Goal: Task Accomplishment & Management: Use online tool/utility

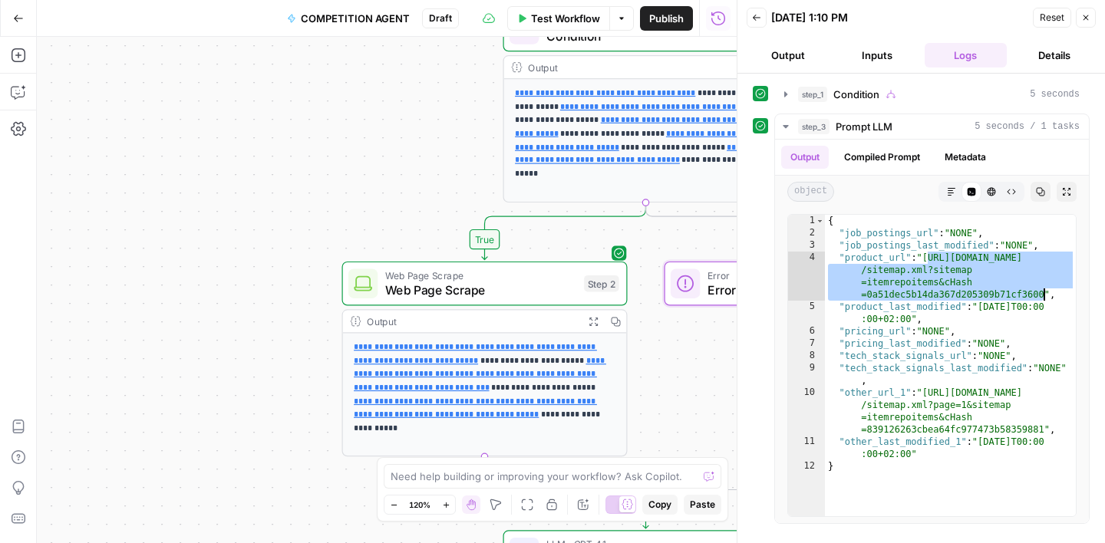
click at [756, 16] on icon "button" at bounding box center [756, 17] width 9 height 9
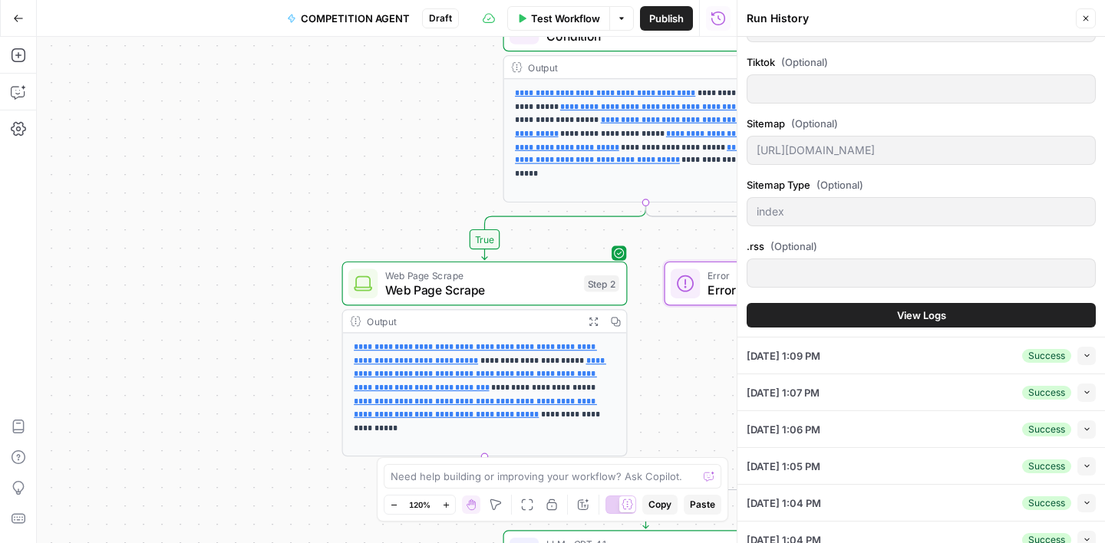
scroll to position [520, 0]
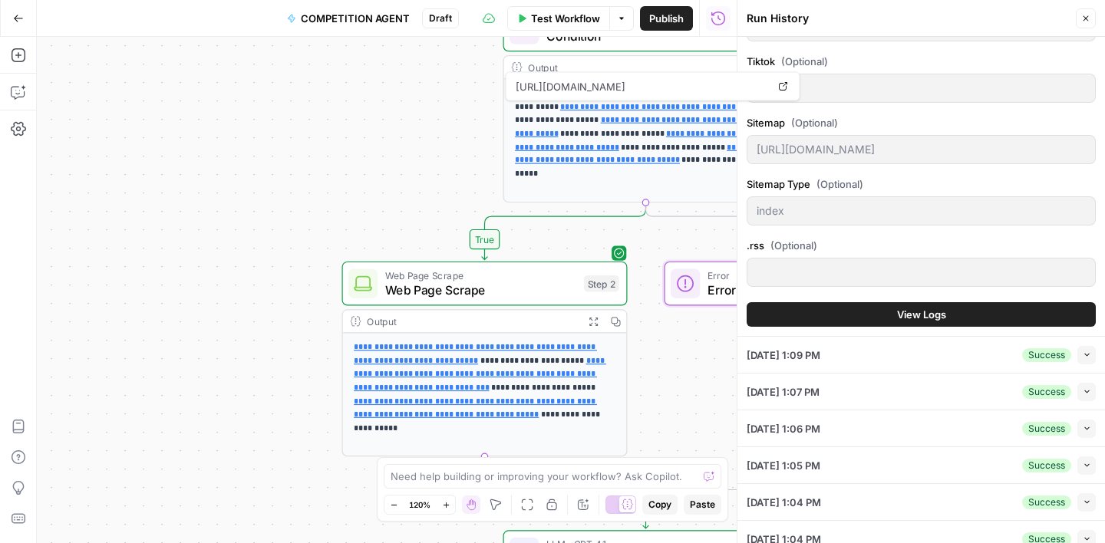
click at [573, 21] on span "Test Workflow" at bounding box center [565, 18] width 69 height 15
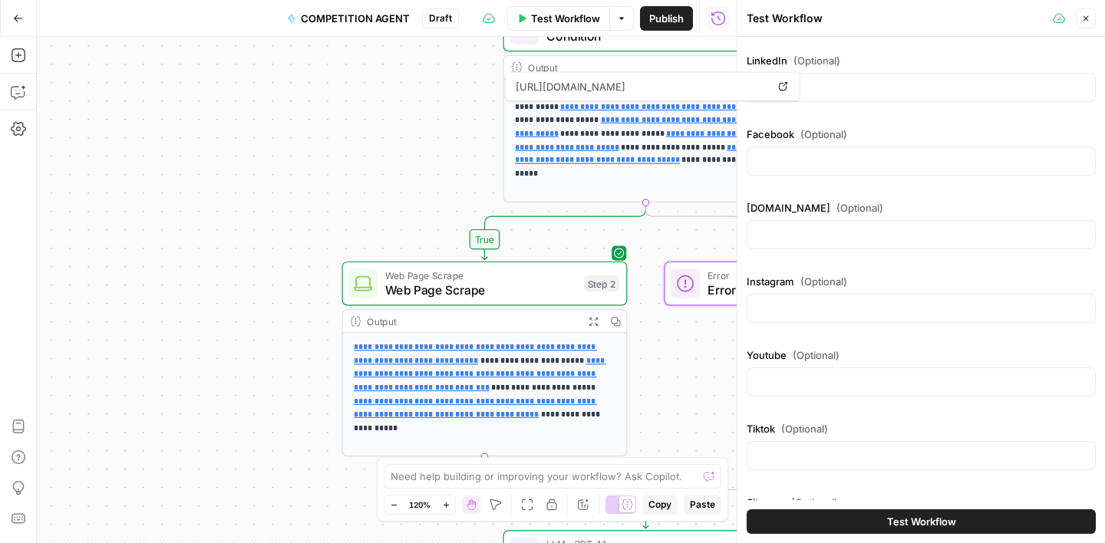
scroll to position [309, 0]
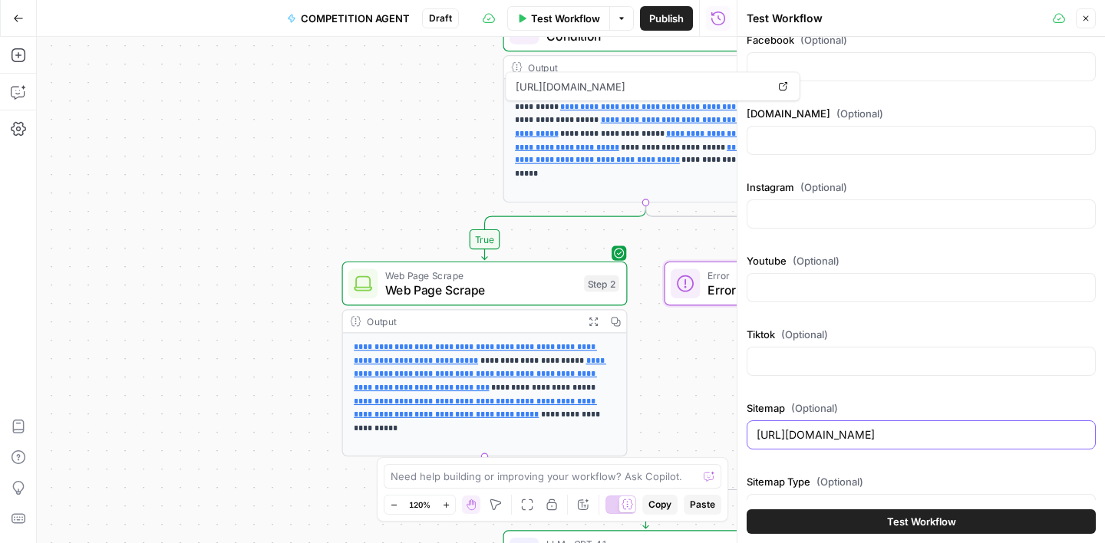
click at [834, 434] on input "[URL][DOMAIN_NAME]" at bounding box center [921, 434] width 329 height 15
paste input "[DOMAIN_NAME][URL]"
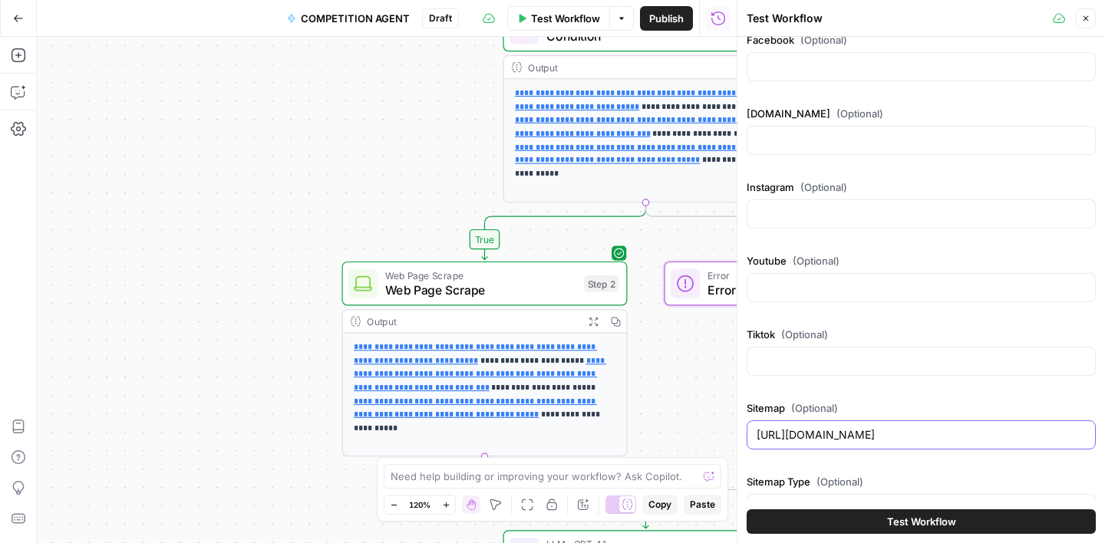
type input "[URL][DOMAIN_NAME]"
click at [909, 522] on span "Test Workflow" at bounding box center [921, 521] width 69 height 15
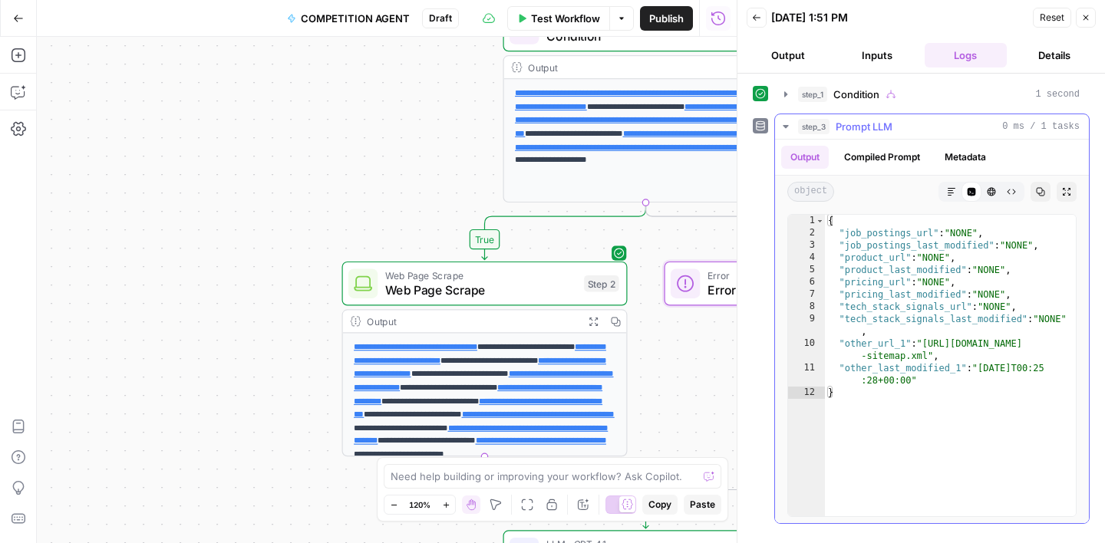
type textarea "**********"
click at [926, 351] on div "{ "job_postings_url" : "NONE" , "job_postings_last_modified" : "NONE" , "produc…" at bounding box center [950, 378] width 251 height 326
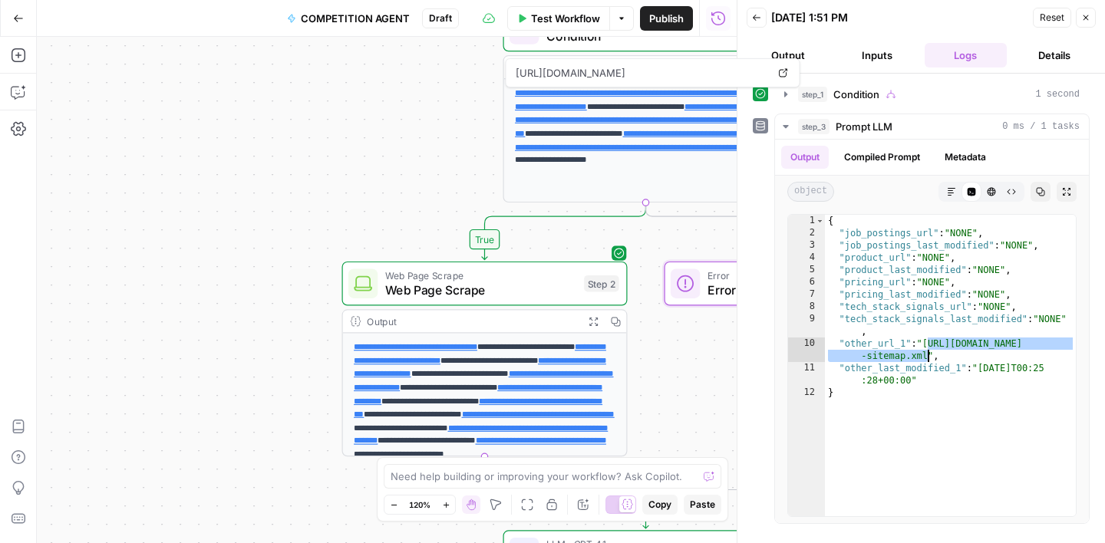
click at [543, 16] on span "Test Workflow" at bounding box center [565, 18] width 69 height 15
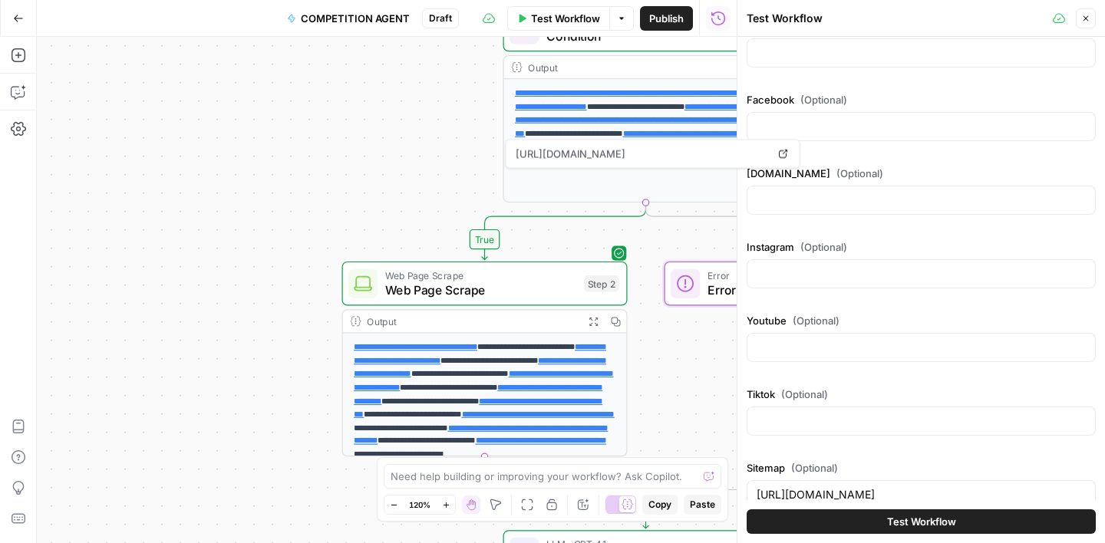
scroll to position [357, 0]
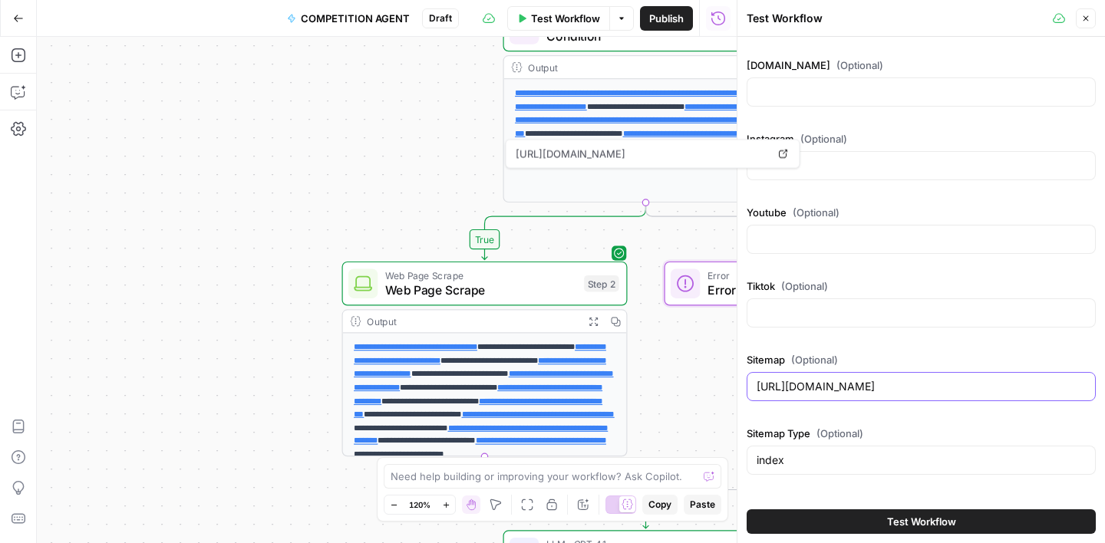
click at [871, 388] on input "[URL][DOMAIN_NAME]" at bounding box center [921, 386] width 329 height 15
paste input "www.belrobotics"
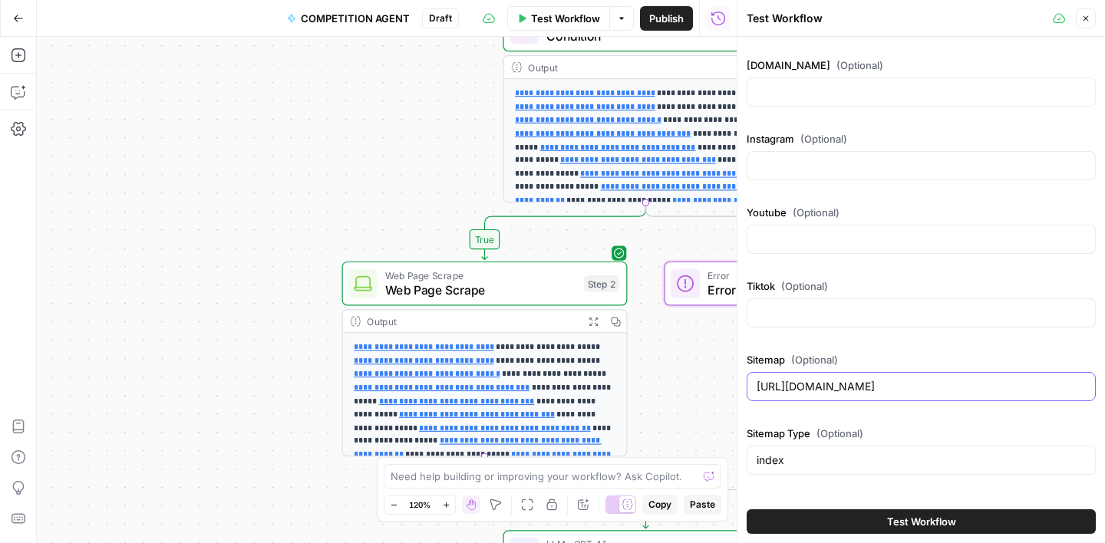
type input "[URL][DOMAIN_NAME]"
click at [922, 520] on span "Test Workflow" at bounding box center [921, 521] width 69 height 15
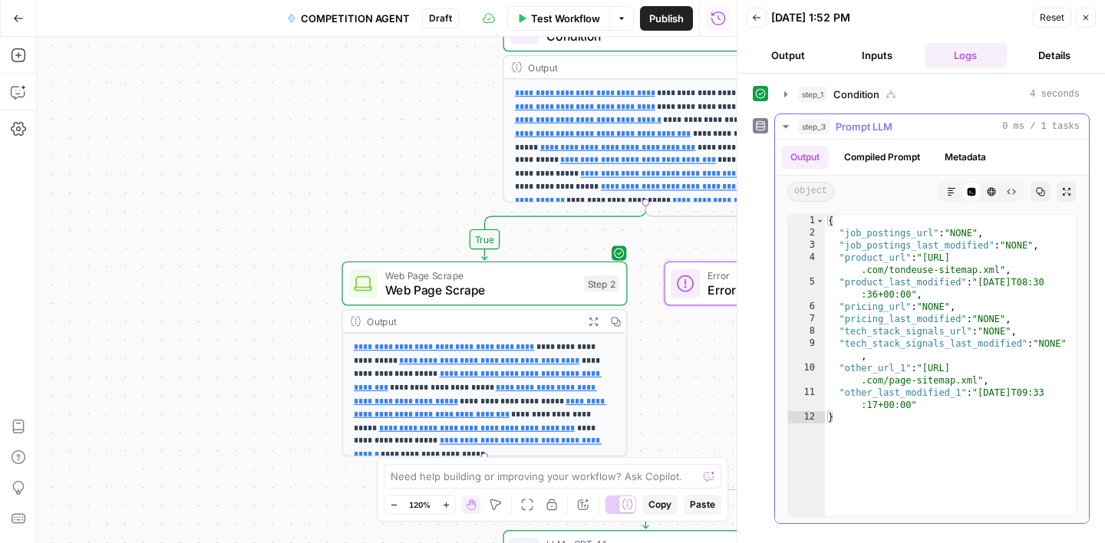
type textarea "**********"
drag, startPoint x: 926, startPoint y: 368, endPoint x: 975, endPoint y: 379, distance: 49.5
click at [975, 379] on div "{ "job_postings_url" : "NONE" , "job_postings_last_modified" : "NONE" , "produc…" at bounding box center [950, 378] width 251 height 326
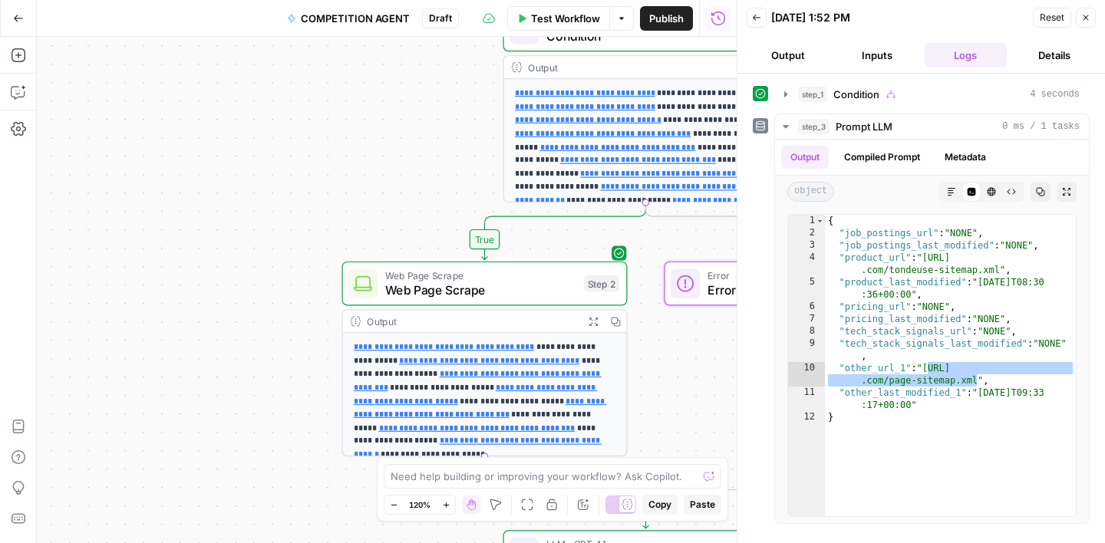
click at [580, 17] on span "Test Workflow" at bounding box center [565, 18] width 69 height 15
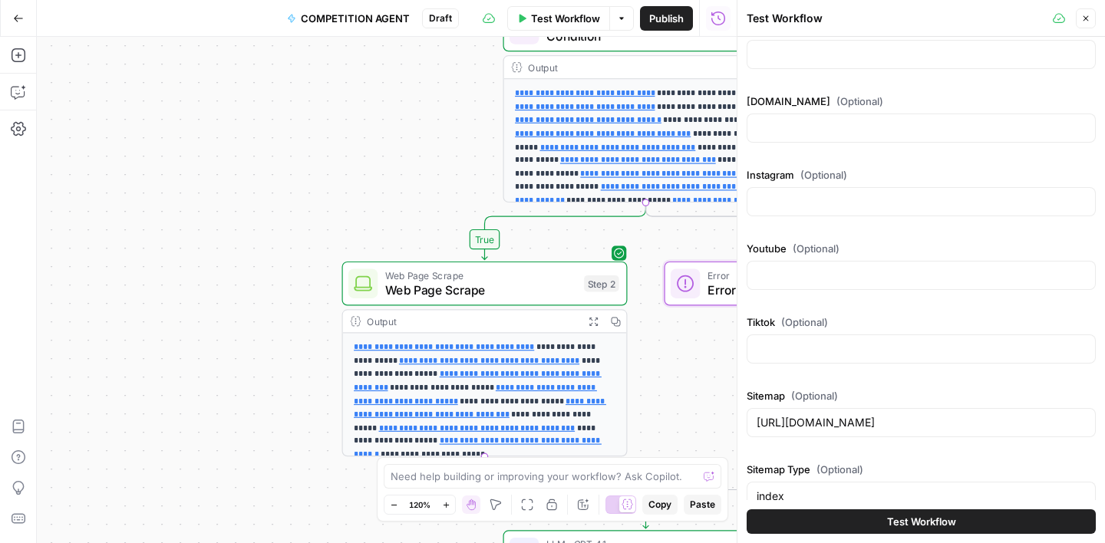
scroll to position [345, 0]
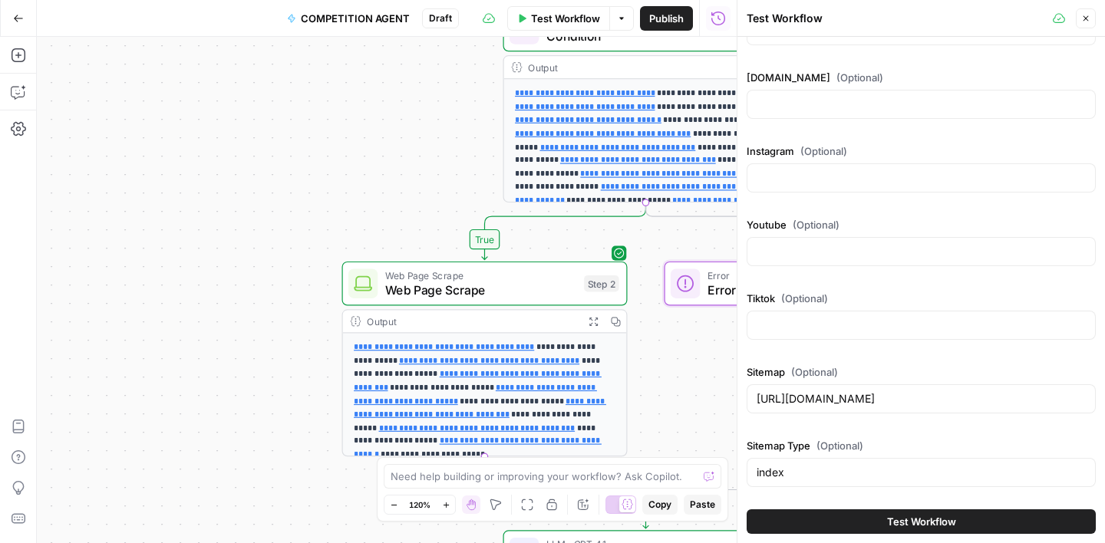
click at [837, 389] on div "[URL][DOMAIN_NAME]" at bounding box center [921, 398] width 349 height 29
click at [836, 397] on input "[URL][DOMAIN_NAME]" at bounding box center [921, 398] width 329 height 15
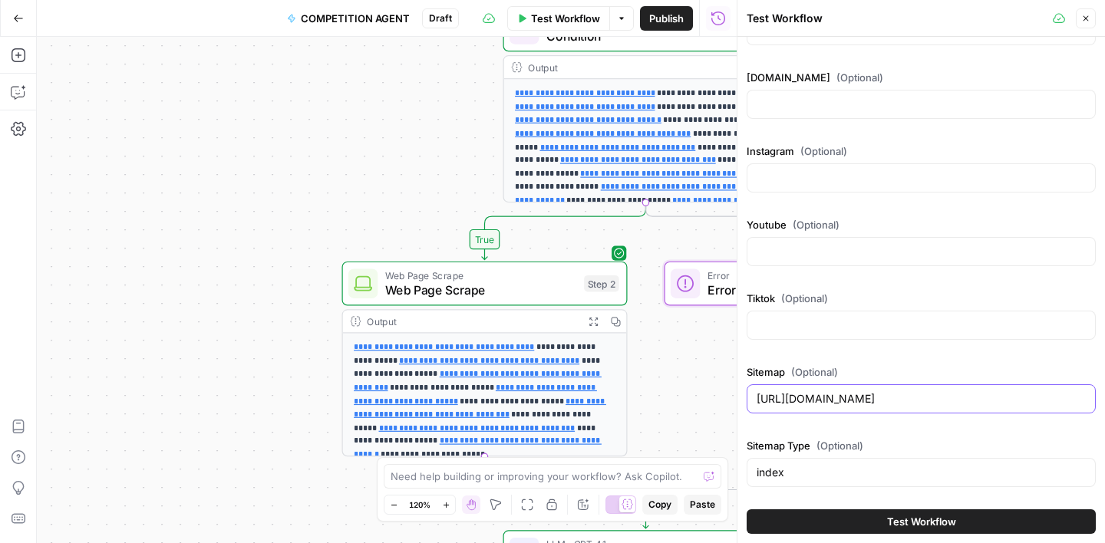
click at [836, 397] on input "[URL][DOMAIN_NAME]" at bounding box center [921, 398] width 329 height 15
paste input "[DOMAIN_NAME][URL]"
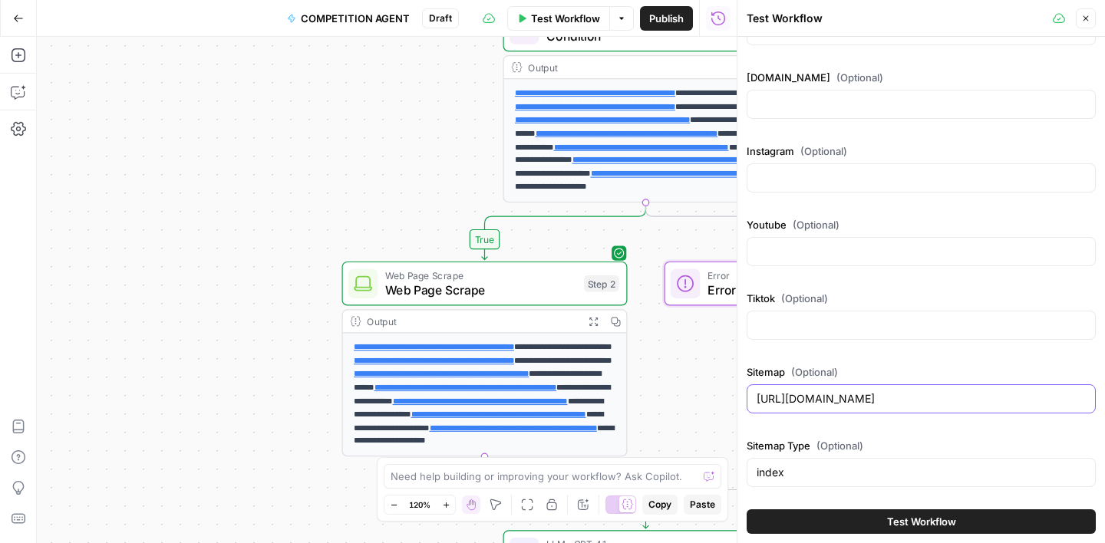
type input "[URL][DOMAIN_NAME]"
click at [917, 530] on button "Test Workflow" at bounding box center [921, 522] width 349 height 25
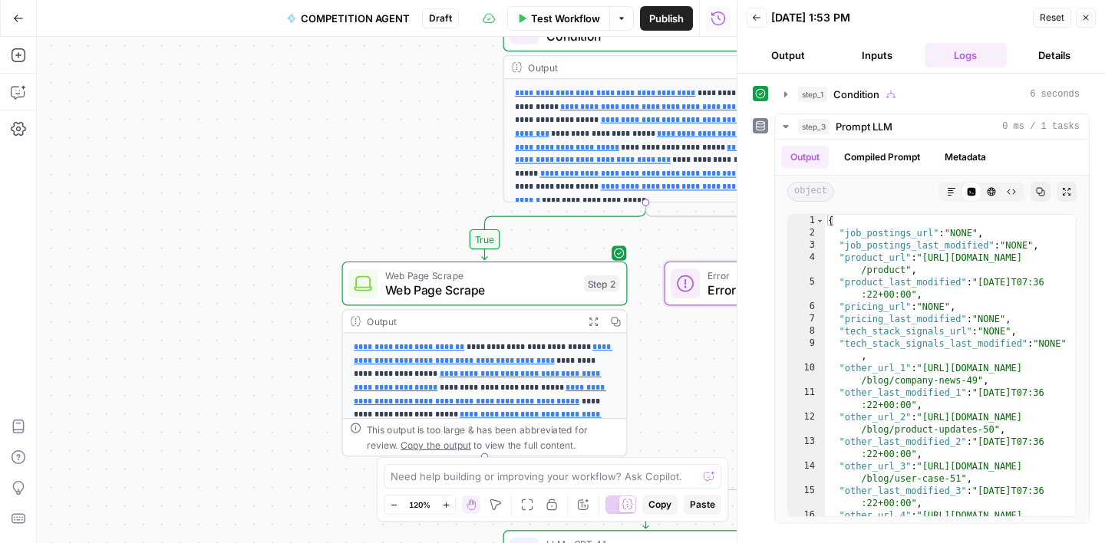
click at [562, 22] on span "Test Workflow" at bounding box center [565, 18] width 69 height 15
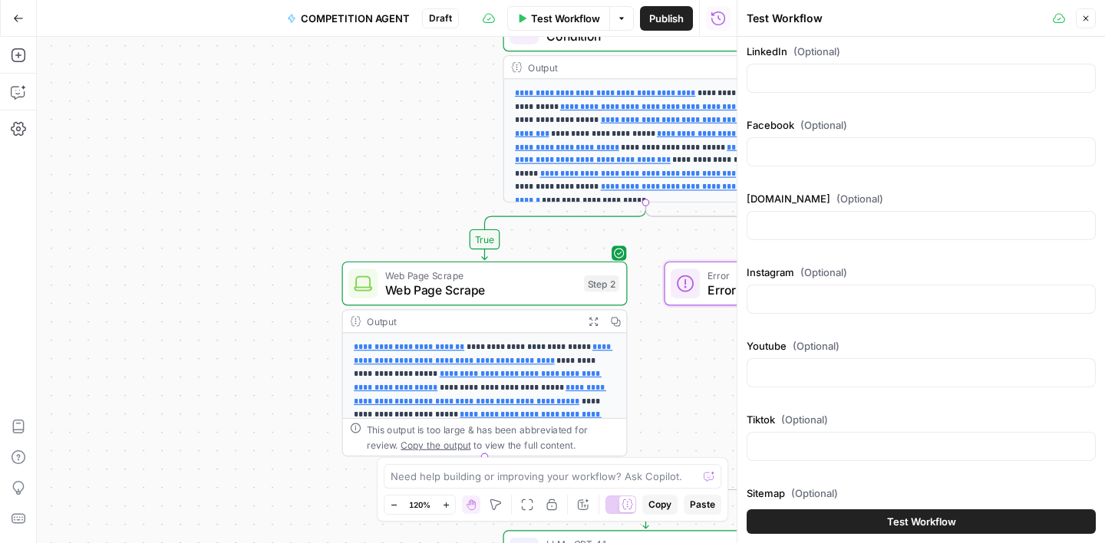
scroll to position [355, 0]
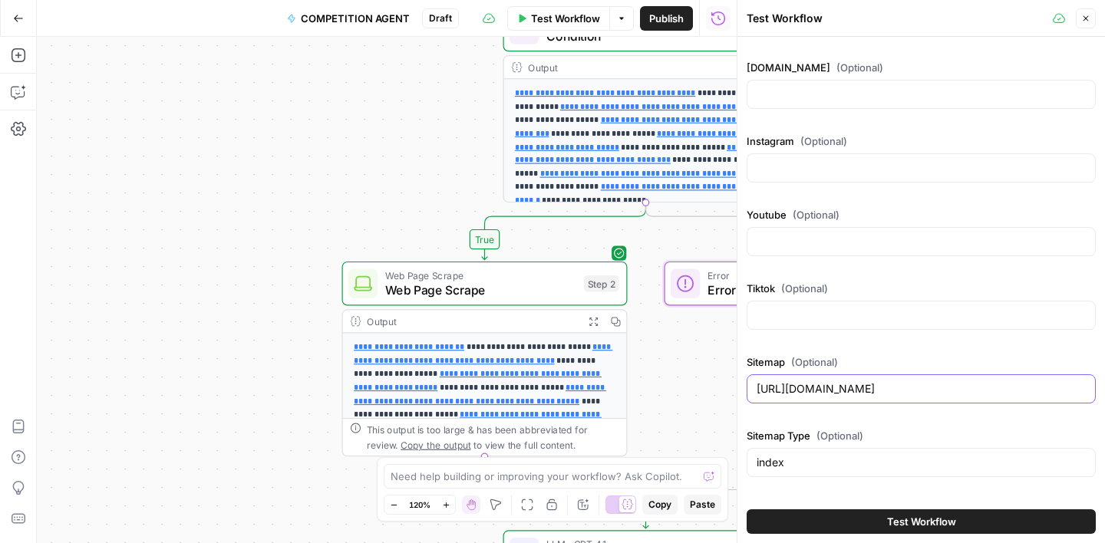
click at [822, 396] on input "[URL][DOMAIN_NAME]" at bounding box center [921, 388] width 329 height 15
paste input "[DOMAIN_NAME][URL]"
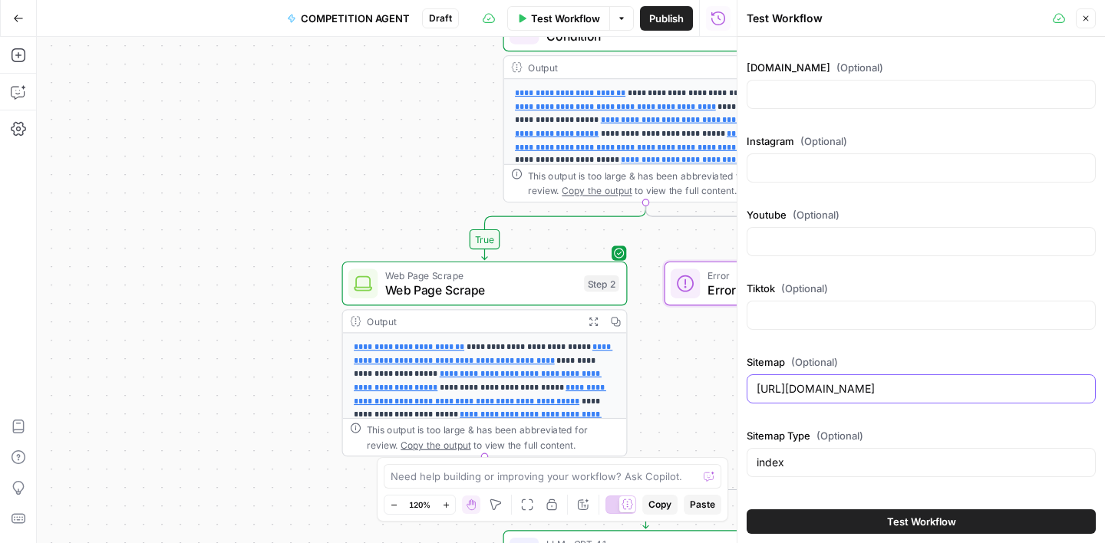
type input "[URL][DOMAIN_NAME]"
click at [935, 515] on span "Test Workflow" at bounding box center [921, 521] width 69 height 15
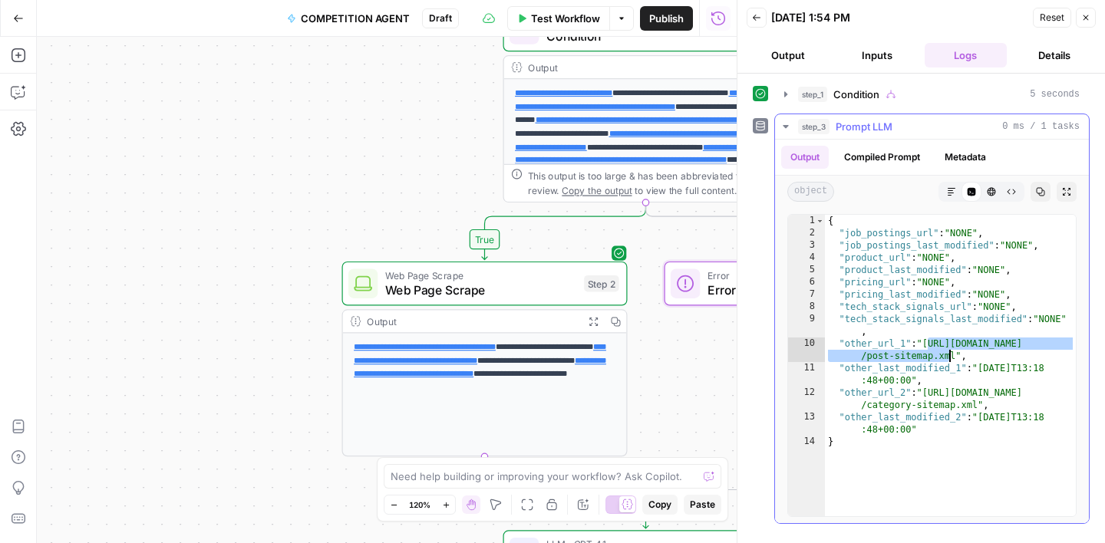
drag, startPoint x: 928, startPoint y: 343, endPoint x: 952, endPoint y: 352, distance: 25.5
click at [952, 352] on div "{ "job_postings_url" : "NONE" , "job_postings_last_modified" : "NONE" , "produc…" at bounding box center [950, 378] width 251 height 326
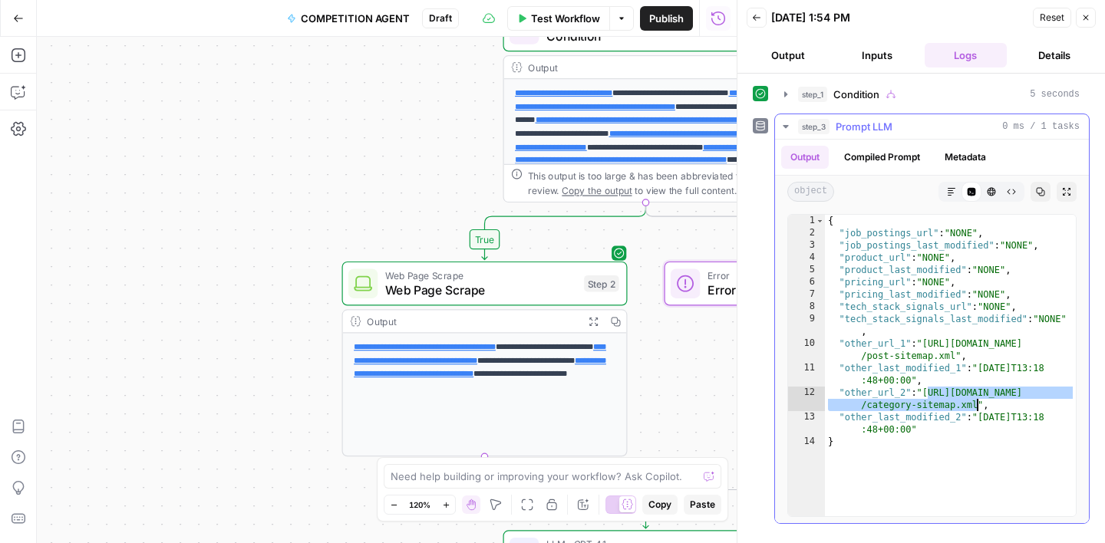
drag, startPoint x: 927, startPoint y: 394, endPoint x: 975, endPoint y: 404, distance: 49.2
click at [975, 404] on div "{ "job_postings_url" : "NONE" , "job_postings_last_modified" : "NONE" , "produc…" at bounding box center [950, 378] width 251 height 326
type textarea "**********"
click at [579, 12] on span "Test Workflow" at bounding box center [565, 18] width 69 height 15
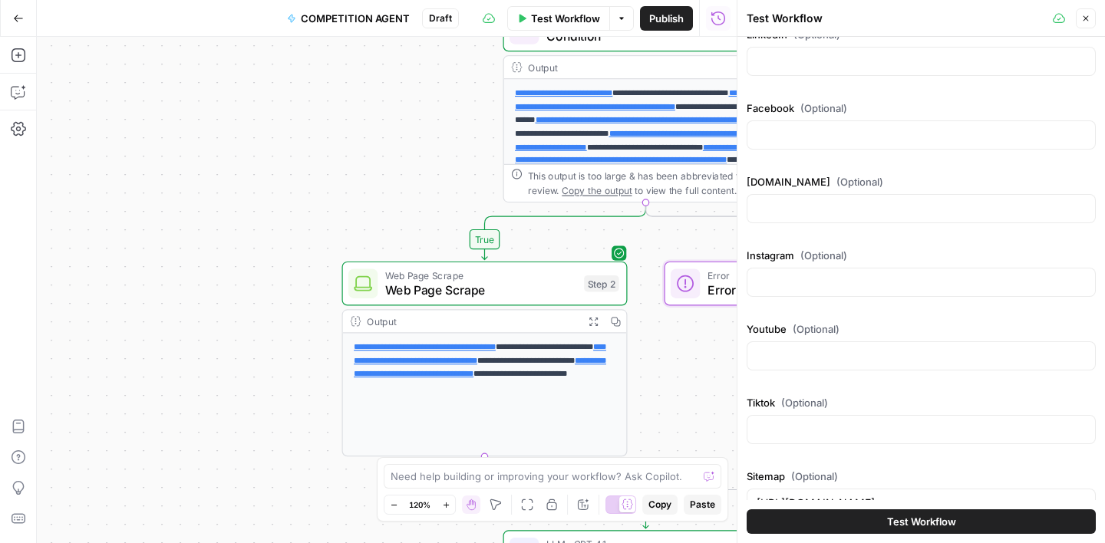
scroll to position [292, 0]
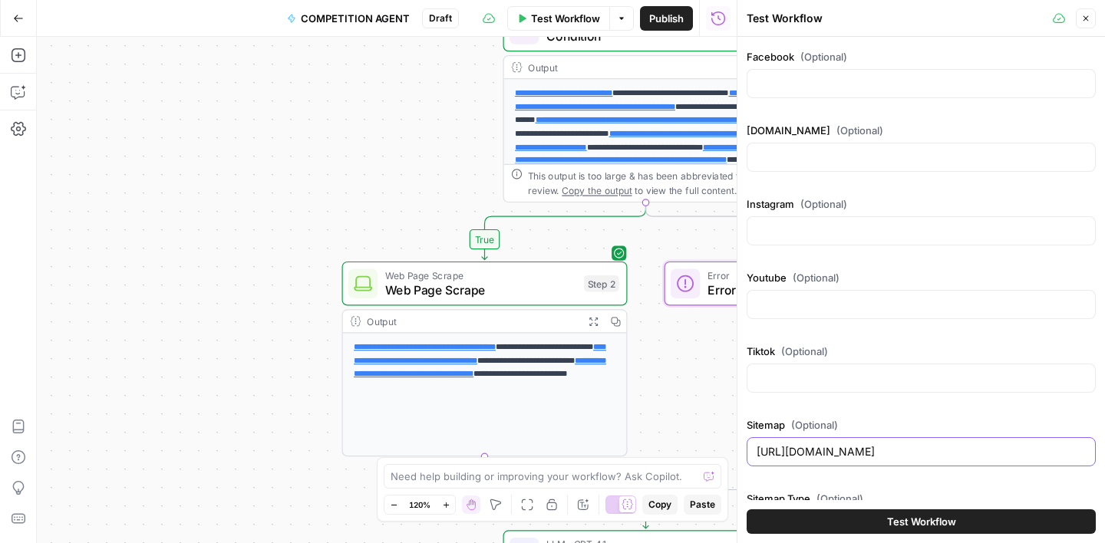
click at [809, 448] on input "[URL][DOMAIN_NAME]" at bounding box center [921, 451] width 329 height 15
paste input "[DOMAIN_NAME][URL][PERSON_NAME]"
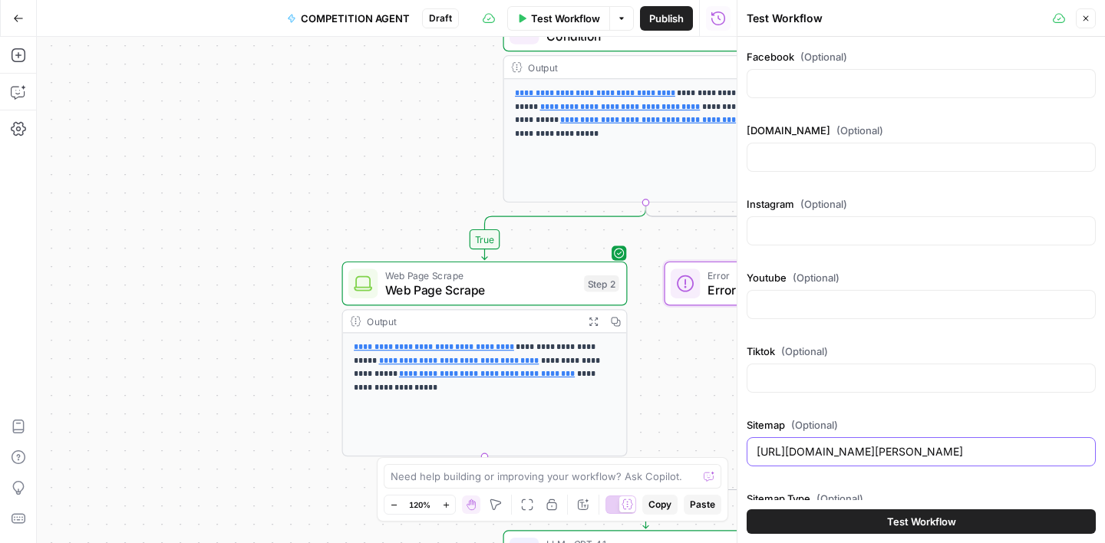
type input "[URL][DOMAIN_NAME][PERSON_NAME]"
click at [923, 518] on span "Test Workflow" at bounding box center [921, 521] width 69 height 15
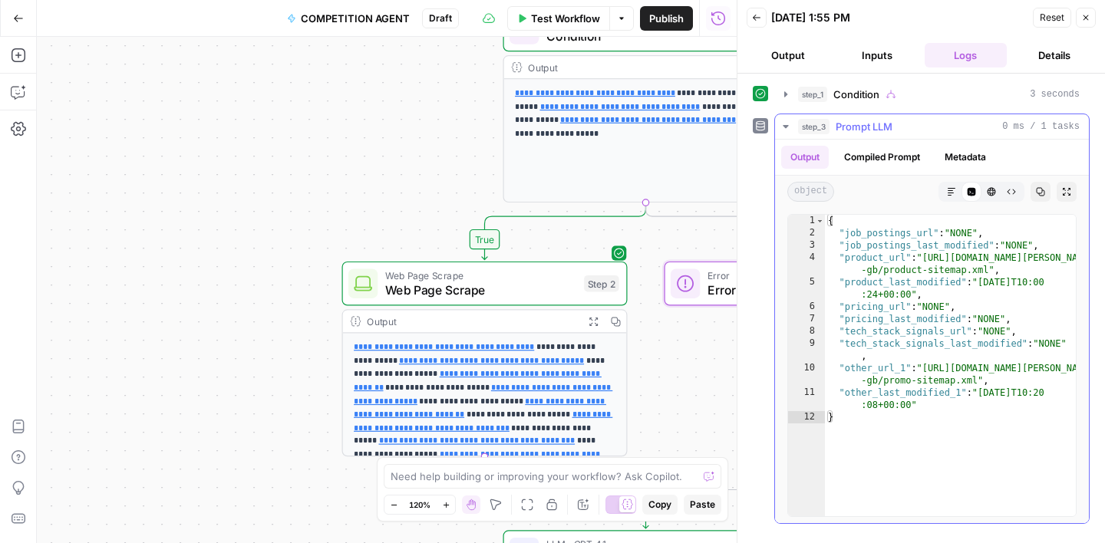
type textarea "**********"
drag, startPoint x: 927, startPoint y: 259, endPoint x: 984, endPoint y: 267, distance: 57.4
click at [984, 267] on div "{ "job_postings_url" : "NONE" , "job_postings_last_modified" : "NONE" , "produc…" at bounding box center [950, 378] width 251 height 326
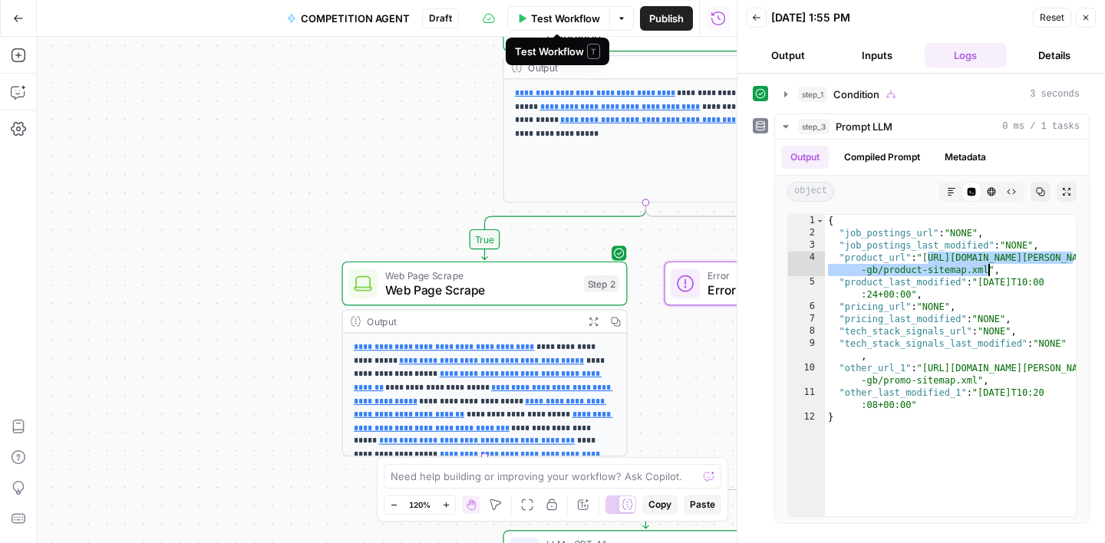
click at [570, 25] on span "Test Workflow" at bounding box center [565, 18] width 69 height 15
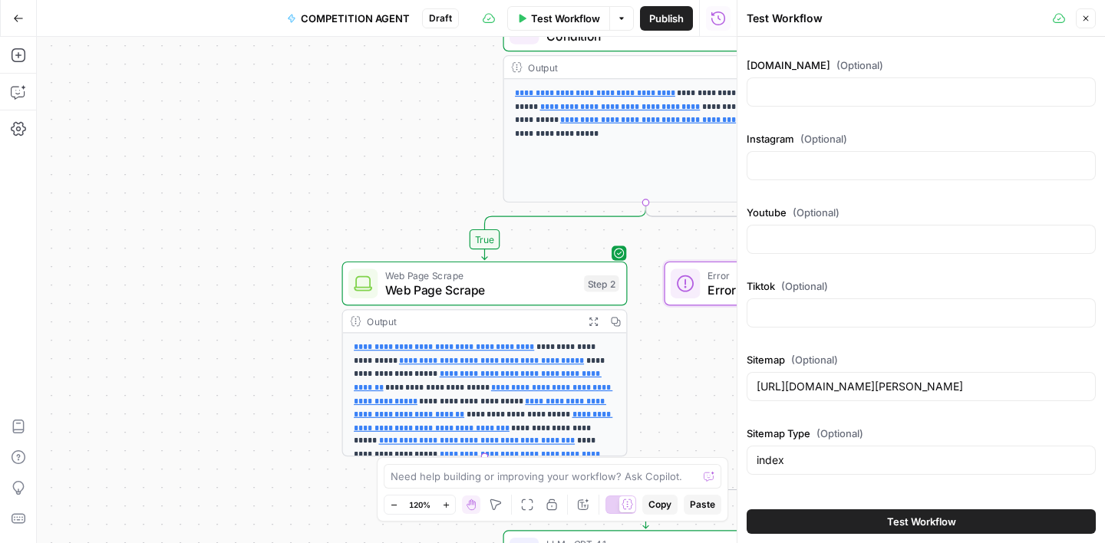
scroll to position [421, 0]
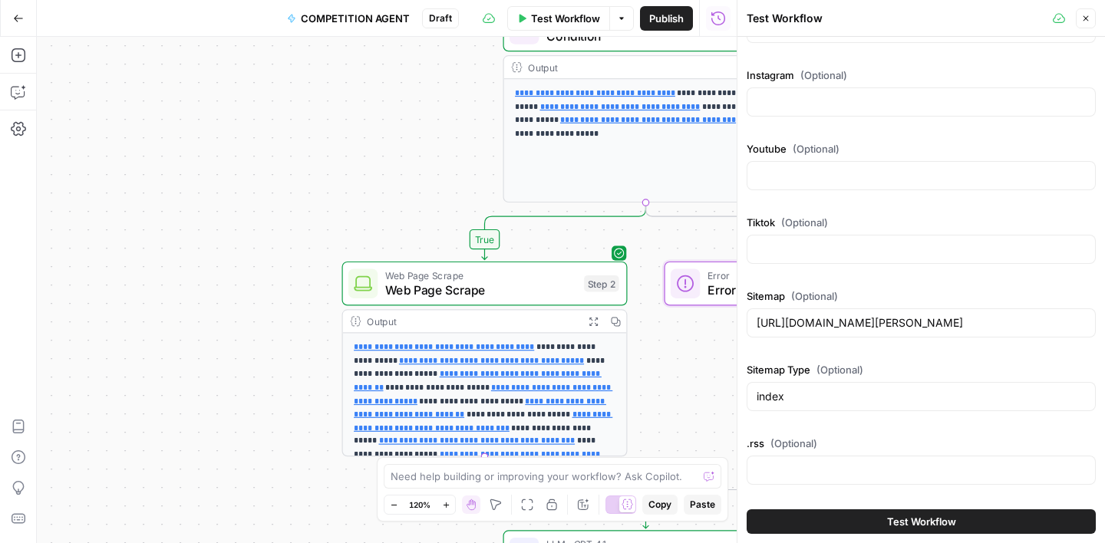
click at [930, 523] on span "Test Workflow" at bounding box center [921, 521] width 69 height 15
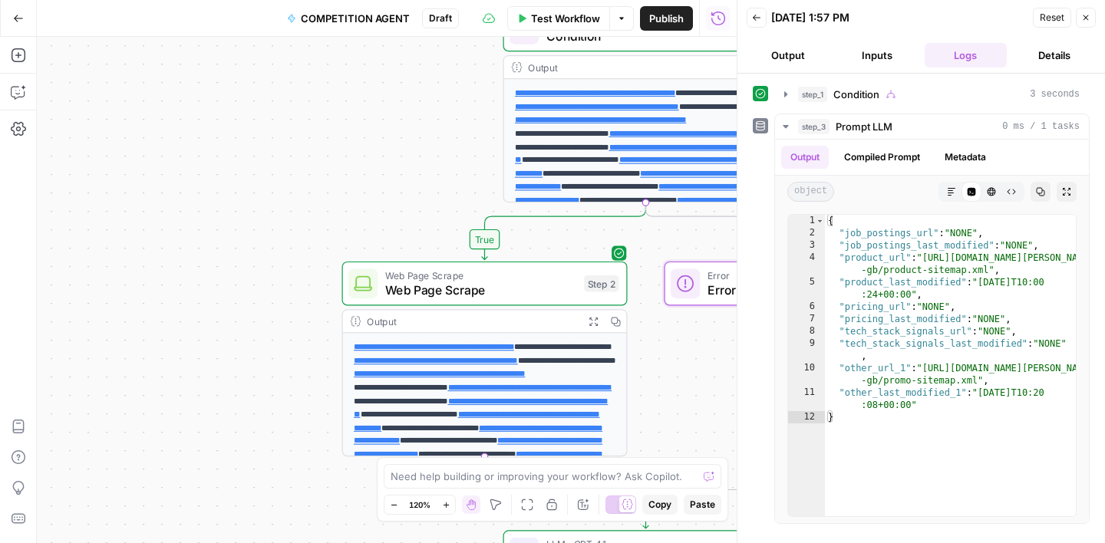
click at [559, 13] on span "Test Workflow" at bounding box center [565, 18] width 69 height 15
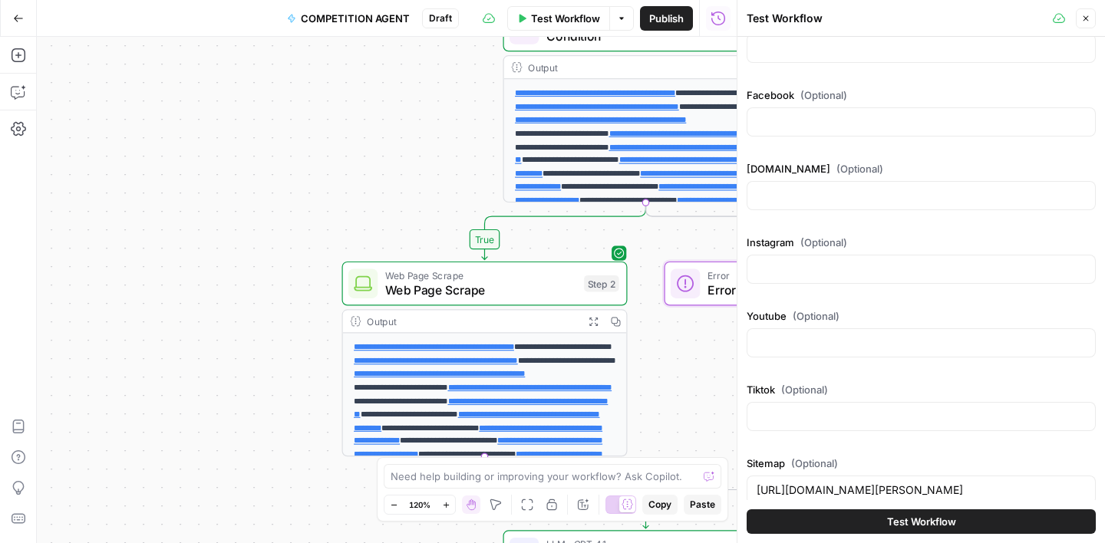
scroll to position [421, 0]
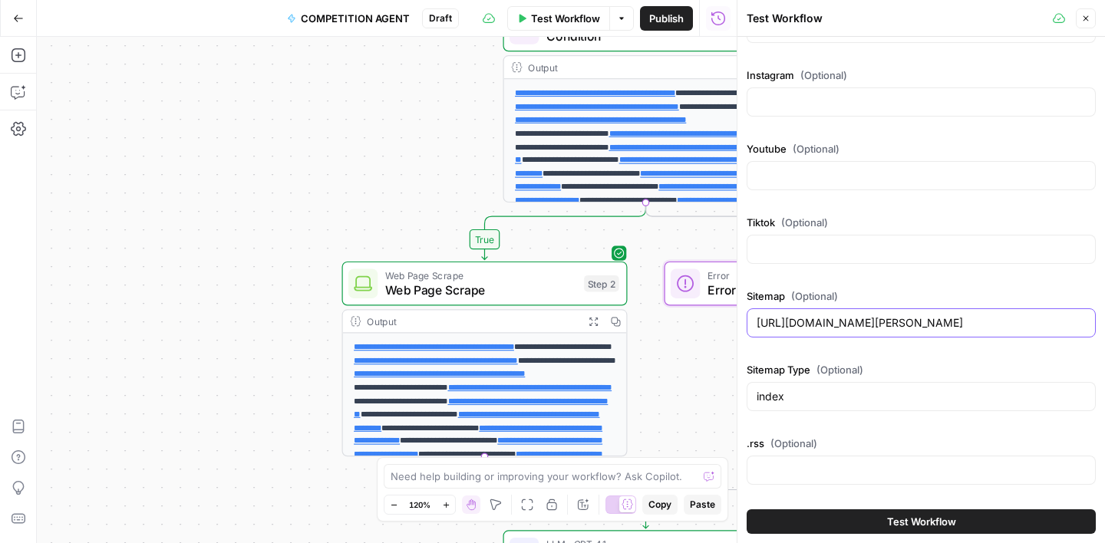
click at [829, 328] on input "[URL][DOMAIN_NAME][PERSON_NAME]" at bounding box center [921, 322] width 329 height 15
paste input "[DOMAIN_NAME]"
type input "[URL][DOMAIN_NAME]"
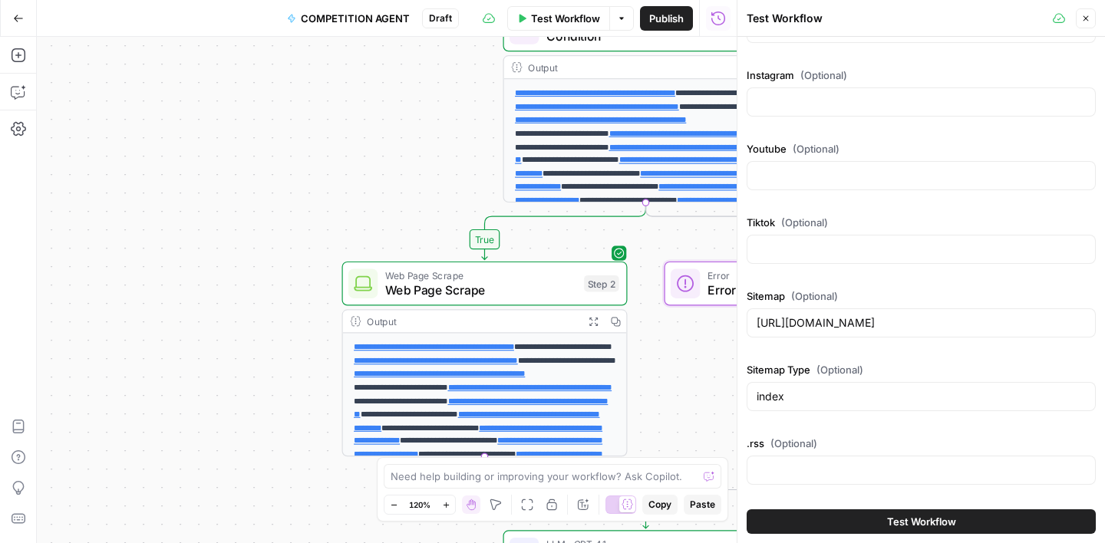
click at [896, 517] on span "Test Workflow" at bounding box center [921, 521] width 69 height 15
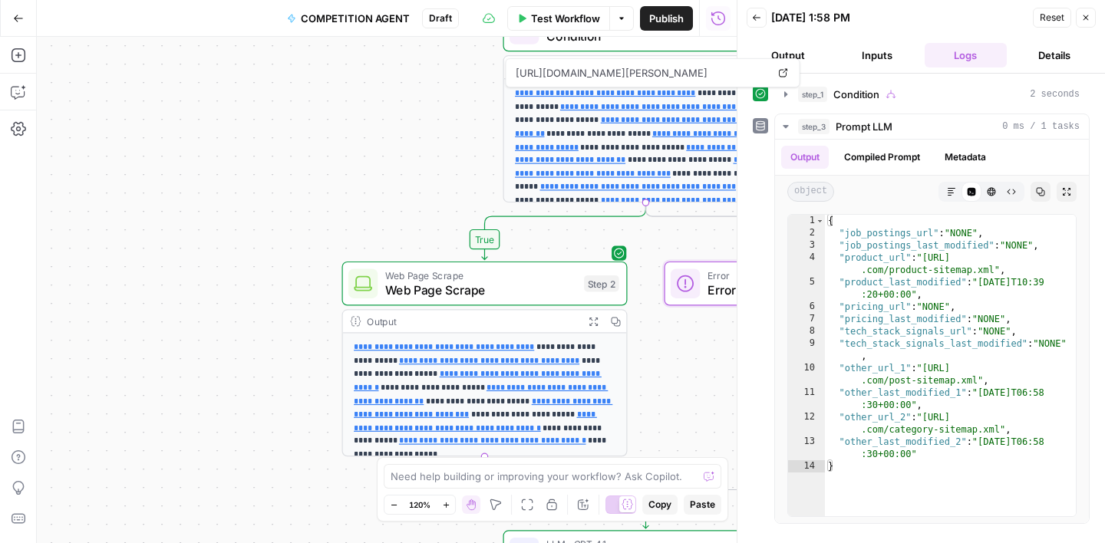
click at [567, 19] on span "Test Workflow" at bounding box center [565, 18] width 69 height 15
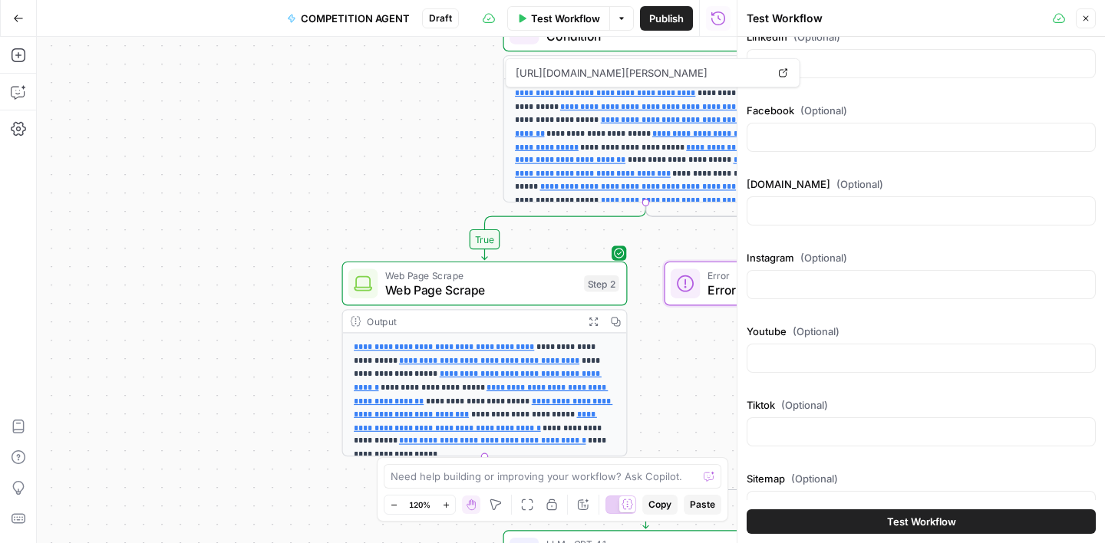
scroll to position [325, 0]
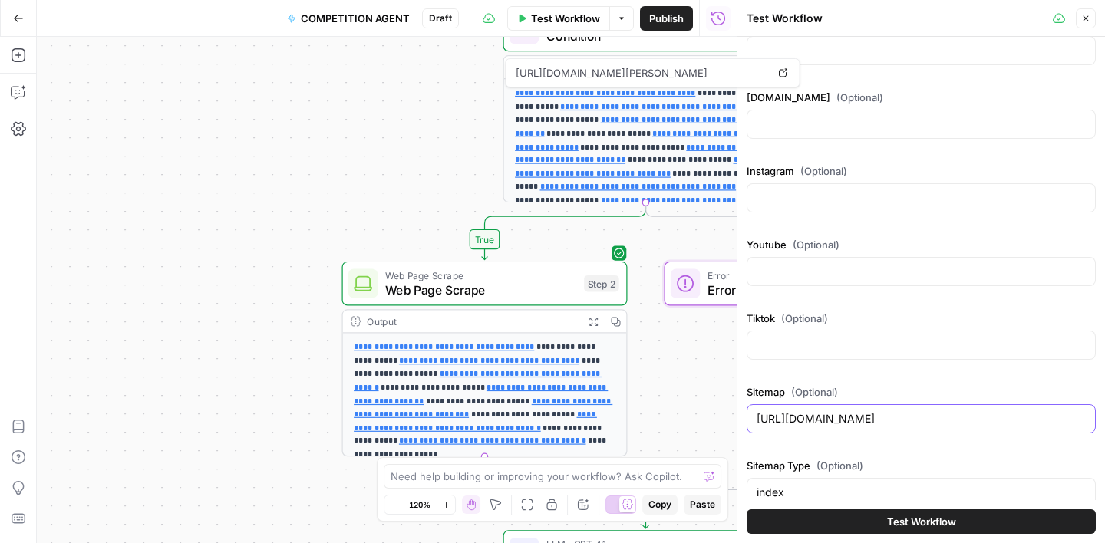
click at [816, 413] on input "[URL][DOMAIN_NAME]" at bounding box center [921, 418] width 329 height 15
click at [816, 414] on input "[URL][DOMAIN_NAME]" at bounding box center [921, 418] width 329 height 15
click at [816, 413] on input "[URL][DOMAIN_NAME]" at bounding box center [921, 418] width 329 height 15
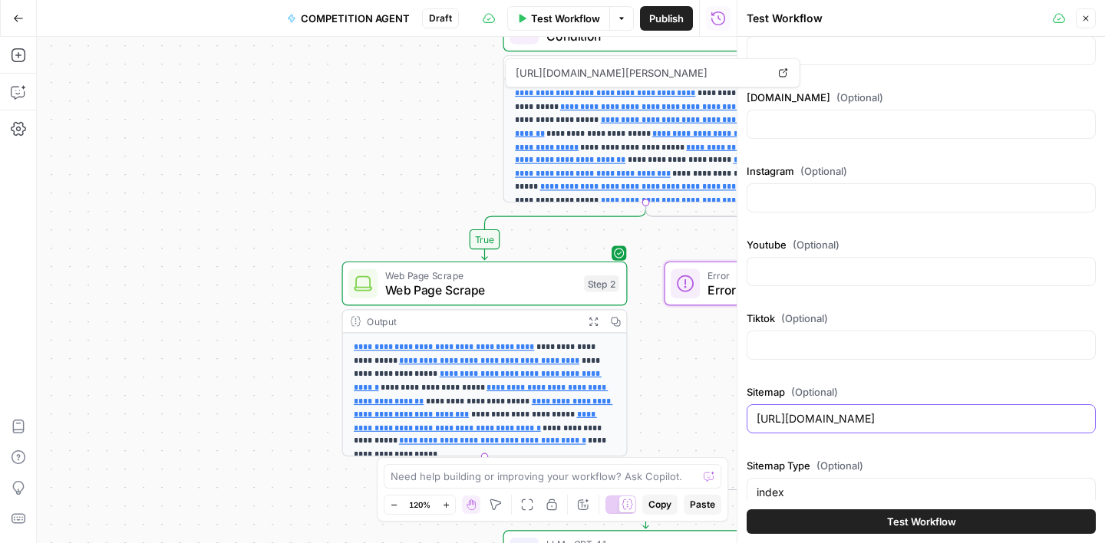
paste input "[DOMAIN_NAME][URL]"
type input "[URL][DOMAIN_NAME]"
click at [925, 520] on span "Test Workflow" at bounding box center [921, 521] width 69 height 15
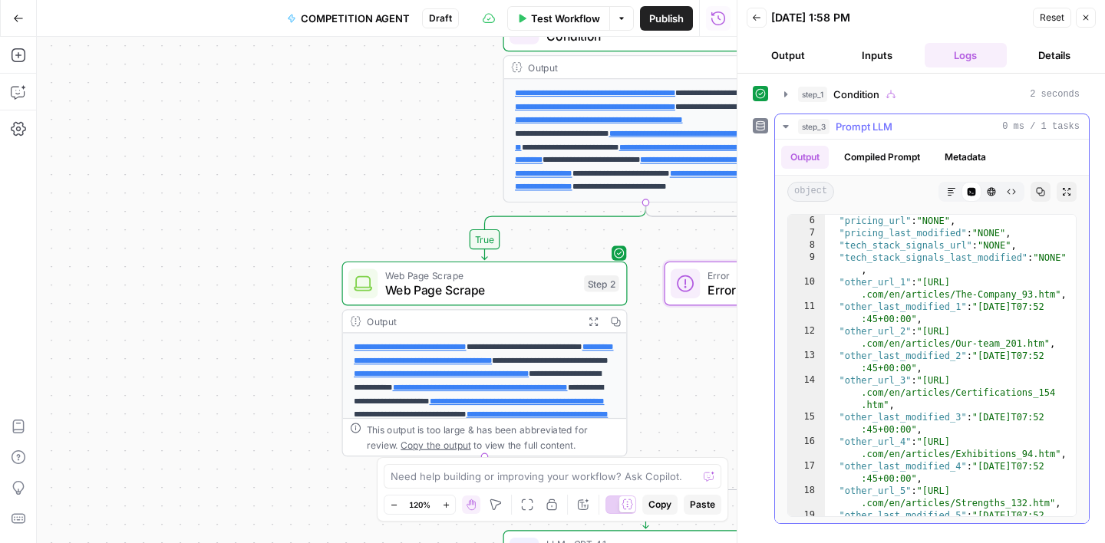
scroll to position [165, 0]
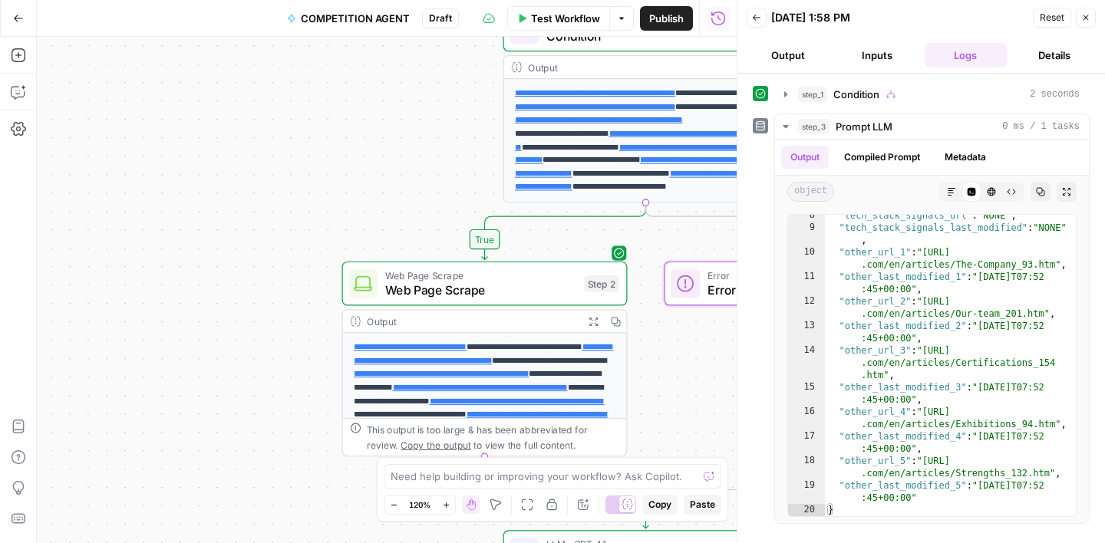
click at [563, 26] on button "Test Workflow" at bounding box center [558, 18] width 103 height 25
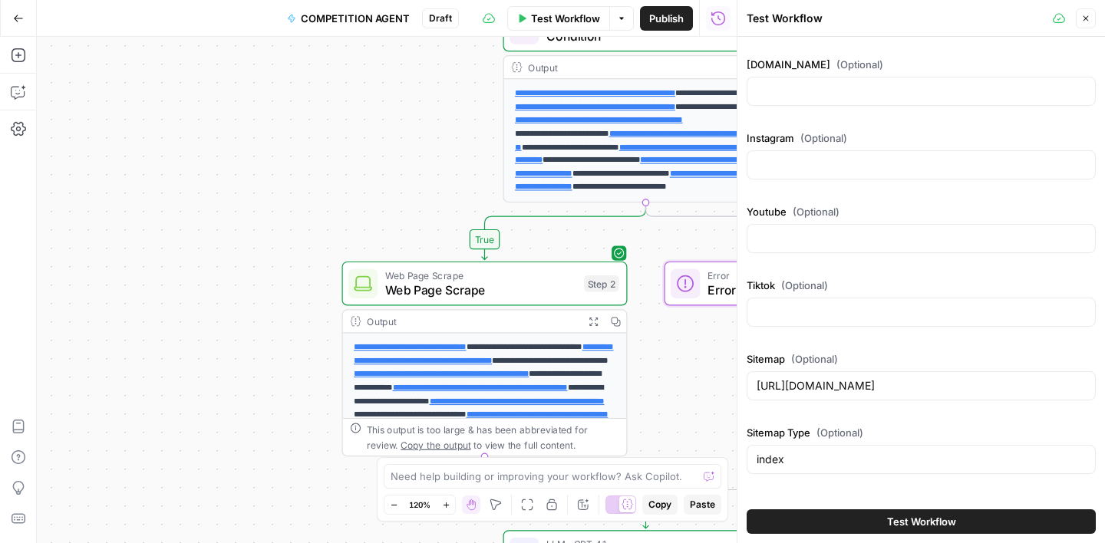
scroll to position [421, 0]
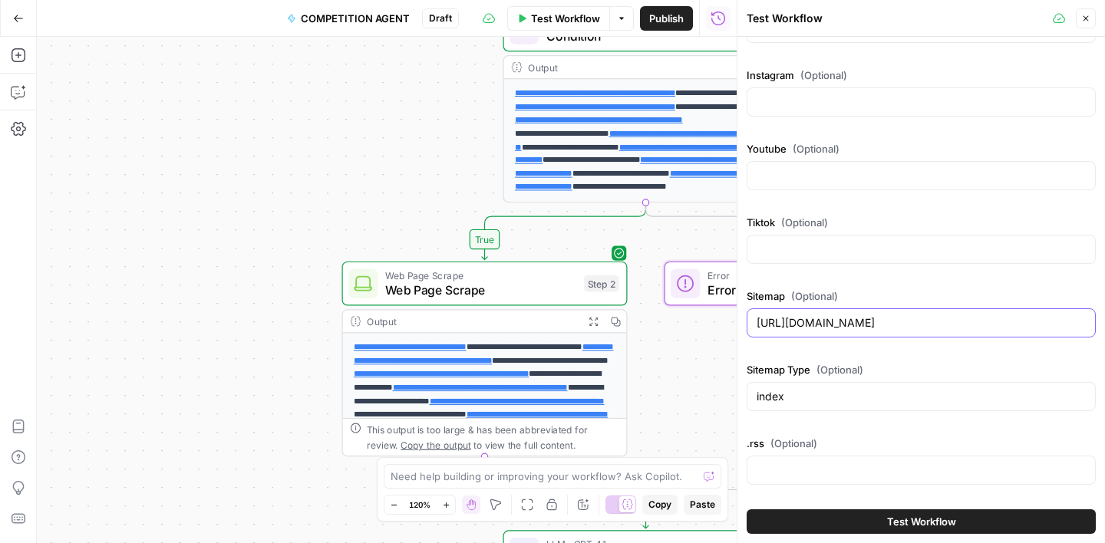
click at [830, 330] on input "[URL][DOMAIN_NAME]" at bounding box center [921, 322] width 329 height 15
paste input "[DOMAIN_NAME][URL]"
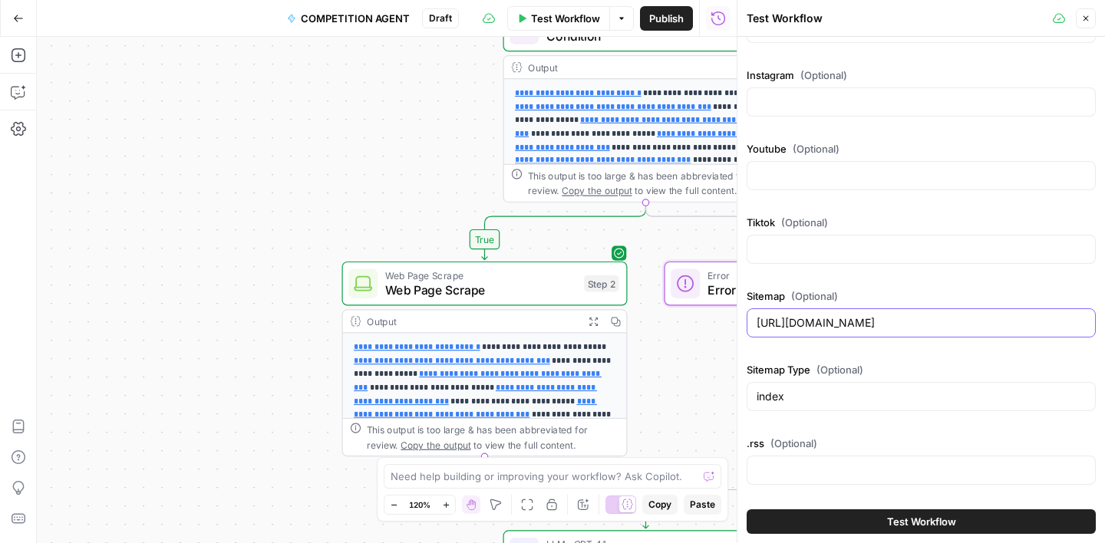
type input "[URL][DOMAIN_NAME]"
click at [906, 517] on span "Test Workflow" at bounding box center [921, 521] width 69 height 15
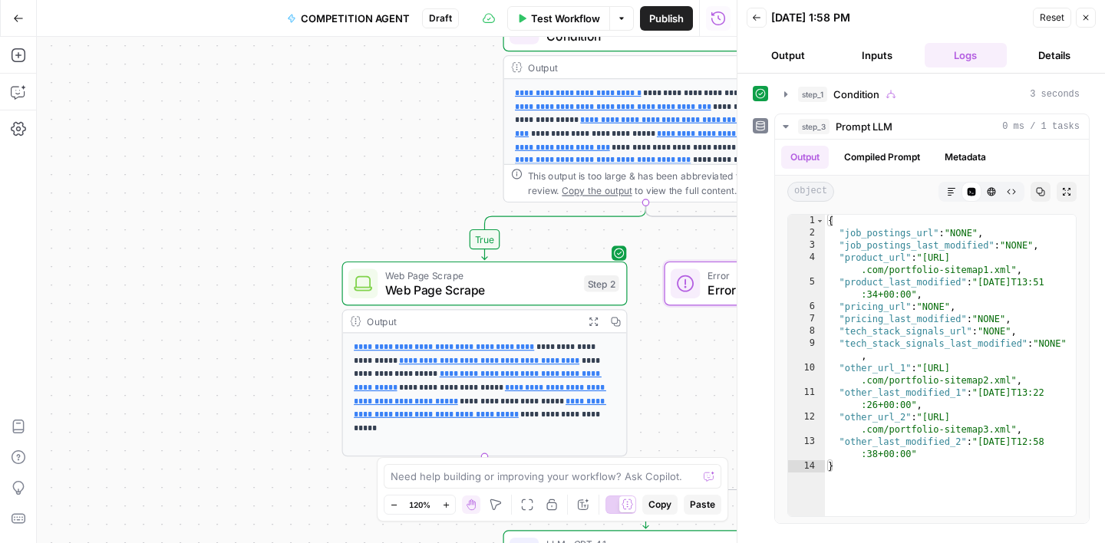
click at [536, 12] on span "Test Workflow" at bounding box center [565, 18] width 69 height 15
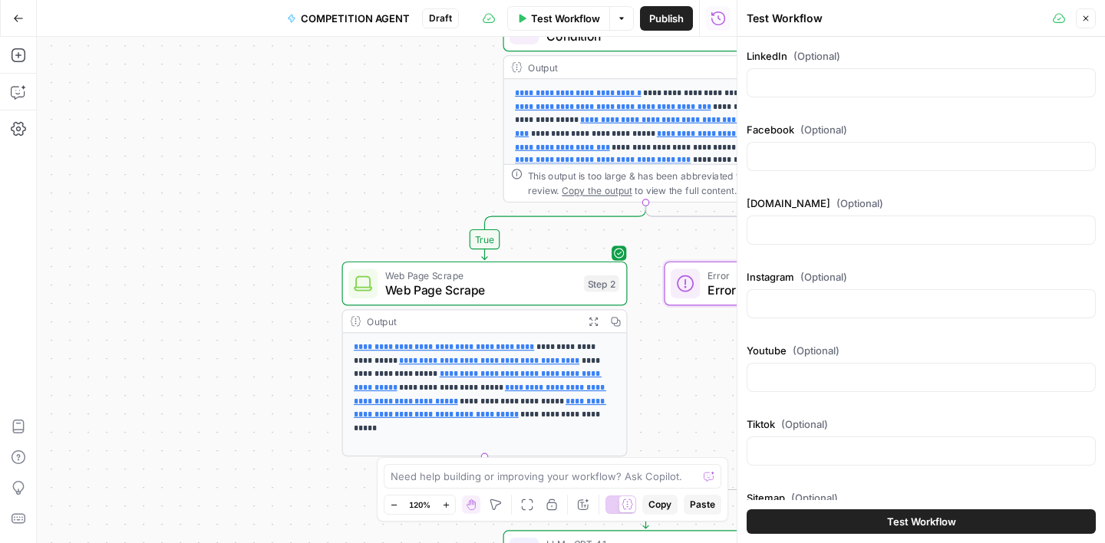
scroll to position [421, 0]
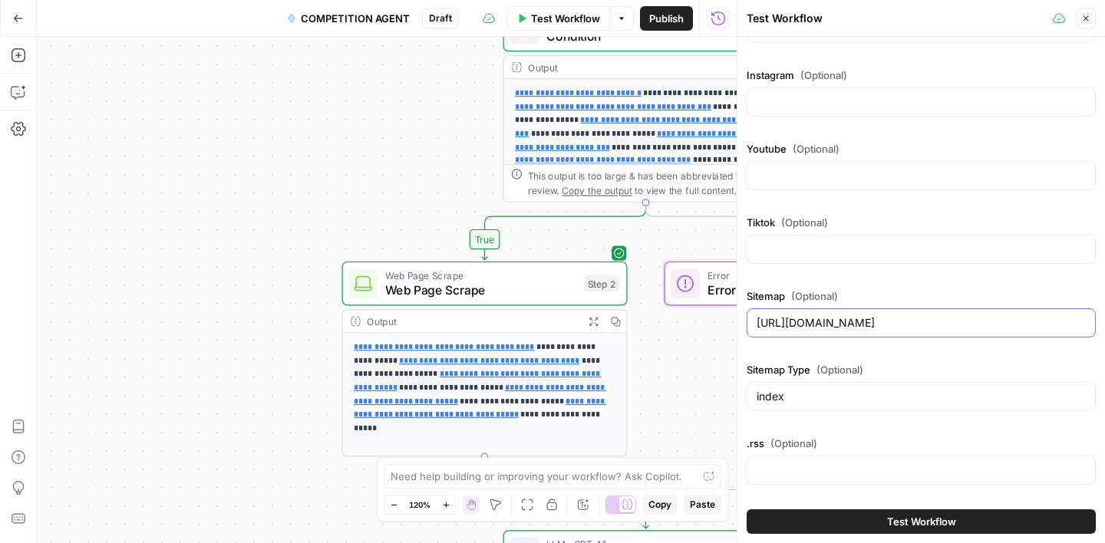
click at [836, 328] on input "[URL][DOMAIN_NAME]" at bounding box center [921, 322] width 329 height 15
paste input "[DOMAIN_NAME][URL]"
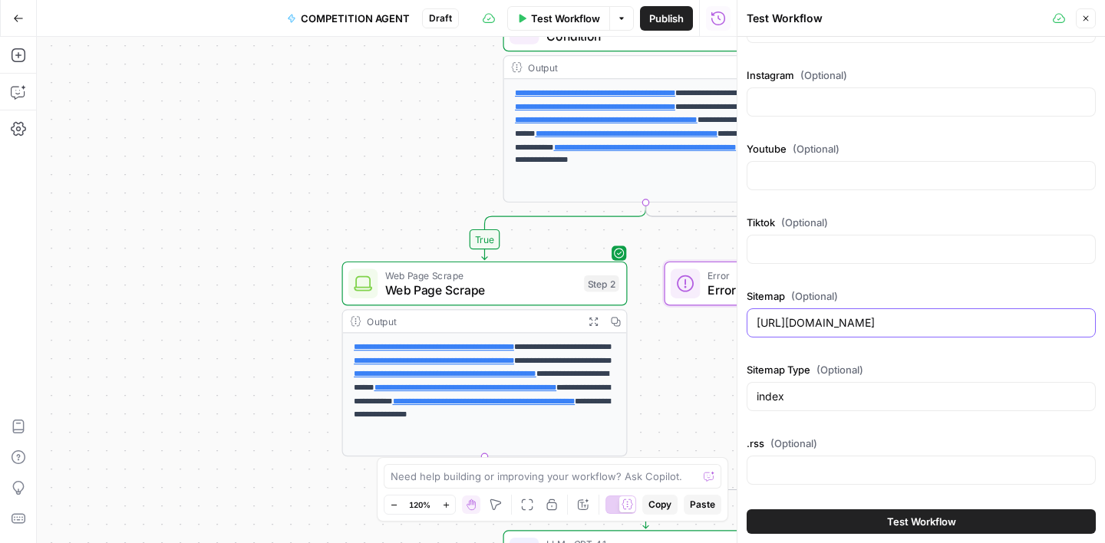
type input "[URL][DOMAIN_NAME]"
click at [953, 522] on span "Test Workflow" at bounding box center [921, 521] width 69 height 15
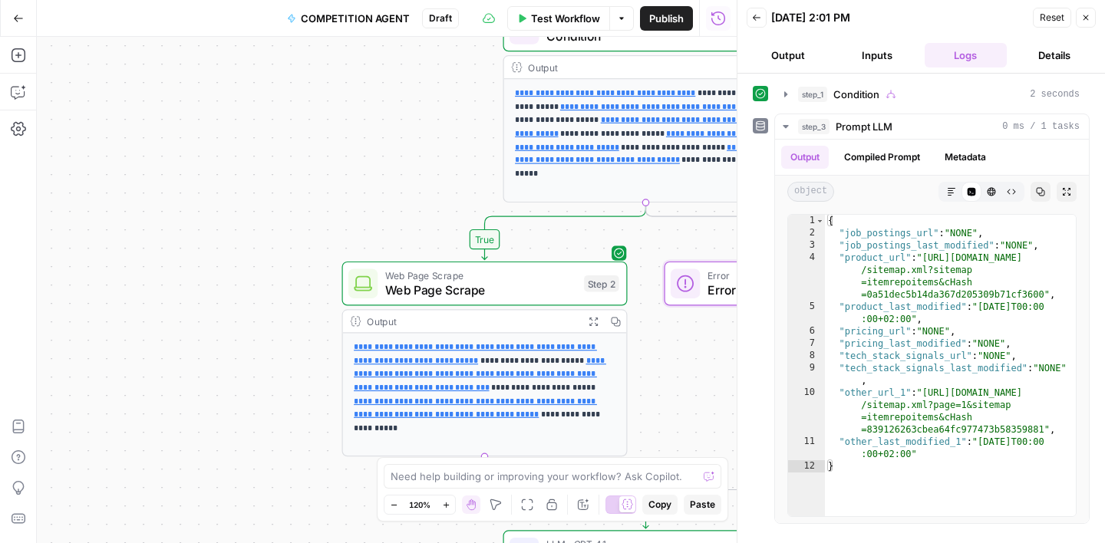
click at [572, 15] on span "Test Workflow" at bounding box center [565, 18] width 69 height 15
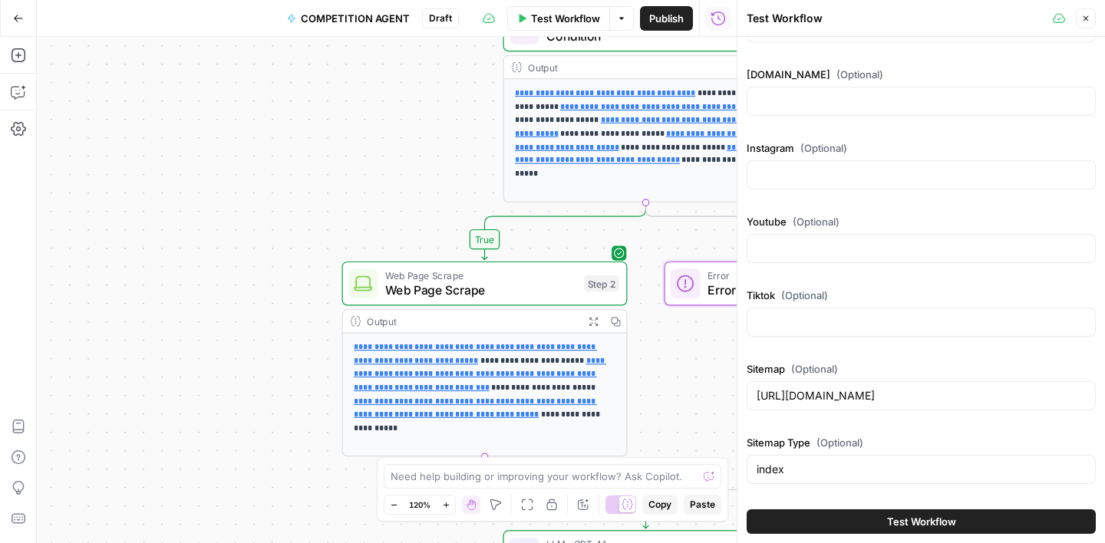
scroll to position [421, 0]
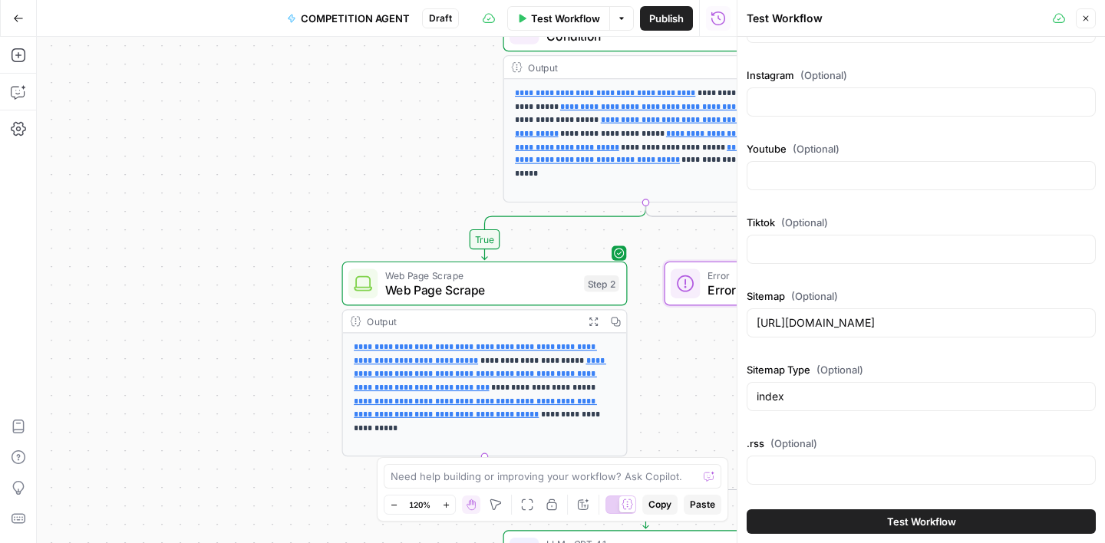
click at [848, 332] on div "[URL][DOMAIN_NAME]" at bounding box center [921, 323] width 349 height 29
click at [843, 321] on input "[URL][DOMAIN_NAME]" at bounding box center [921, 322] width 329 height 15
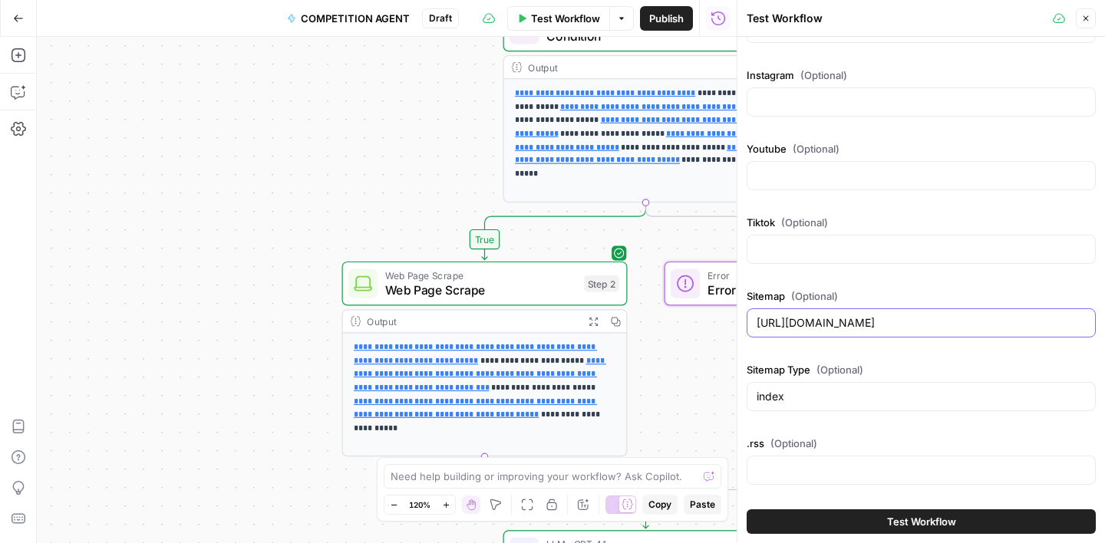
click at [843, 321] on input "[URL][DOMAIN_NAME]" at bounding box center [921, 322] width 329 height 15
paste input "[DOMAIN_NAME][URL]"
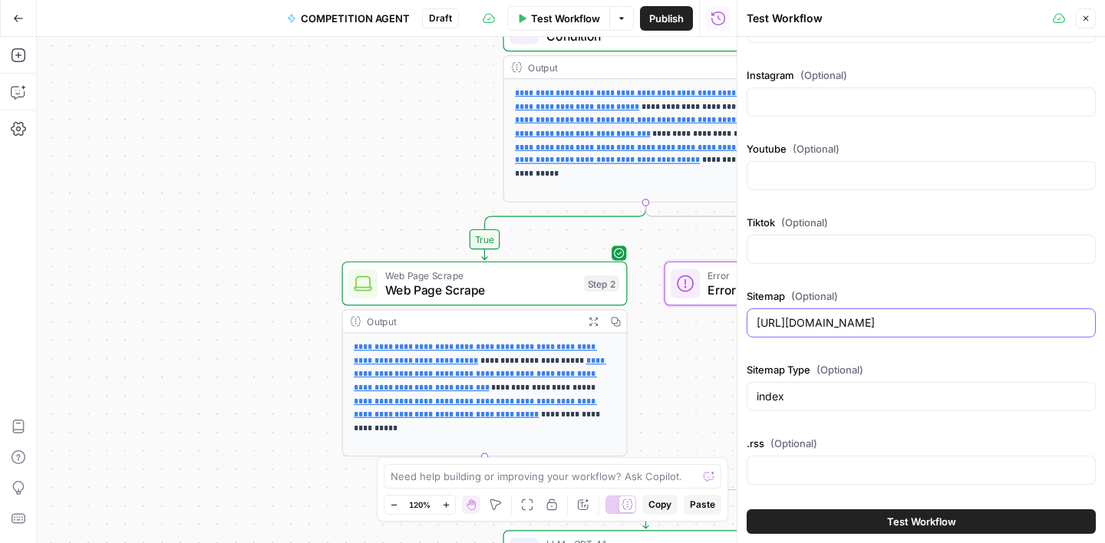
type input "[URL][DOMAIN_NAME]"
click at [913, 518] on span "Test Workflow" at bounding box center [921, 521] width 69 height 15
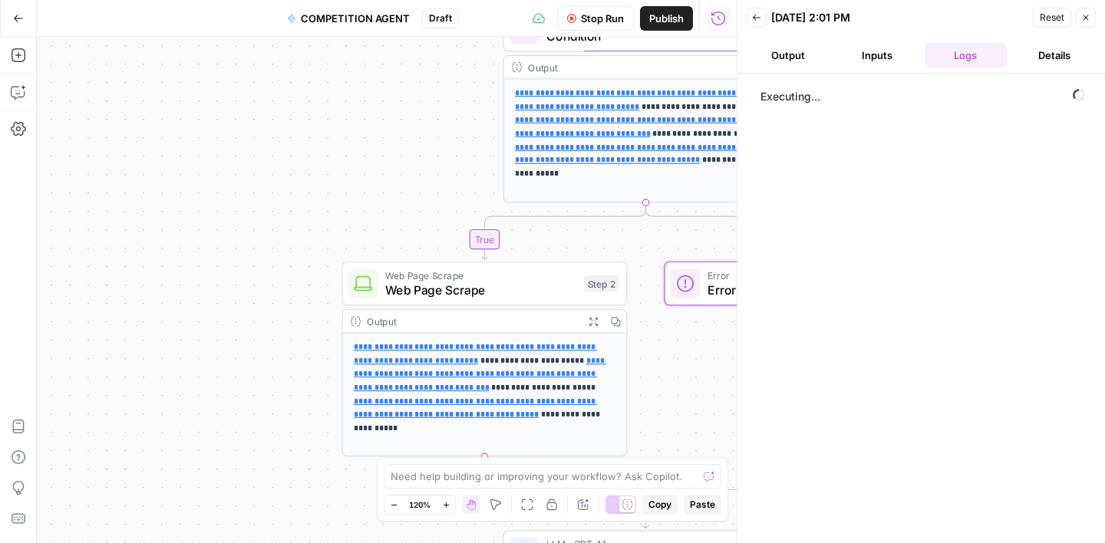
click at [594, 26] on button "Stop Run" at bounding box center [595, 18] width 77 height 25
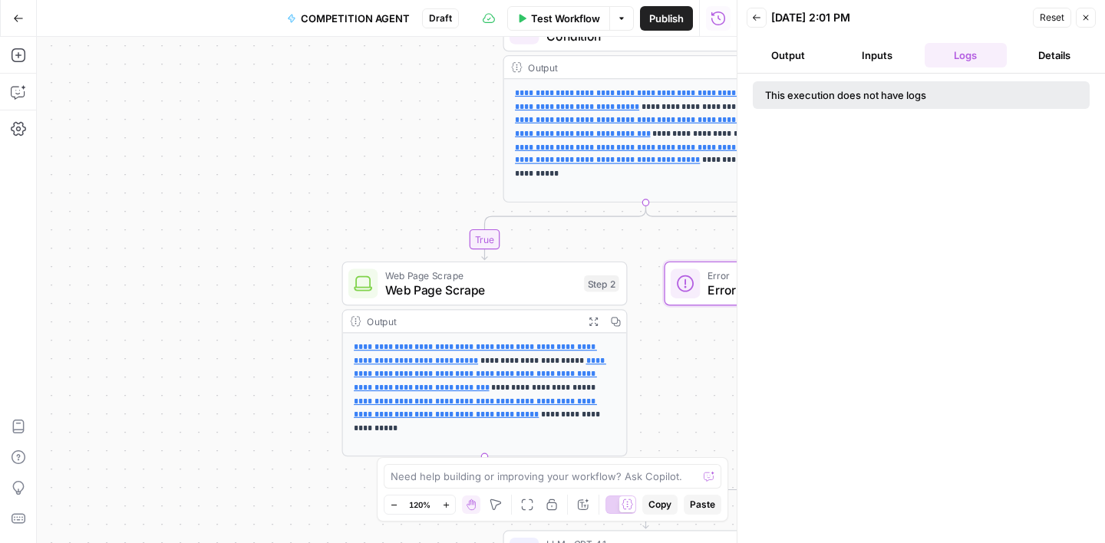
click at [551, 14] on span "Test Workflow" at bounding box center [565, 18] width 69 height 15
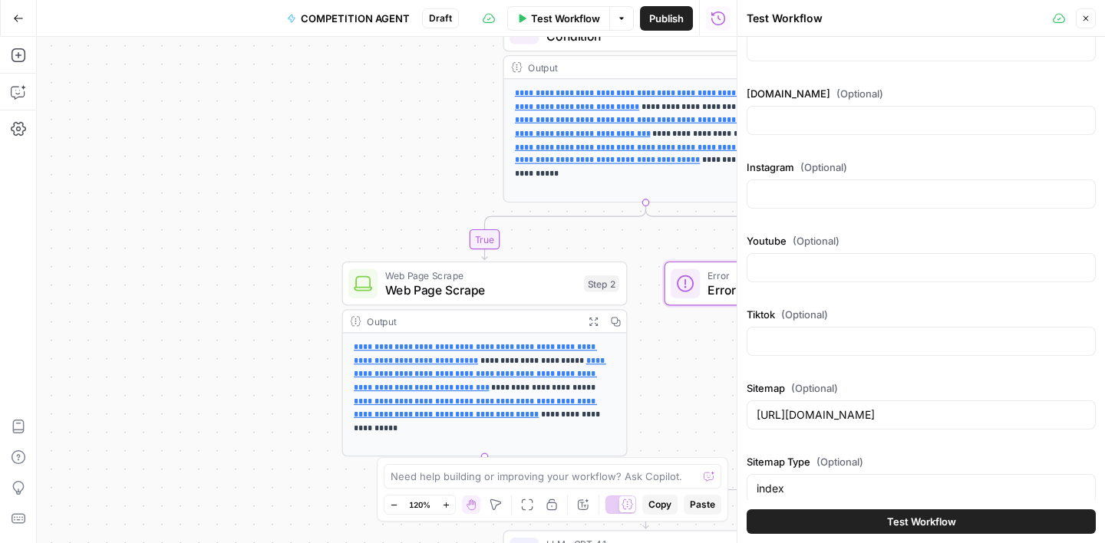
scroll to position [367, 0]
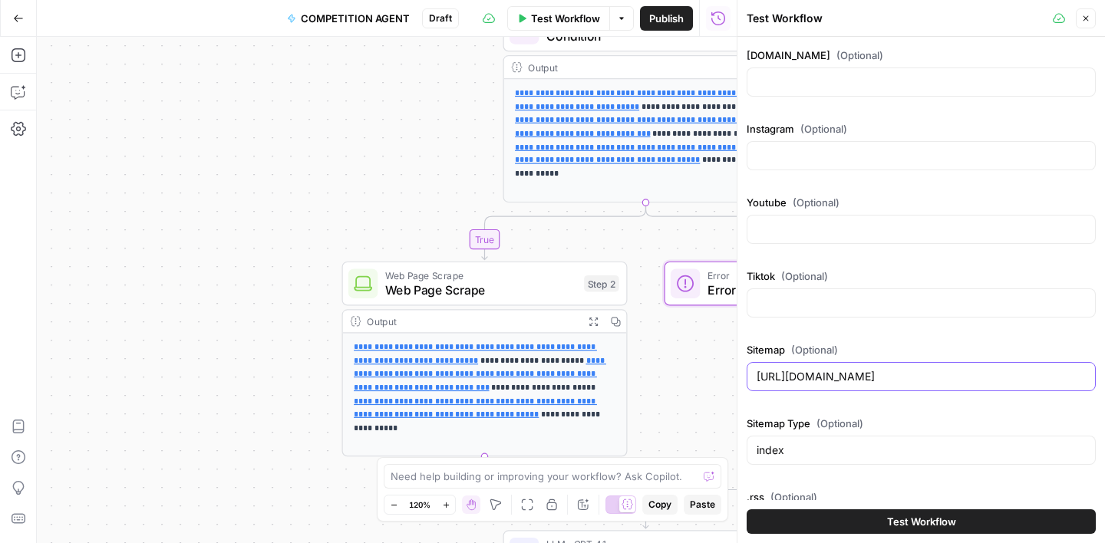
click at [853, 383] on input "[URL][DOMAIN_NAME]" at bounding box center [921, 376] width 329 height 15
click at [853, 382] on input "[URL][DOMAIN_NAME]" at bounding box center [921, 376] width 329 height 15
paste input "[DOMAIN_NAME][URL]"
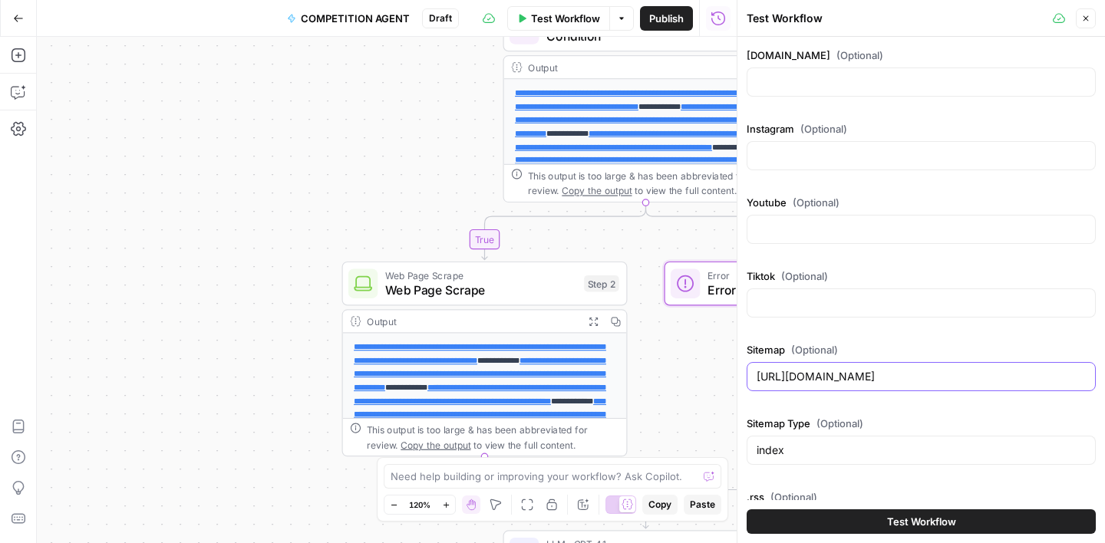
type input "[URL][DOMAIN_NAME]"
click at [882, 517] on button "Test Workflow" at bounding box center [921, 522] width 349 height 25
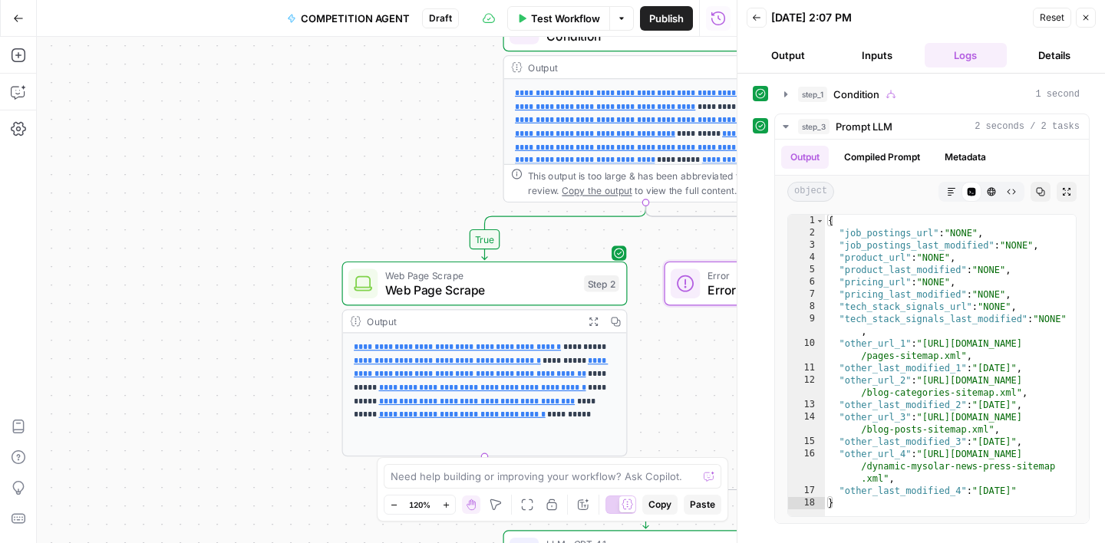
click at [549, 18] on span "Test Workflow" at bounding box center [565, 18] width 69 height 15
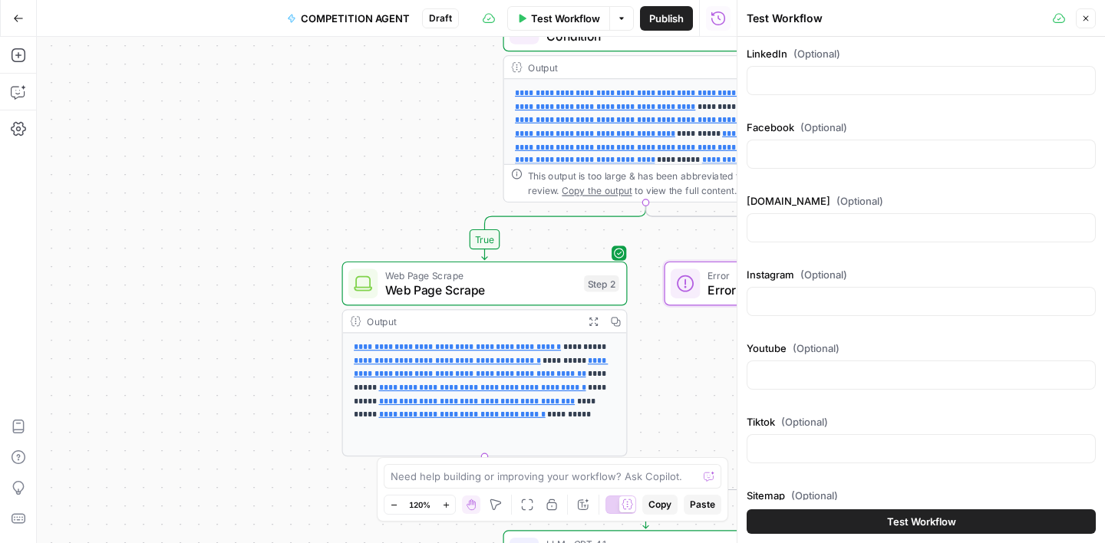
scroll to position [421, 0]
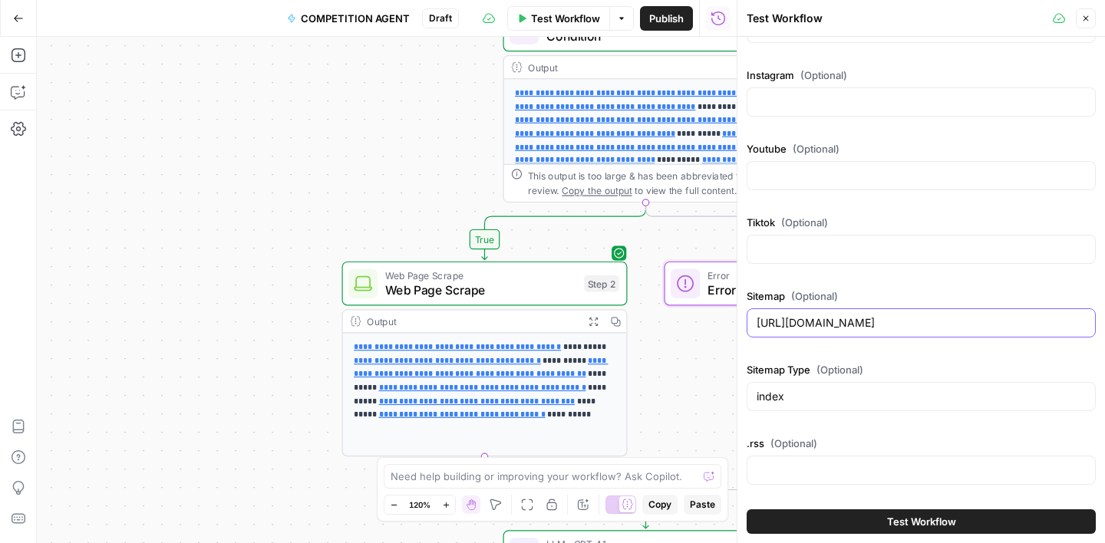
click at [833, 322] on input "[URL][DOMAIN_NAME]" at bounding box center [921, 322] width 329 height 15
paste input "[DOMAIN_NAME][URL]"
type input "[URL][DOMAIN_NAME]"
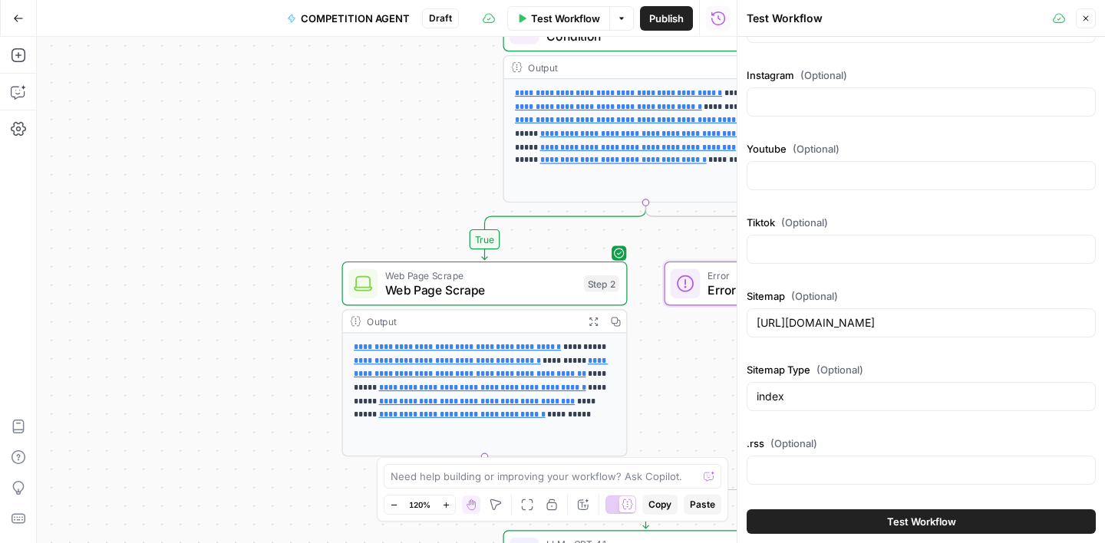
click at [919, 520] on span "Test Workflow" at bounding box center [921, 521] width 69 height 15
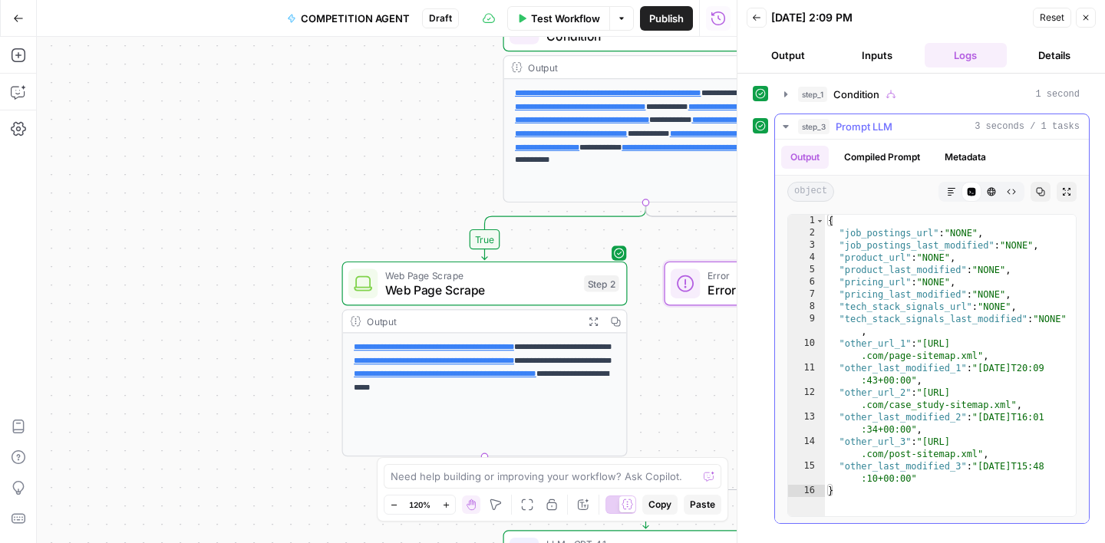
type textarea "**********"
drag, startPoint x: 929, startPoint y: 344, endPoint x: 975, endPoint y: 354, distance: 47.1
click at [975, 354] on div "{ "job_postings_url" : "NONE" , "job_postings_last_modified" : "NONE" , "produc…" at bounding box center [950, 378] width 251 height 326
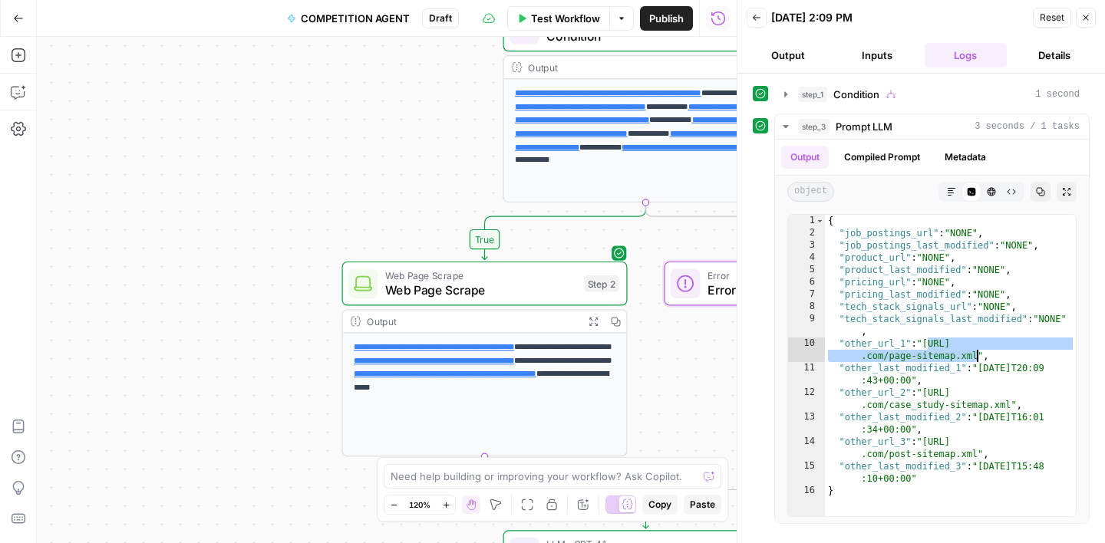
click at [564, 13] on span "Test Workflow" at bounding box center [565, 18] width 69 height 15
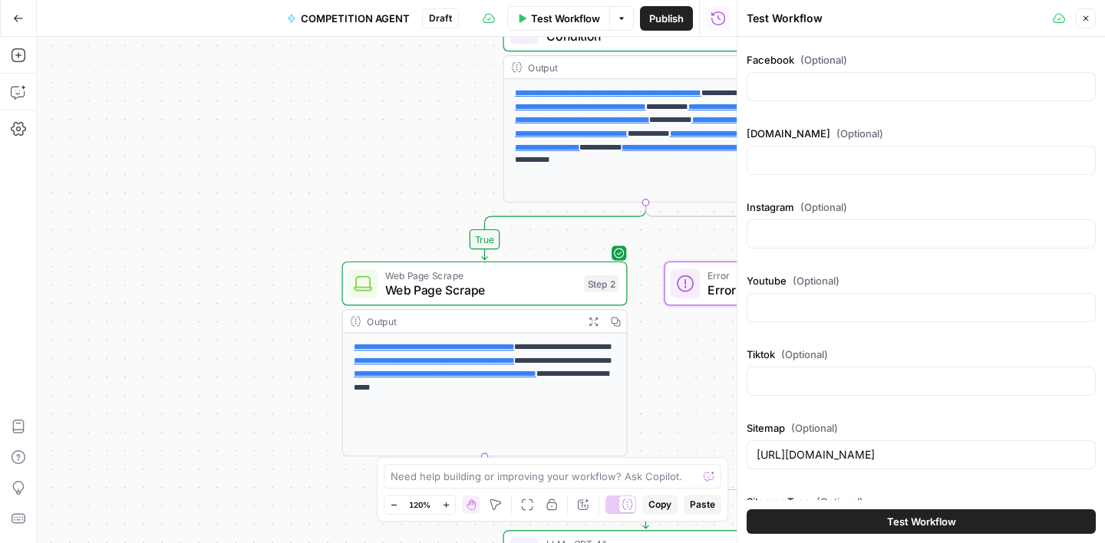
scroll to position [421, 0]
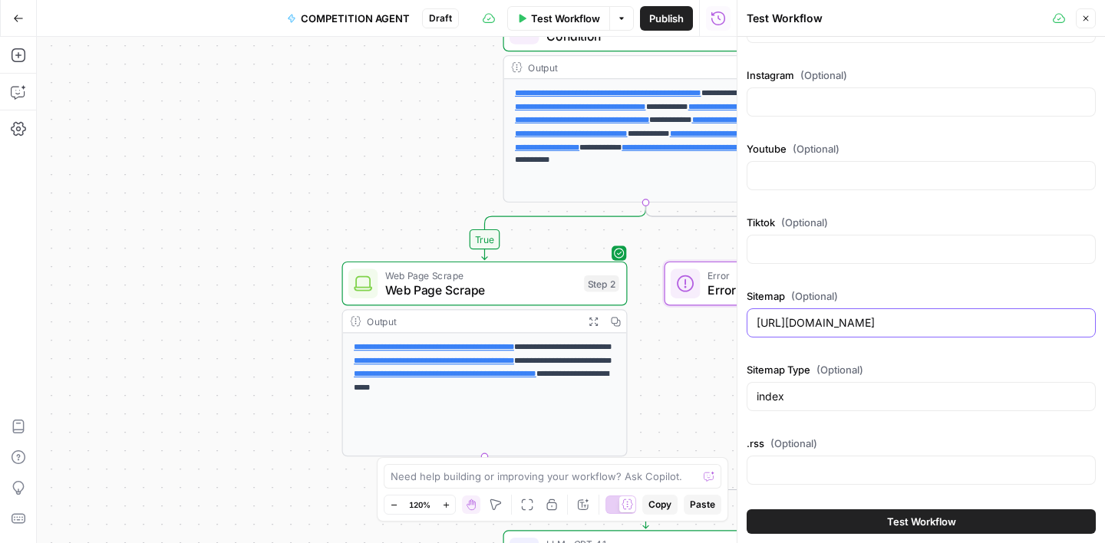
click at [840, 326] on input "[URL][DOMAIN_NAME]" at bounding box center [921, 322] width 329 height 15
paste input "[DOMAIN_NAME][URL]"
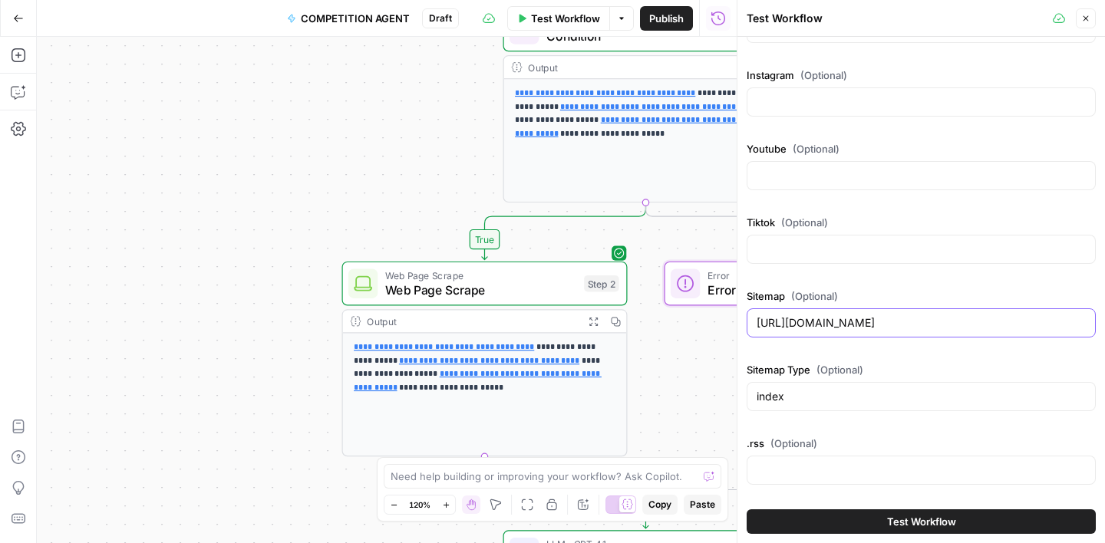
type input "[URL][DOMAIN_NAME]"
click at [922, 517] on span "Test Workflow" at bounding box center [921, 521] width 69 height 15
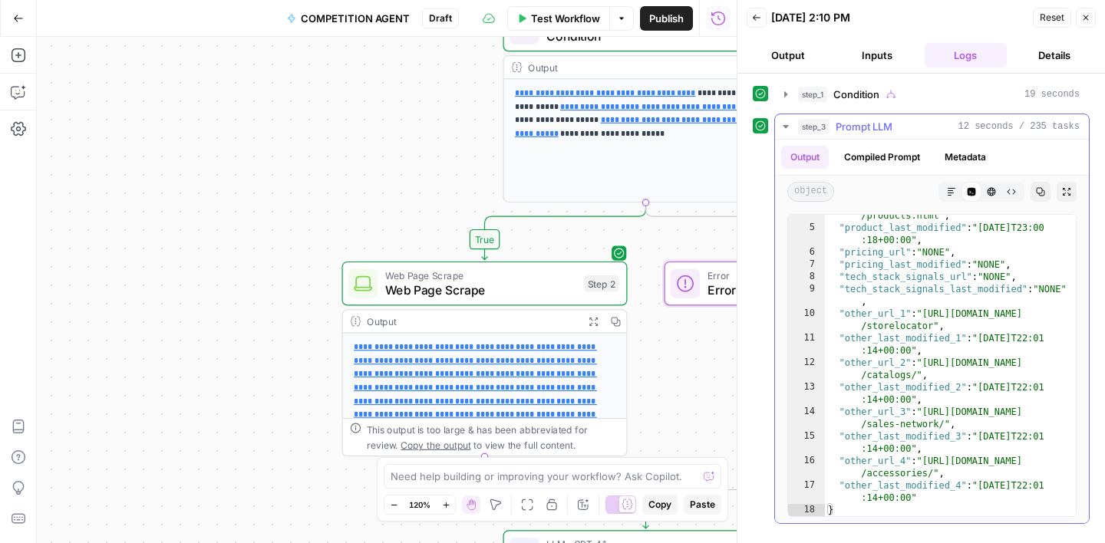
scroll to position [54, 0]
click at [585, 23] on span "Test Workflow" at bounding box center [565, 18] width 69 height 15
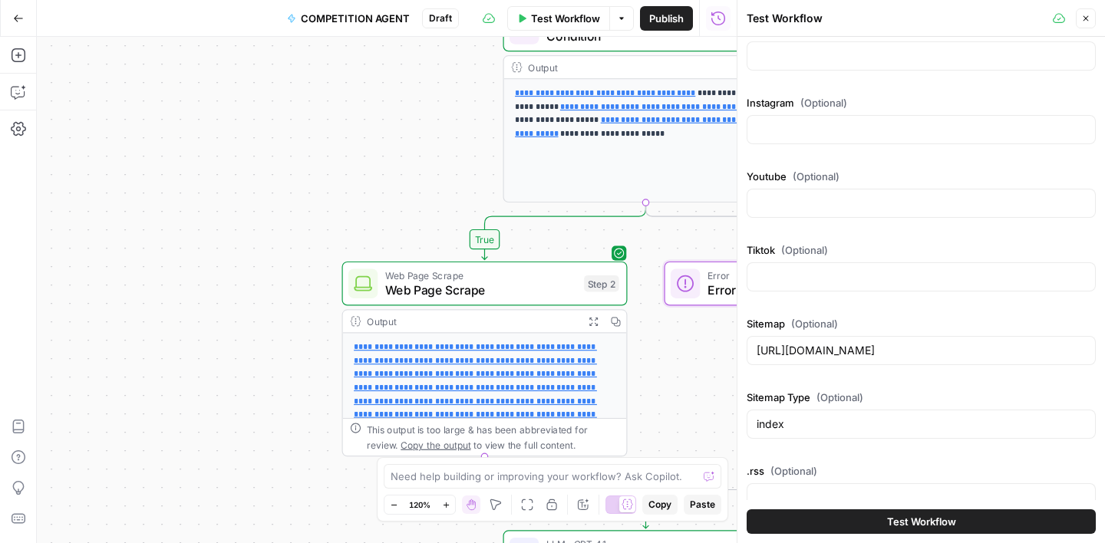
scroll to position [401, 0]
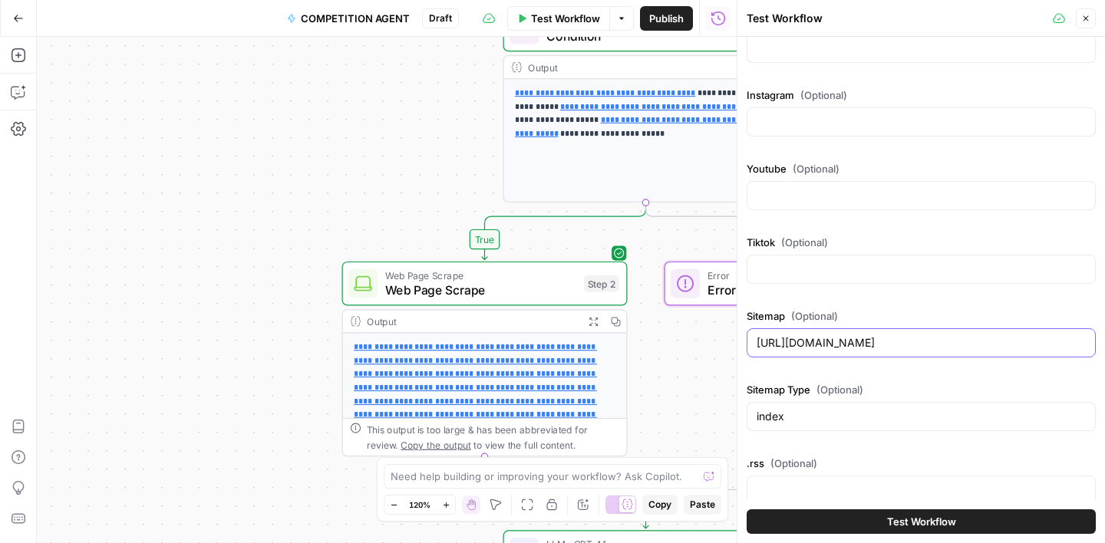
click at [841, 341] on input "[URL][DOMAIN_NAME]" at bounding box center [921, 342] width 329 height 15
paste input "[DOMAIN_NAME]"
type input "[URL][DOMAIN_NAME]"
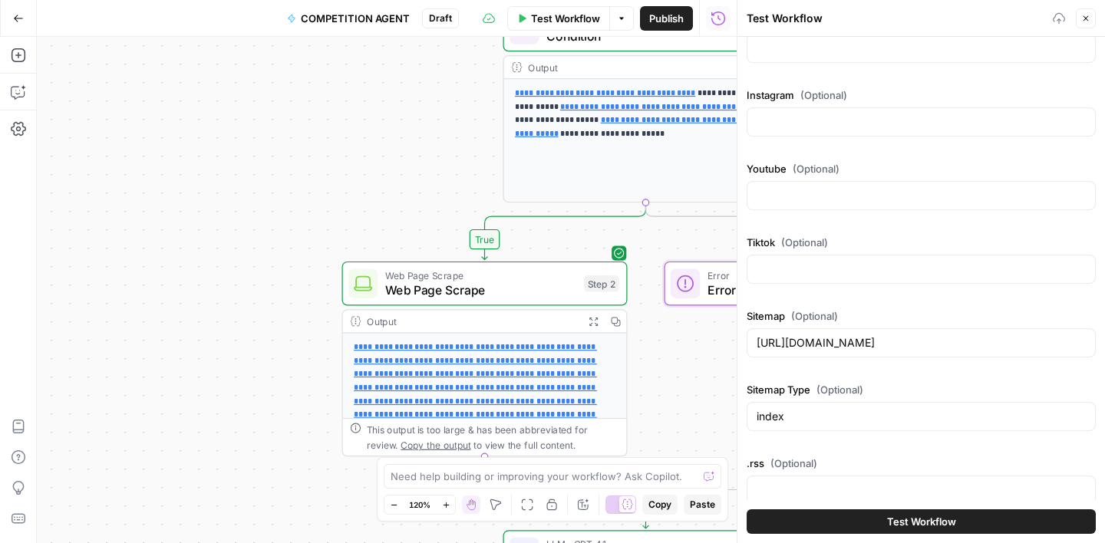
click at [922, 515] on span "Test Workflow" at bounding box center [921, 521] width 69 height 15
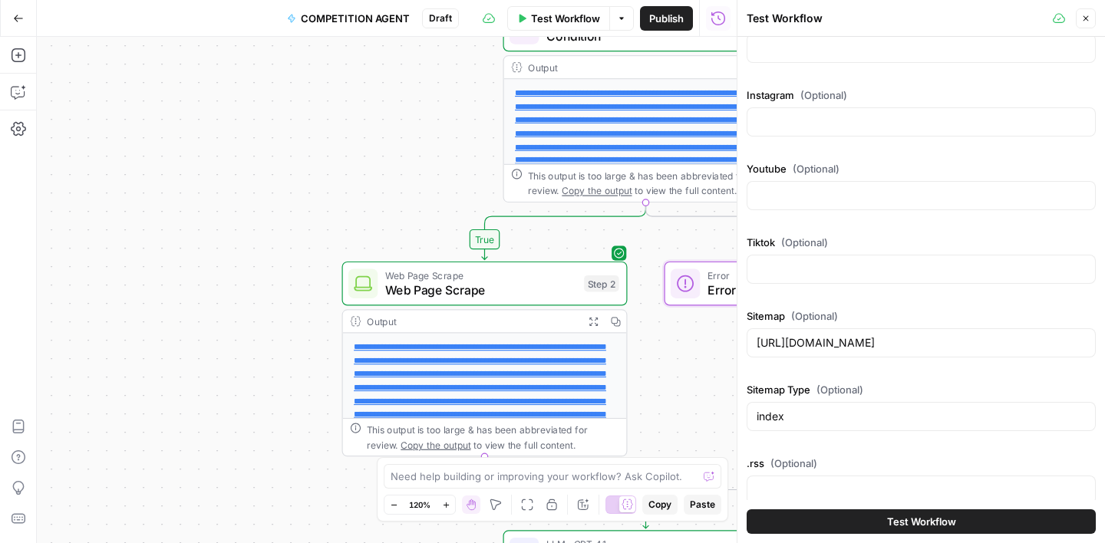
click at [893, 523] on span "Test Workflow" at bounding box center [921, 521] width 69 height 15
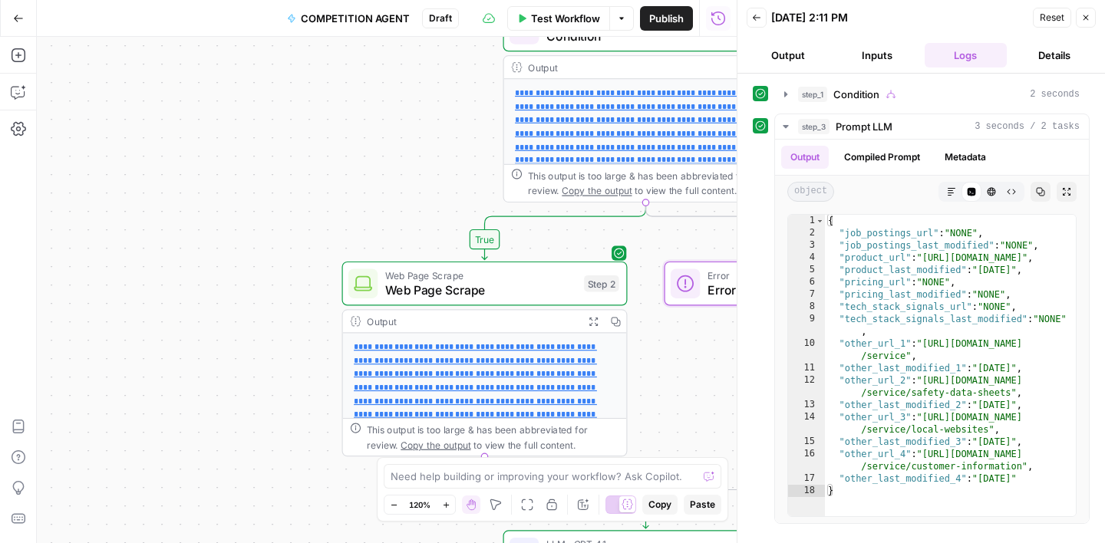
click at [574, 17] on span "Test Workflow" at bounding box center [565, 18] width 69 height 15
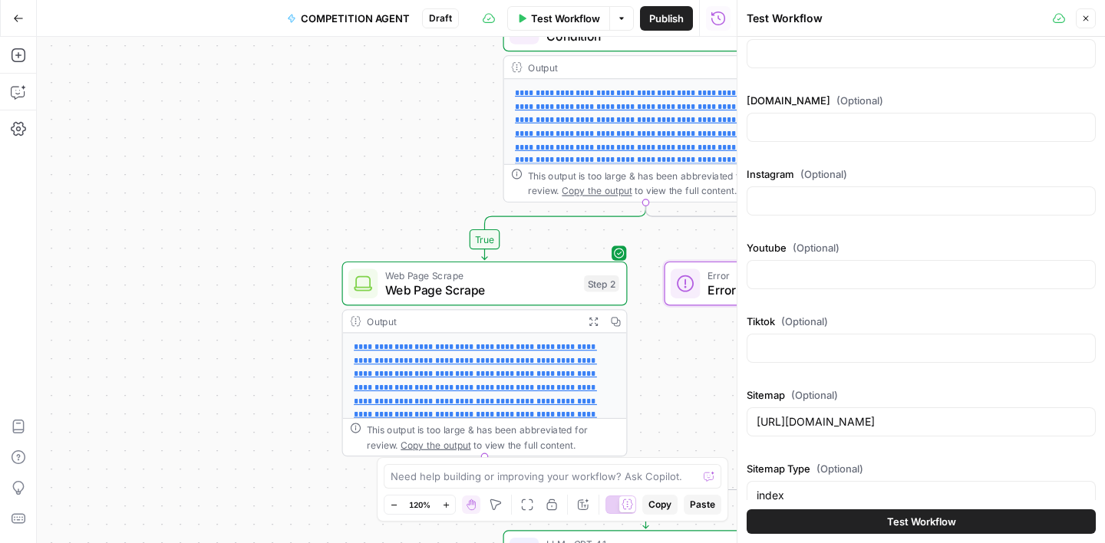
scroll to position [421, 0]
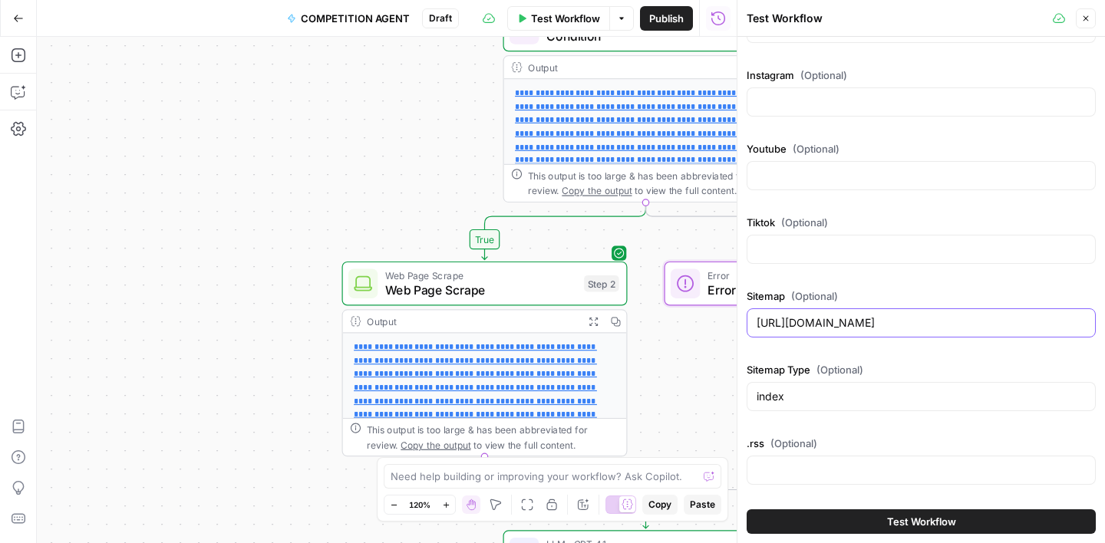
click at [838, 327] on input "[URL][DOMAIN_NAME]" at bounding box center [921, 322] width 329 height 15
paste input "[DOMAIN_NAME][URL]"
type input "[URL][DOMAIN_NAME]"
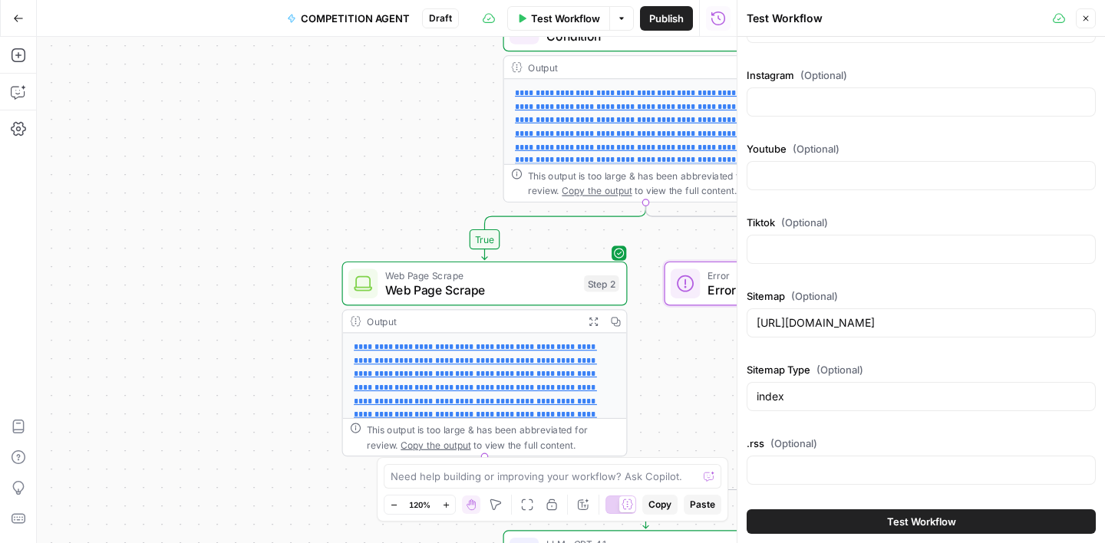
click at [932, 526] on span "Test Workflow" at bounding box center [921, 521] width 69 height 15
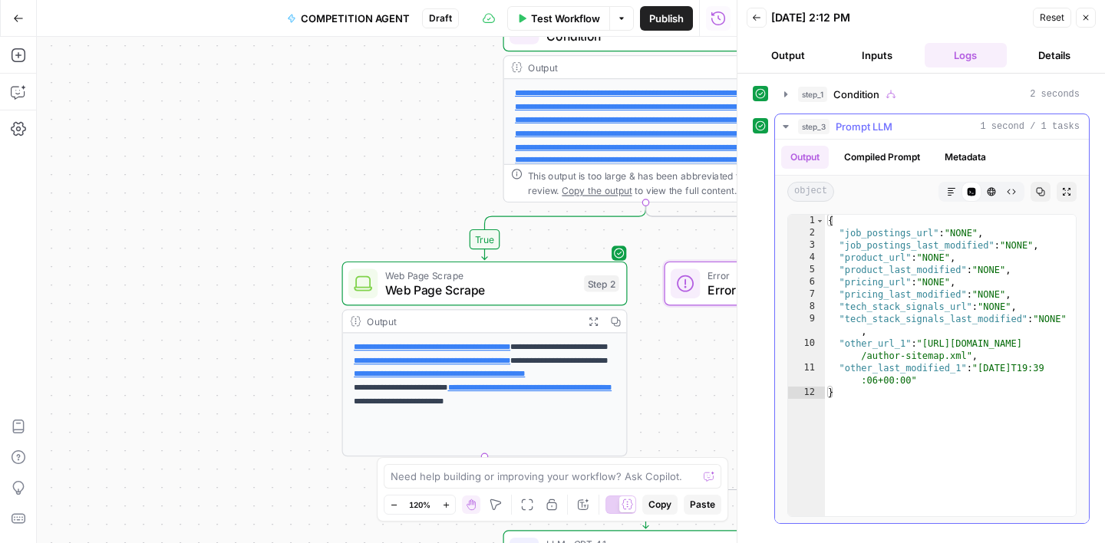
type textarea "**********"
drag, startPoint x: 929, startPoint y: 342, endPoint x: 965, endPoint y: 351, distance: 38.0
click at [965, 351] on div "{ "job_postings_url" : "NONE" , "job_postings_last_modified" : "NONE" , "produc…" at bounding box center [950, 378] width 251 height 326
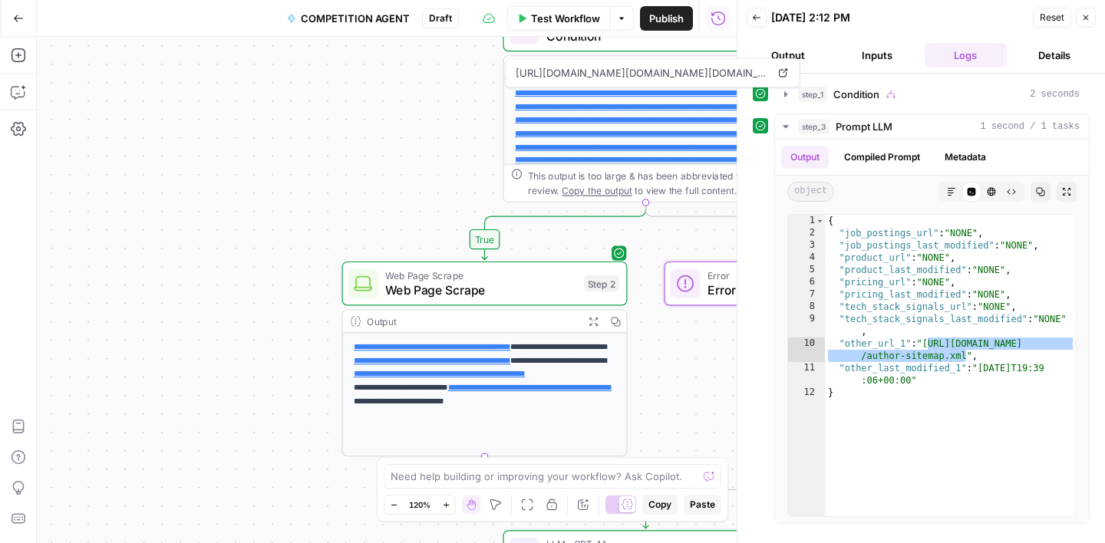
click at [563, 12] on span "Test Workflow" at bounding box center [565, 18] width 69 height 15
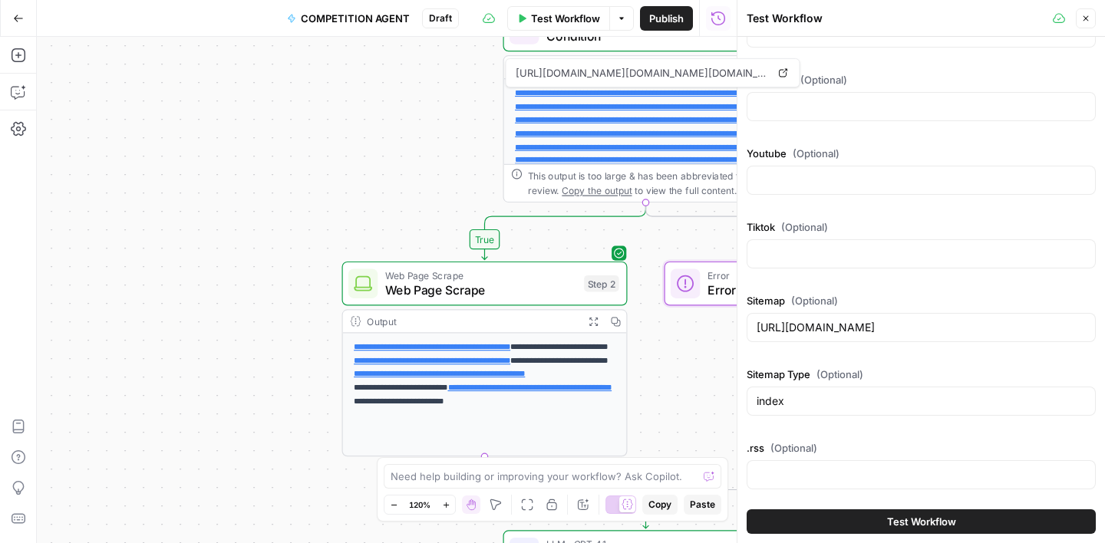
scroll to position [421, 0]
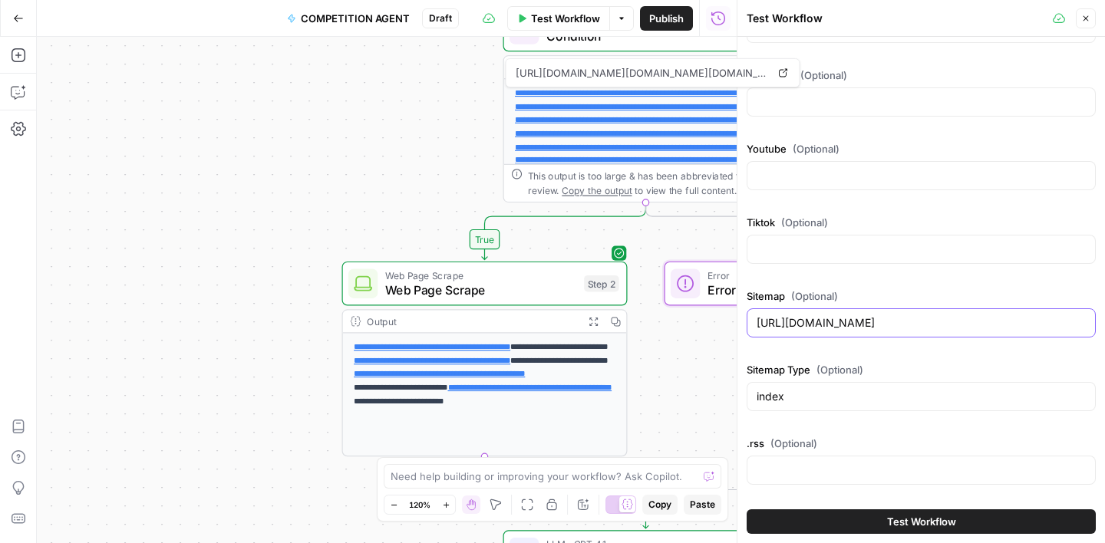
click at [855, 326] on input "[URL][DOMAIN_NAME]" at bounding box center [921, 322] width 329 height 15
paste input "[DOMAIN_NAME][URL]"
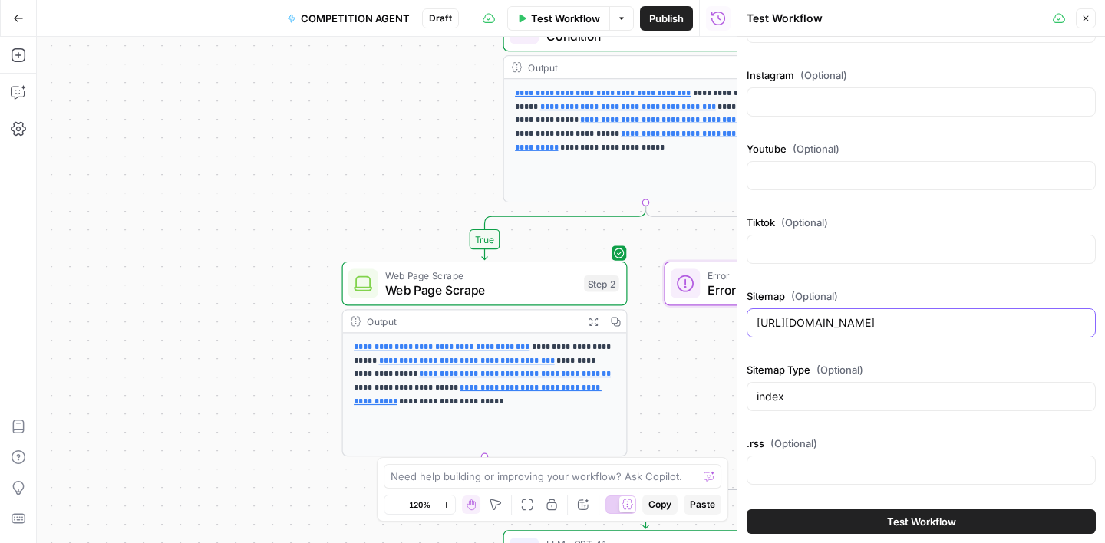
type input "[URL][DOMAIN_NAME]"
click at [897, 518] on span "Test Workflow" at bounding box center [921, 521] width 69 height 15
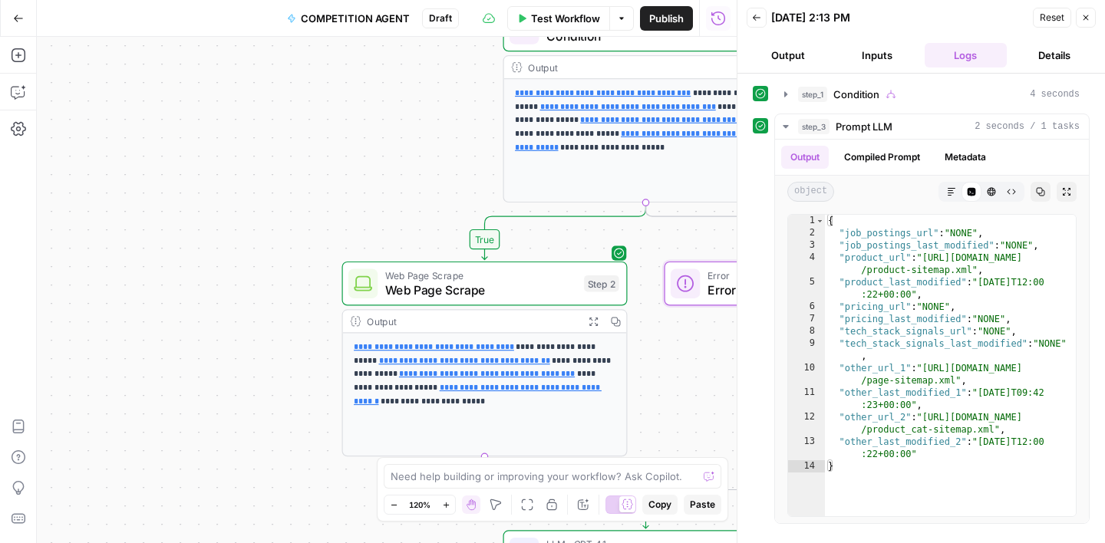
click at [558, 25] on button "Test Workflow" at bounding box center [558, 18] width 103 height 25
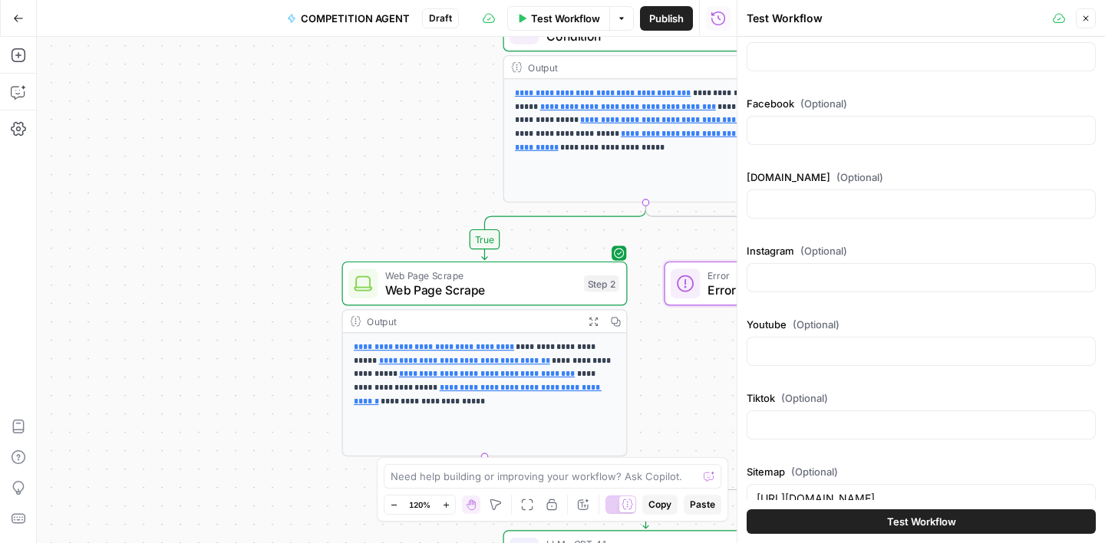
scroll to position [385, 0]
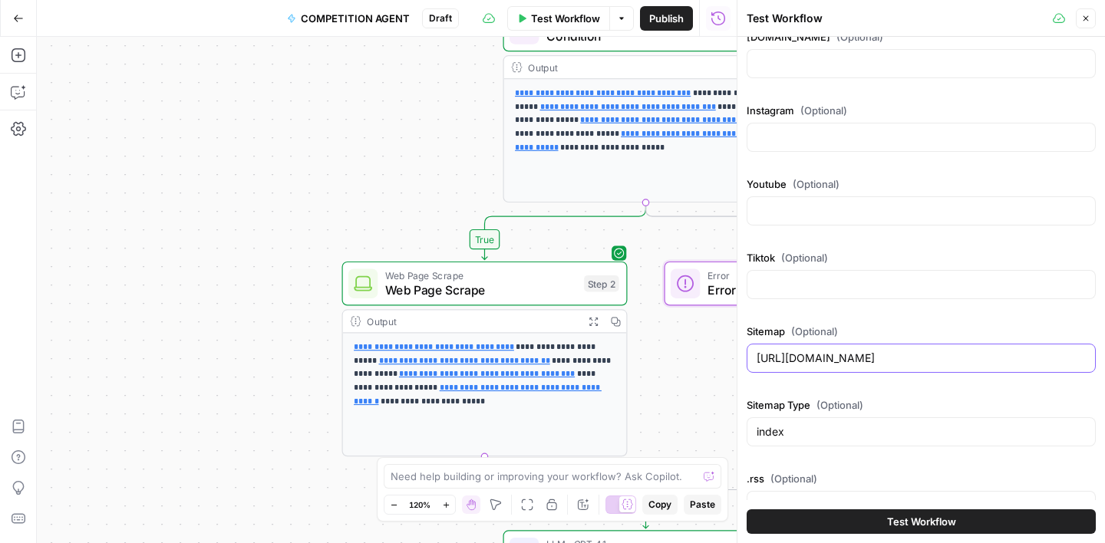
click at [828, 358] on input "[URL][DOMAIN_NAME]" at bounding box center [921, 358] width 329 height 15
paste input "[DOMAIN_NAME][URL]"
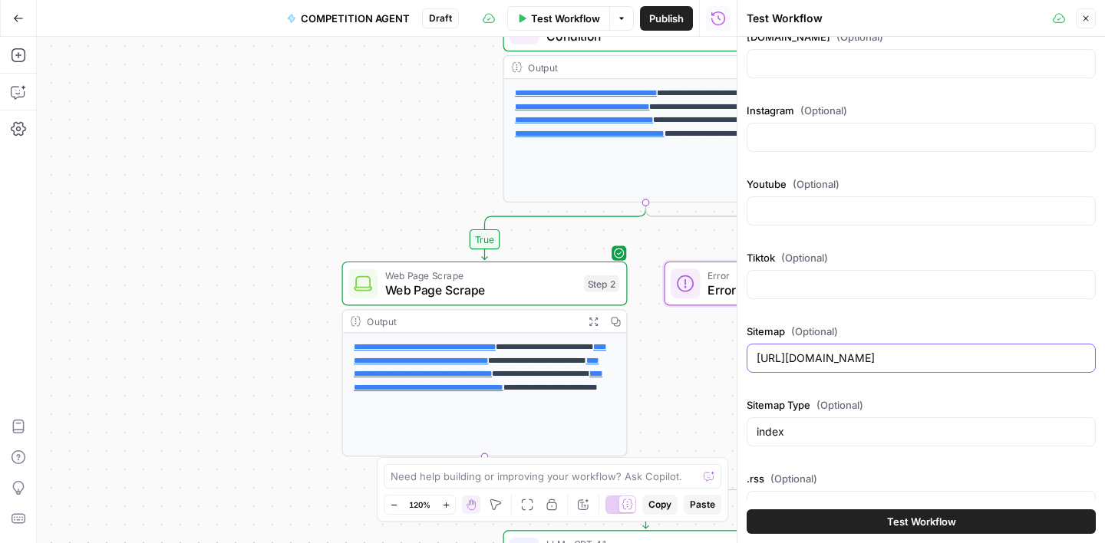
type input "[URL][DOMAIN_NAME]"
click at [898, 520] on span "Test Workflow" at bounding box center [921, 521] width 69 height 15
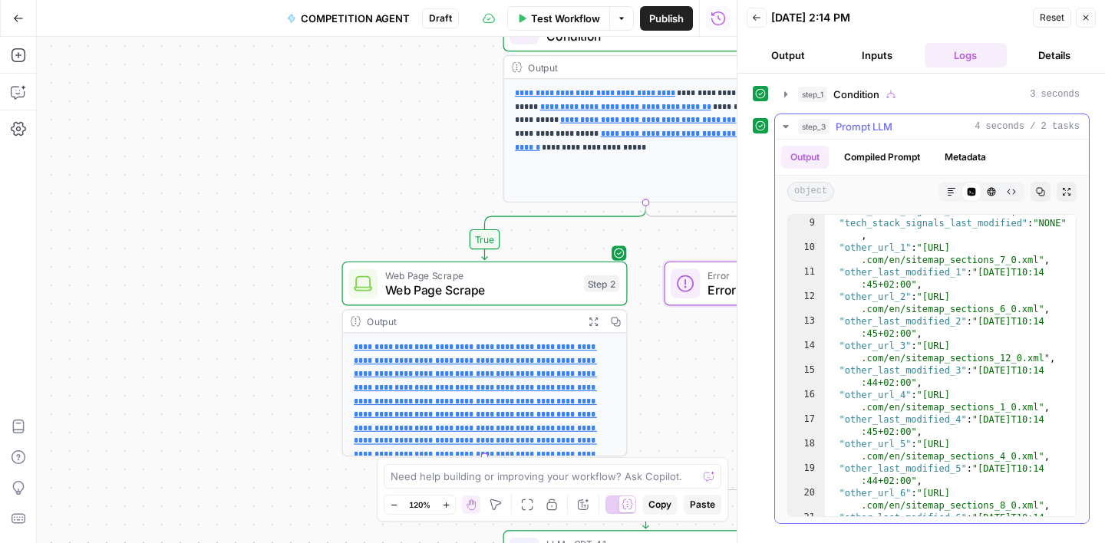
scroll to position [153, 0]
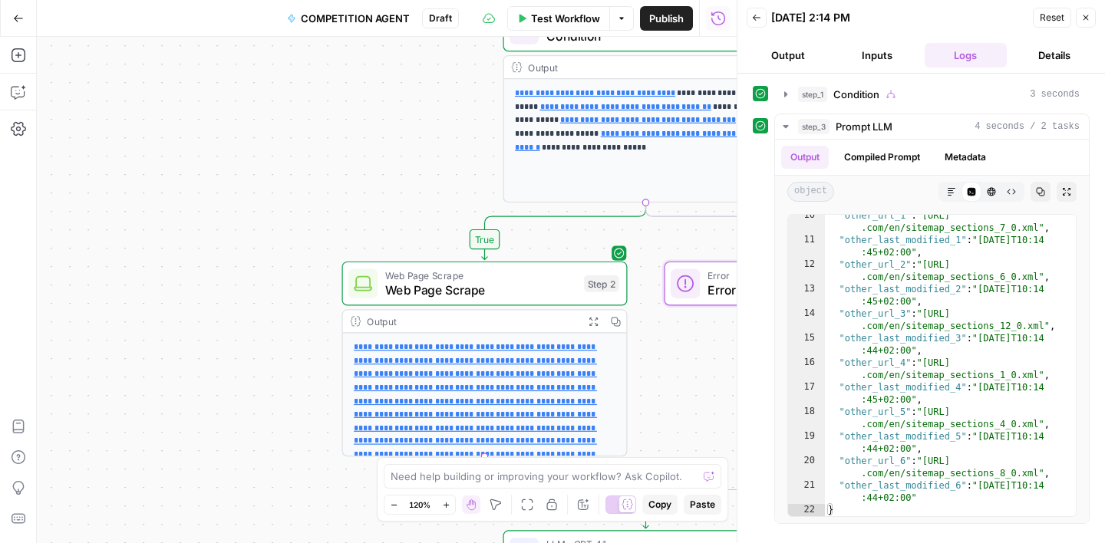
click at [553, 21] on span "Test Workflow" at bounding box center [565, 18] width 69 height 15
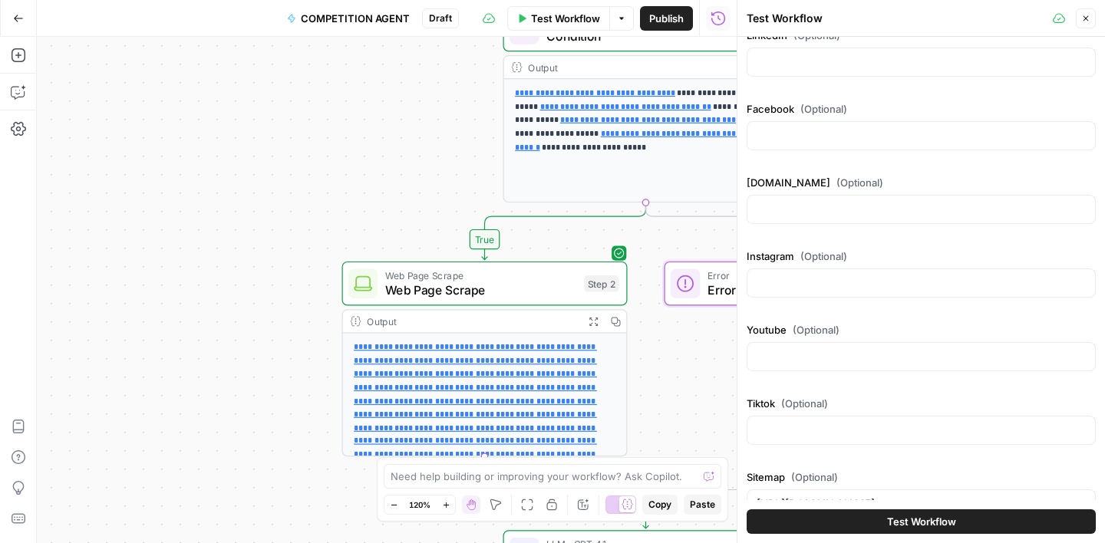
scroll to position [421, 0]
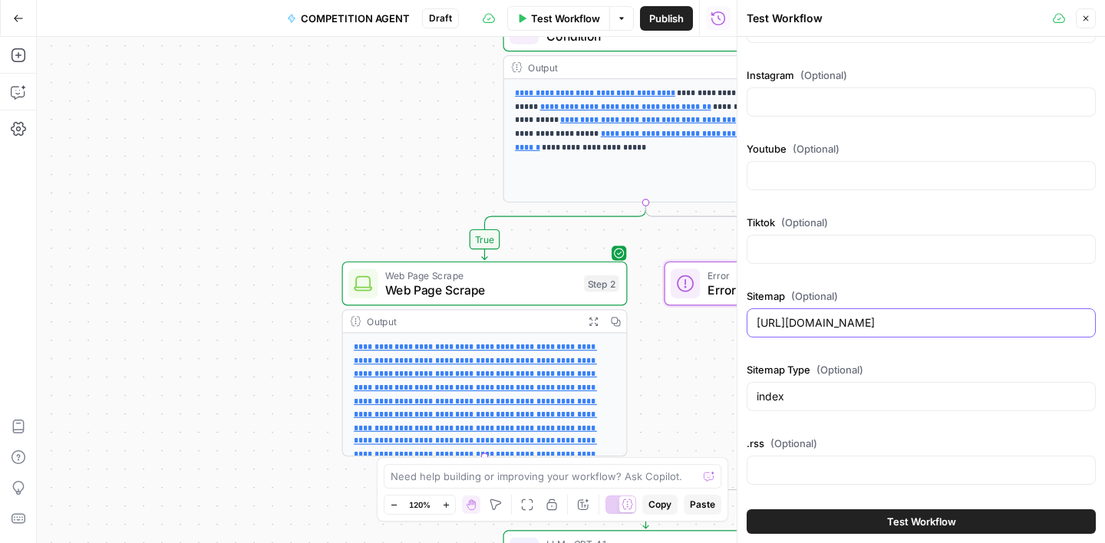
click at [837, 318] on input "[URL][DOMAIN_NAME]" at bounding box center [921, 322] width 329 height 15
paste input "turflynx"
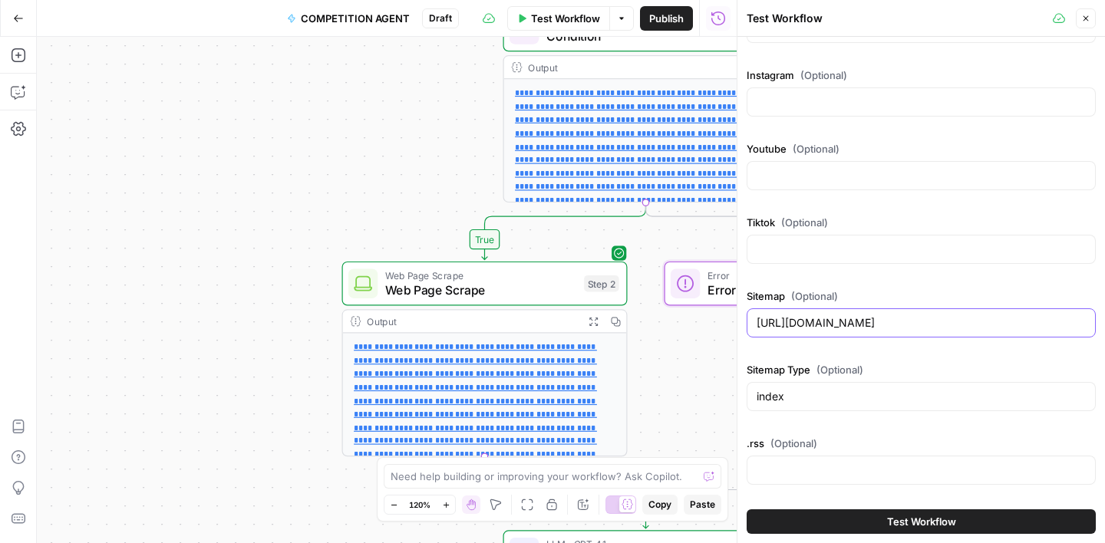
type input "[URL][DOMAIN_NAME]"
click at [902, 520] on span "Test Workflow" at bounding box center [921, 521] width 69 height 15
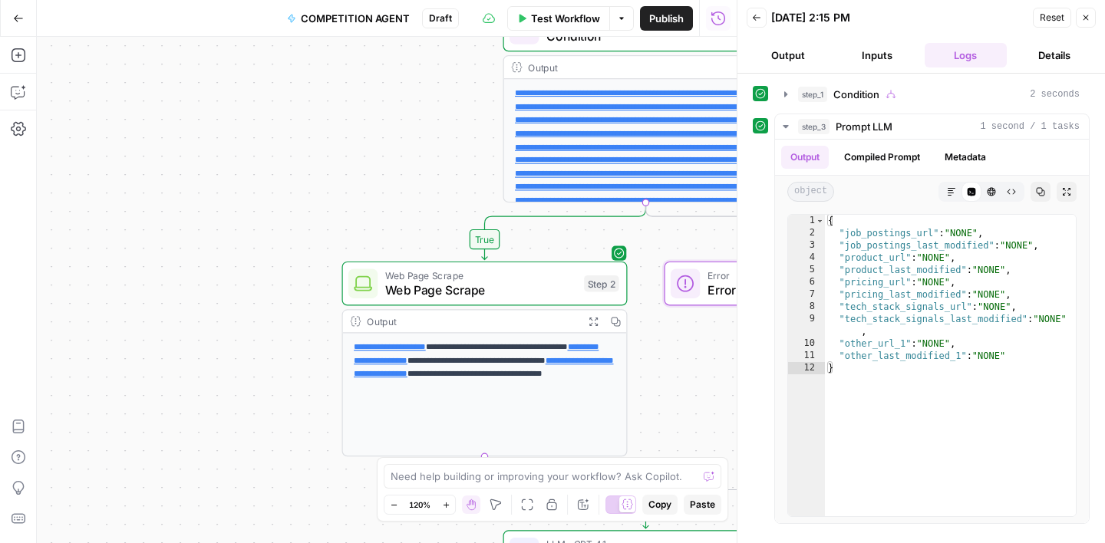
click at [555, 17] on span "Test Workflow" at bounding box center [565, 18] width 69 height 15
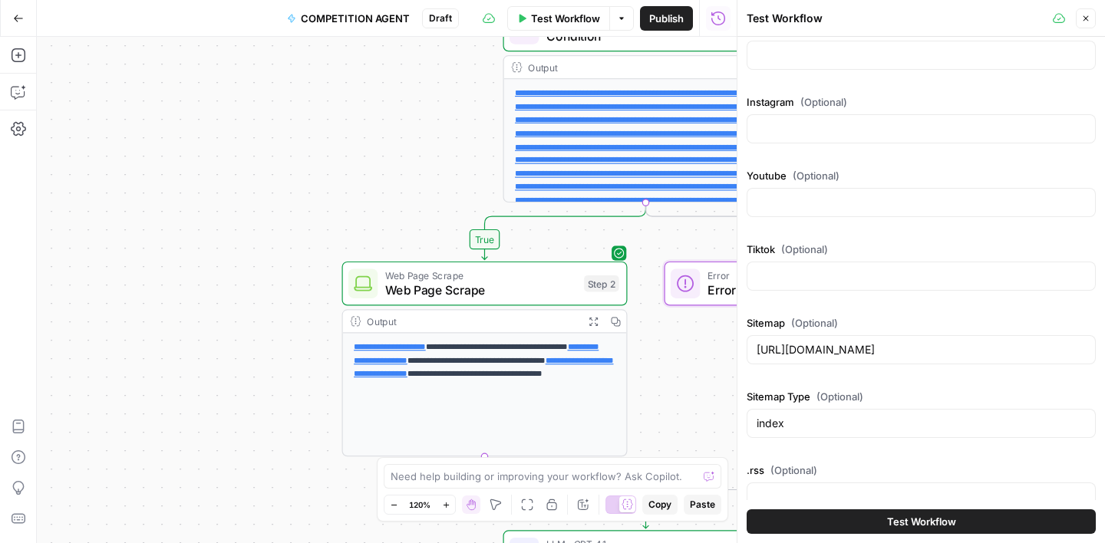
scroll to position [421, 0]
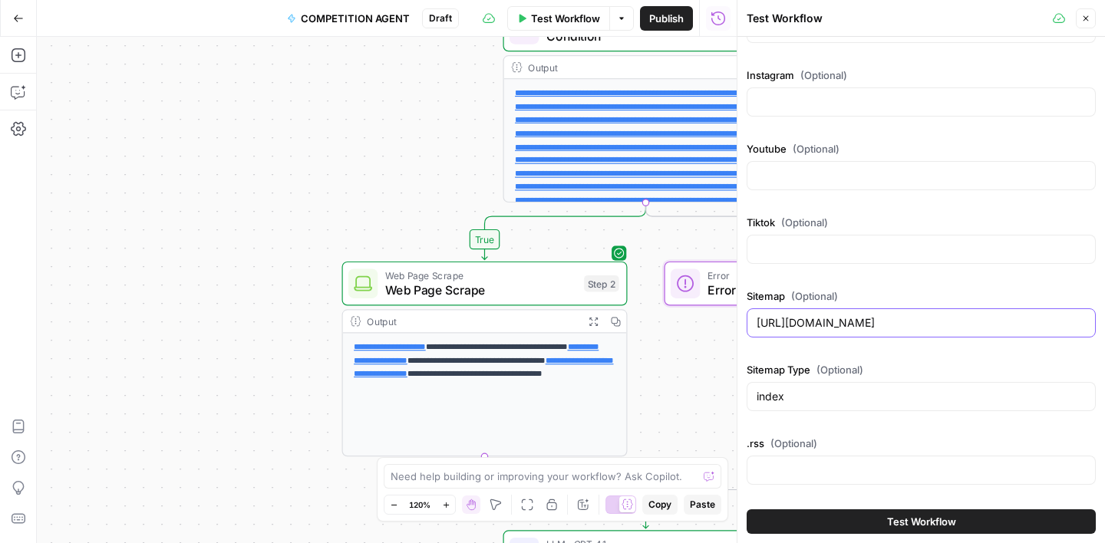
click at [830, 323] on input "[URL][DOMAIN_NAME]" at bounding box center [921, 322] width 329 height 15
paste input "[DOMAIN_NAME][URL]"
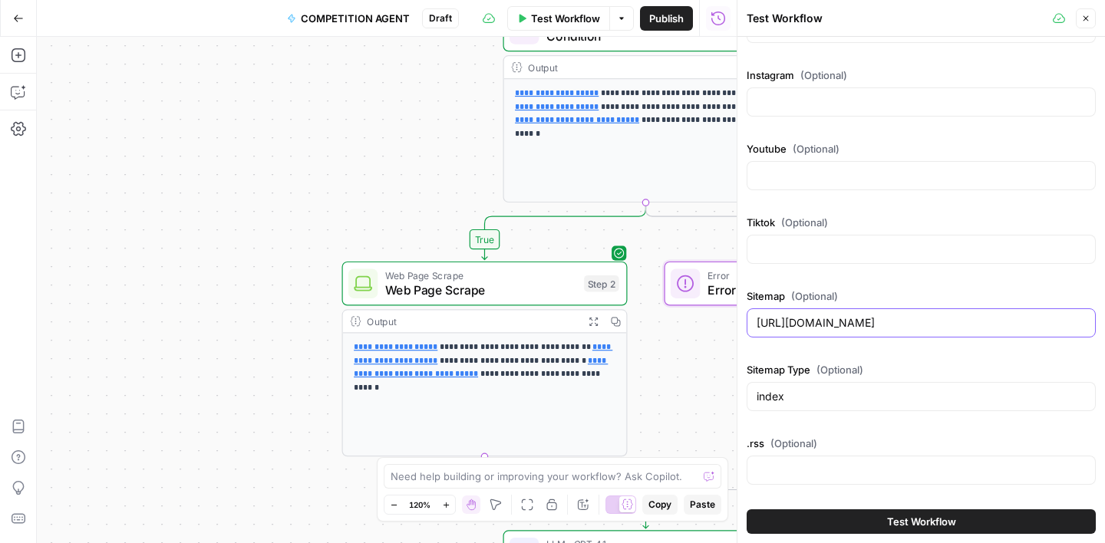
type input "[URL][DOMAIN_NAME]"
click at [951, 518] on span "Test Workflow" at bounding box center [921, 521] width 69 height 15
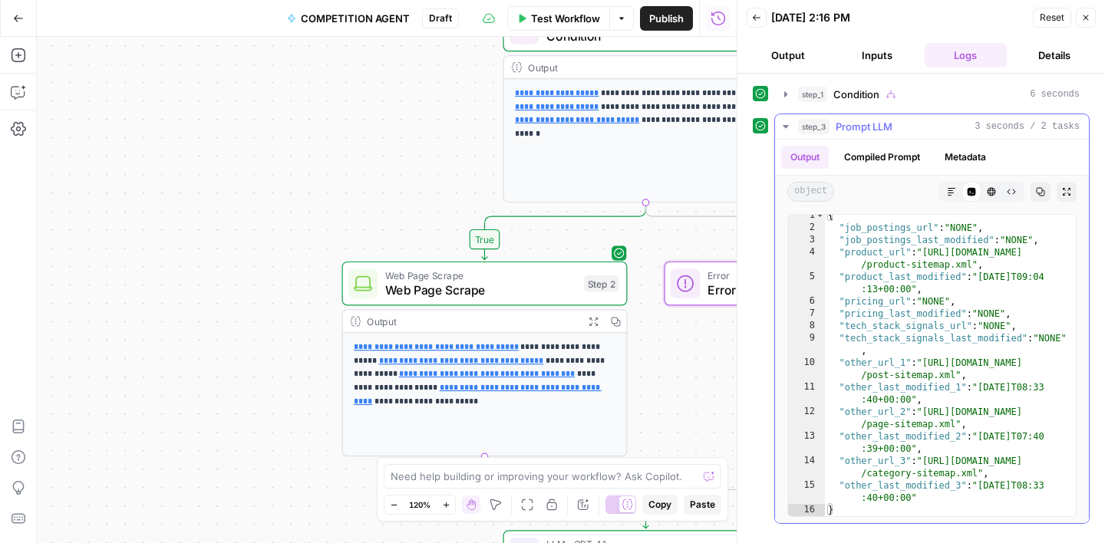
scroll to position [5, 0]
click at [570, 24] on span "Test Workflow" at bounding box center [565, 18] width 69 height 15
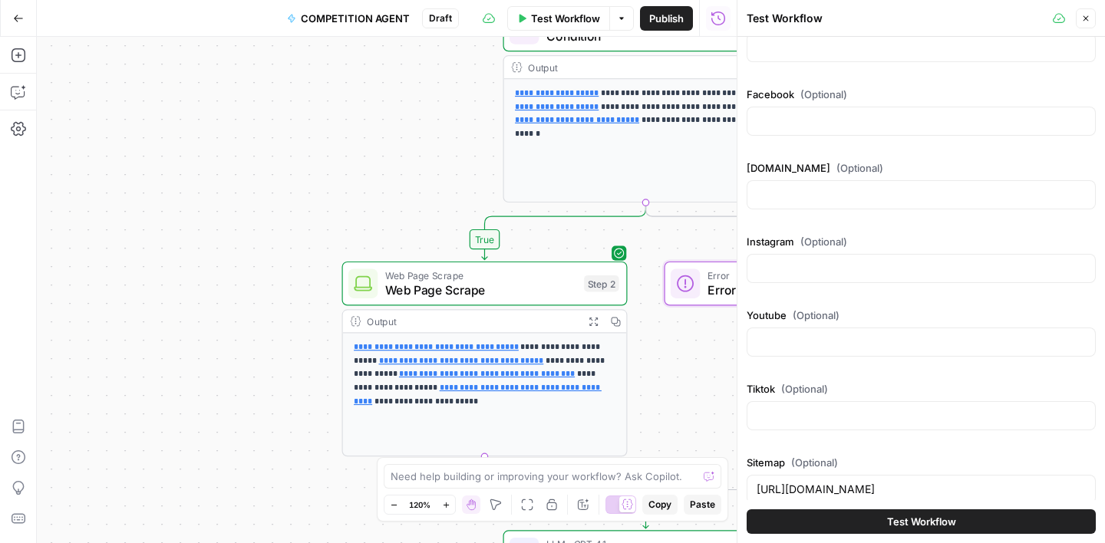
scroll to position [421, 0]
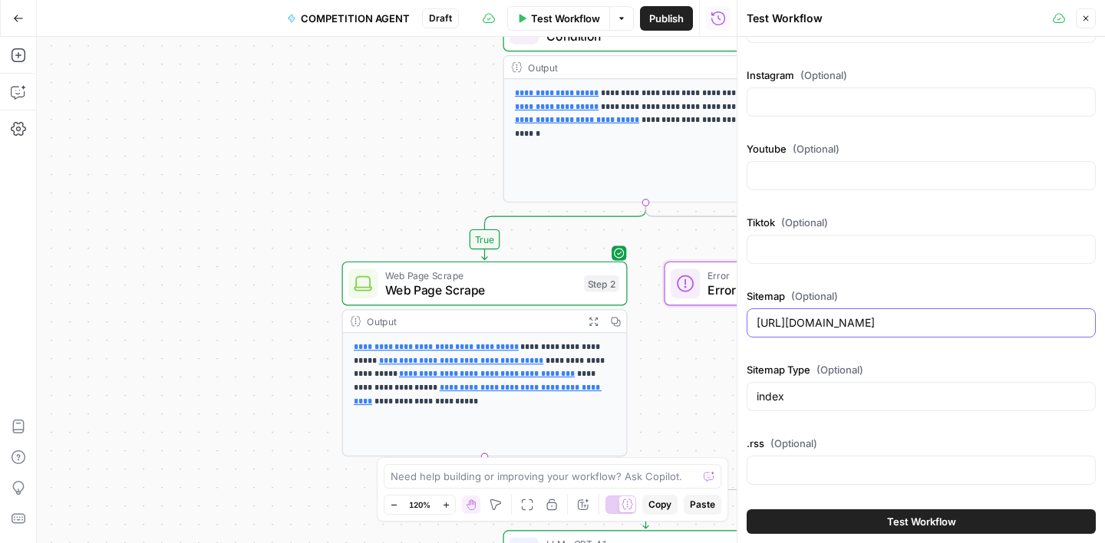
click at [820, 324] on input "[URL][DOMAIN_NAME]" at bounding box center [921, 322] width 329 height 15
paste input "[DOMAIN_NAME][URL]"
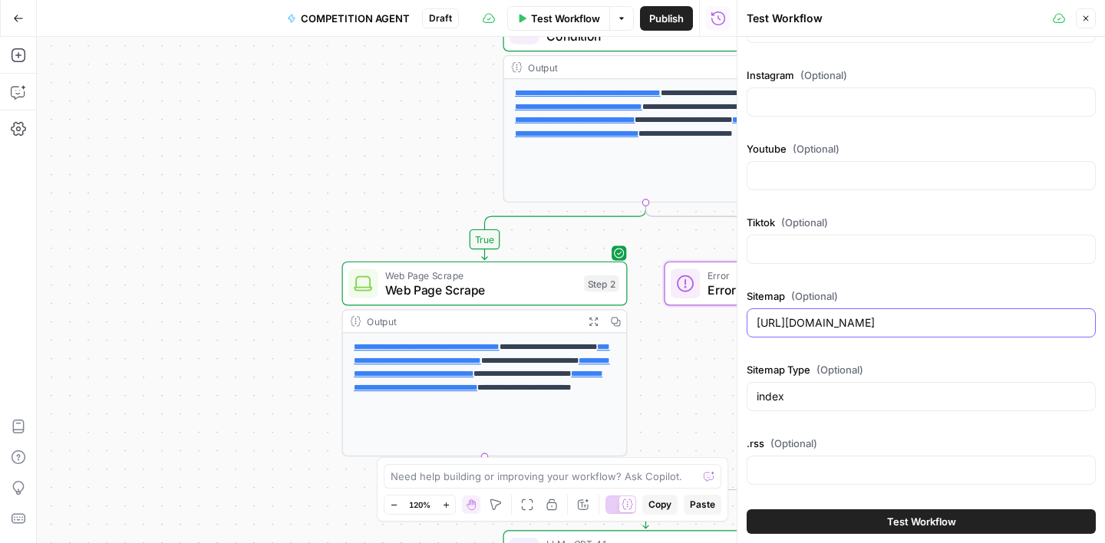
type input "[URL][DOMAIN_NAME]"
click at [887, 521] on span "Test Workflow" at bounding box center [921, 521] width 69 height 15
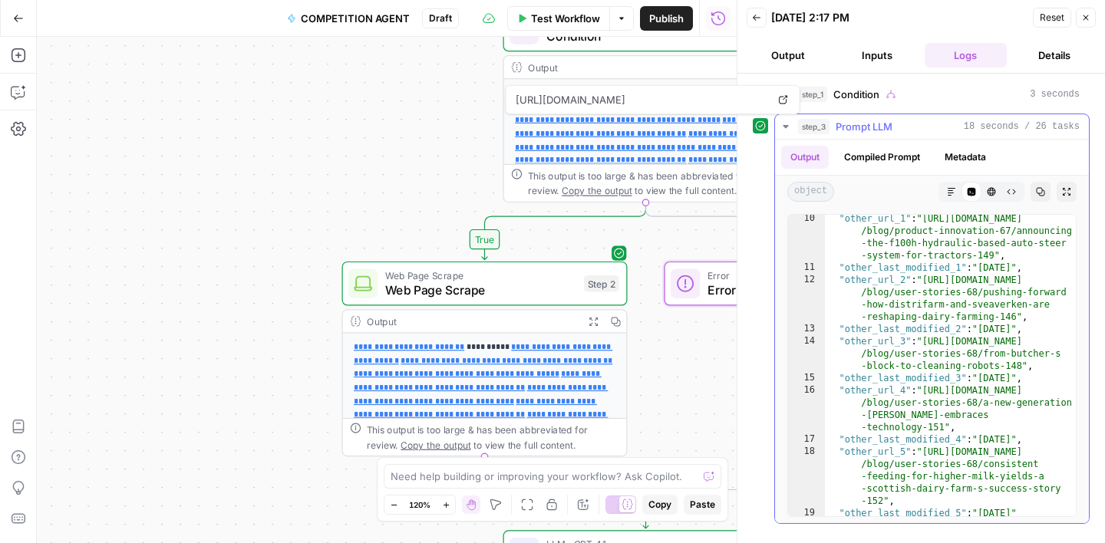
scroll to position [165, 0]
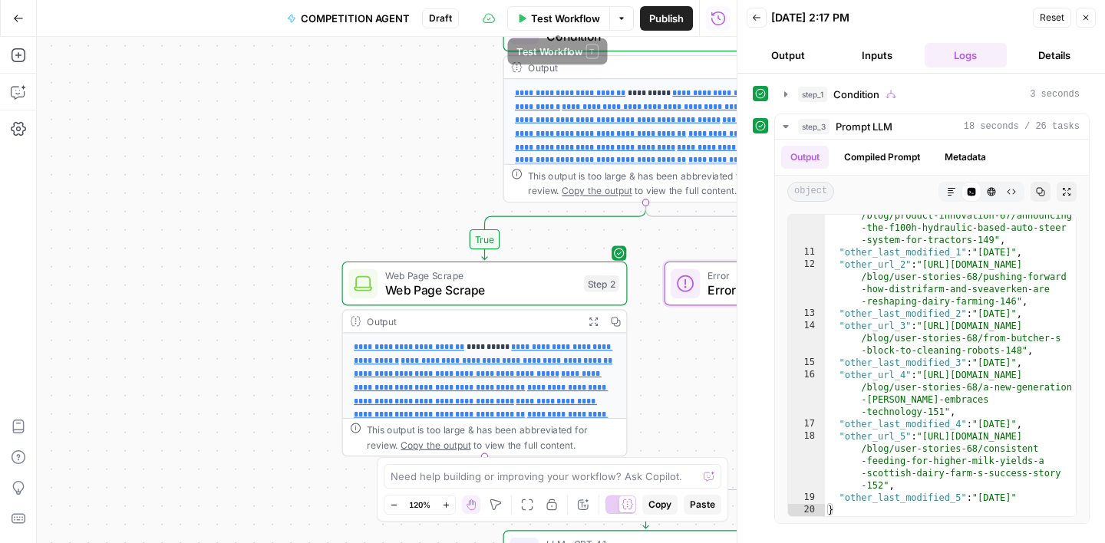
click at [568, 25] on span "Test Workflow" at bounding box center [565, 18] width 69 height 15
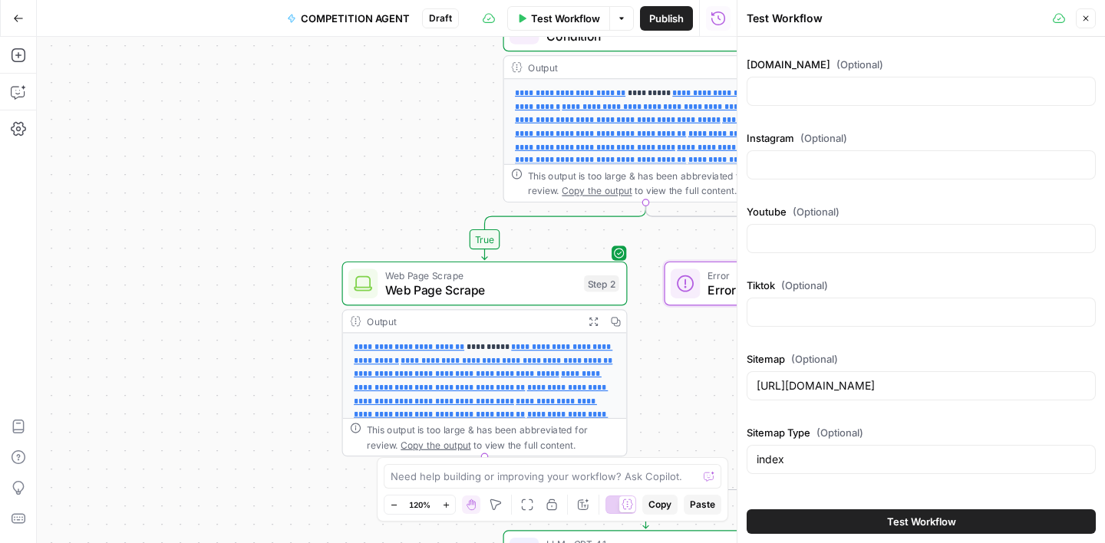
scroll to position [421, 0]
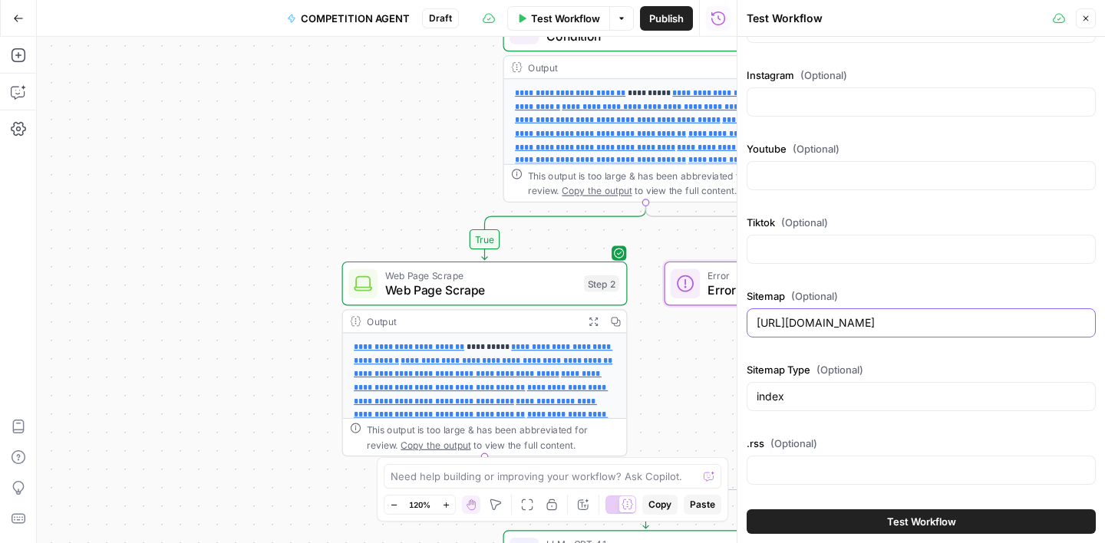
click at [888, 320] on input "[URL][DOMAIN_NAME]" at bounding box center [921, 322] width 329 height 15
paste input "grassads"
type input "[URL][DOMAIN_NAME]"
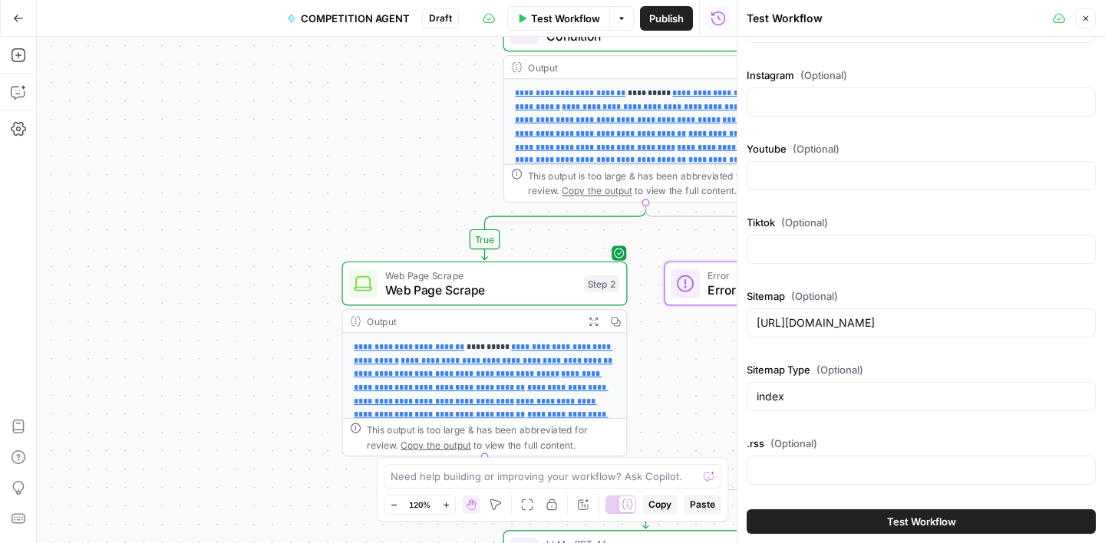
click at [929, 525] on span "Test Workflow" at bounding box center [921, 521] width 69 height 15
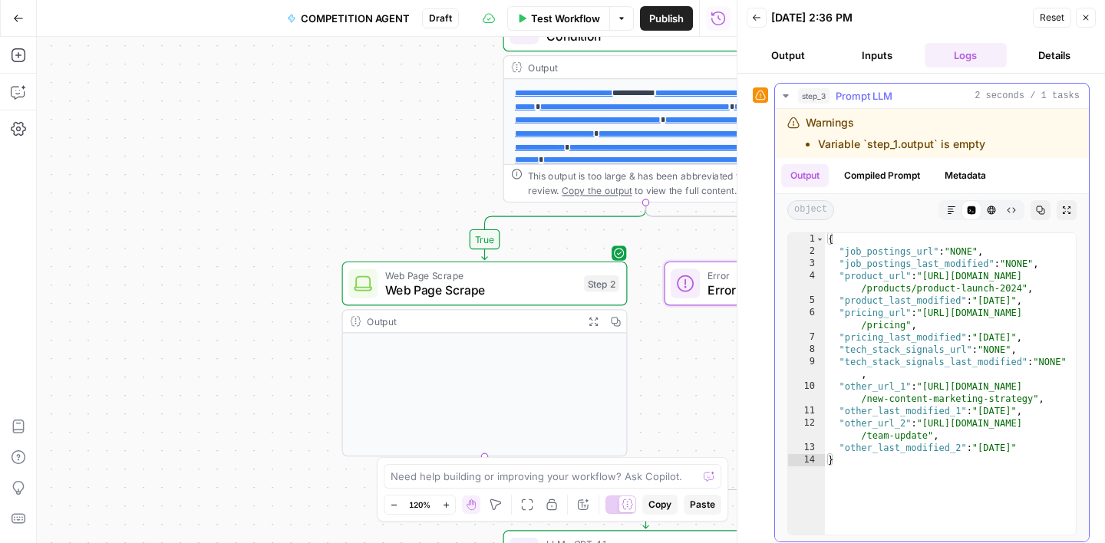
scroll to position [38, 0]
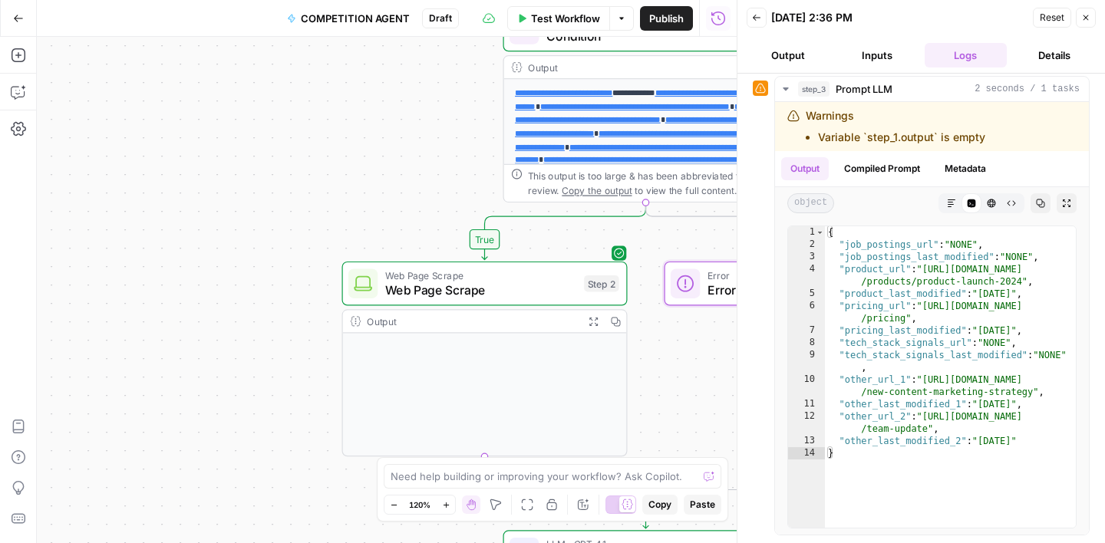
drag, startPoint x: 553, startPoint y: 9, endPoint x: 574, endPoint y: 9, distance: 20.7
click at [553, 9] on button "Test Workflow" at bounding box center [558, 18] width 103 height 25
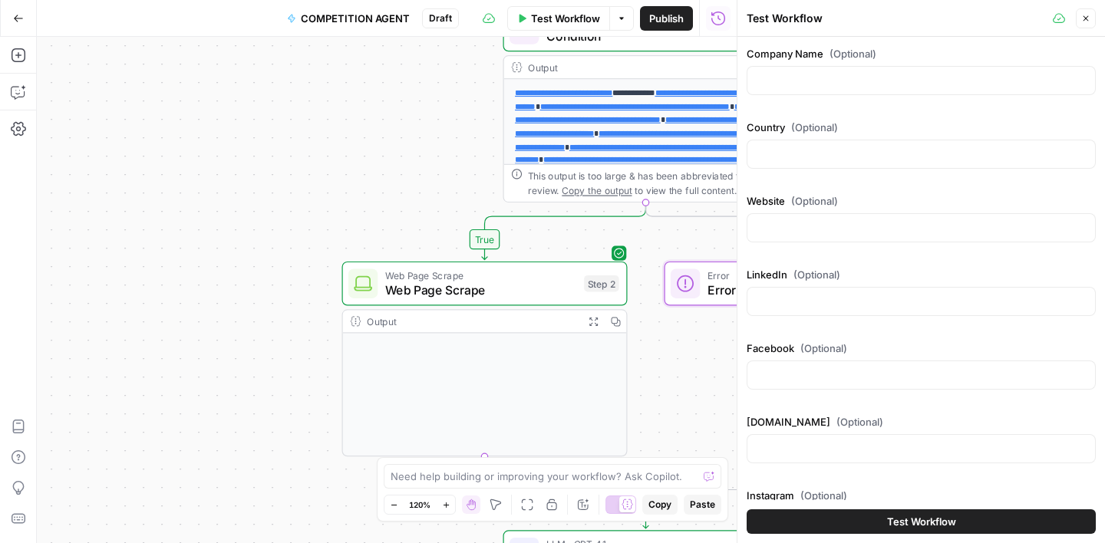
scroll to position [421, 0]
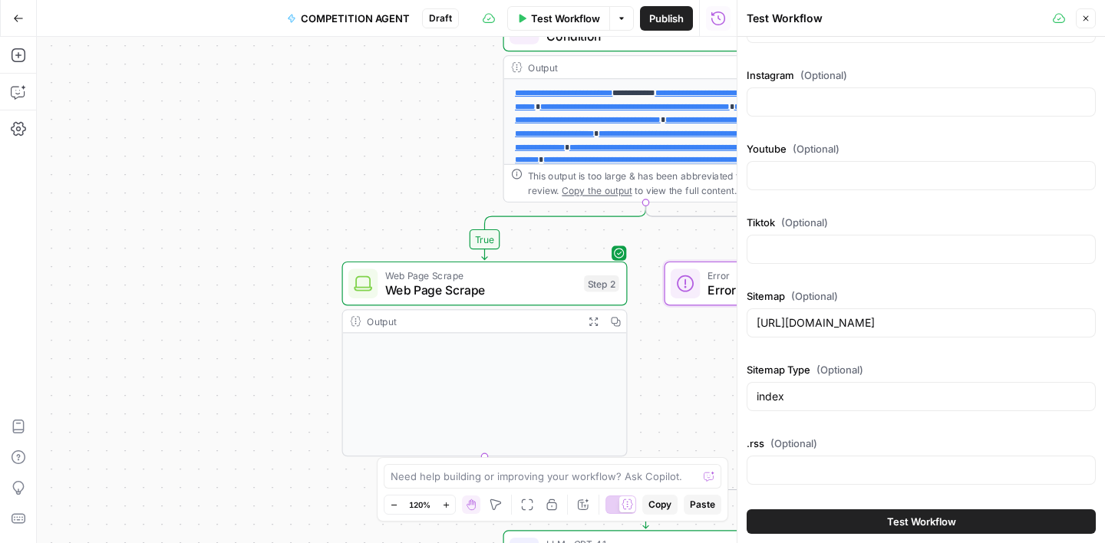
click at [861, 311] on div "[URL][DOMAIN_NAME]" at bounding box center [921, 323] width 349 height 29
click at [861, 312] on div "[URL][DOMAIN_NAME]" at bounding box center [921, 323] width 349 height 29
click at [861, 327] on input "[URL][DOMAIN_NAME]" at bounding box center [921, 322] width 329 height 15
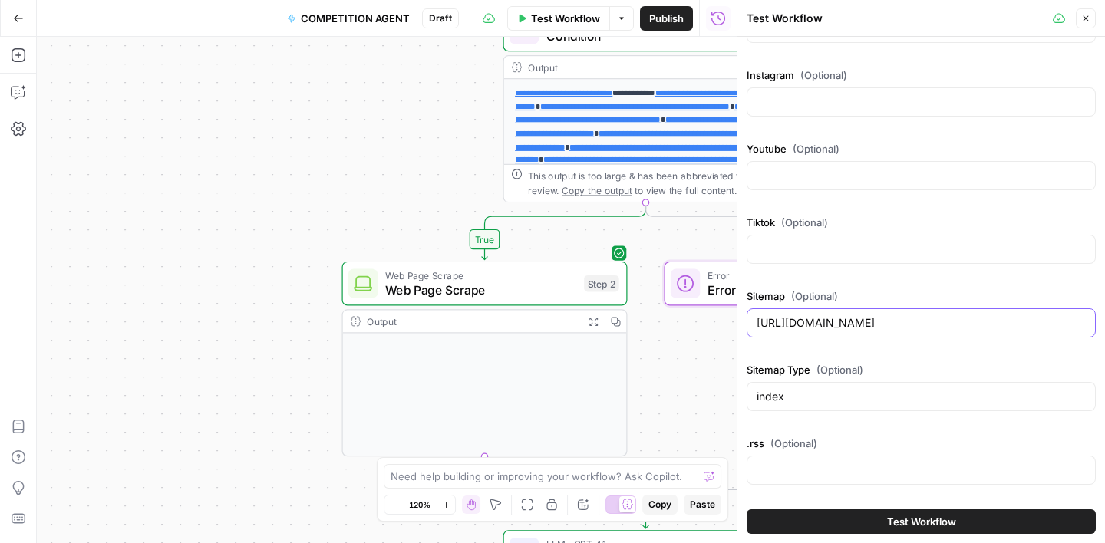
click at [861, 327] on input "[URL][DOMAIN_NAME]" at bounding box center [921, 322] width 329 height 15
paste input "[DOMAIN_NAME][URL]"
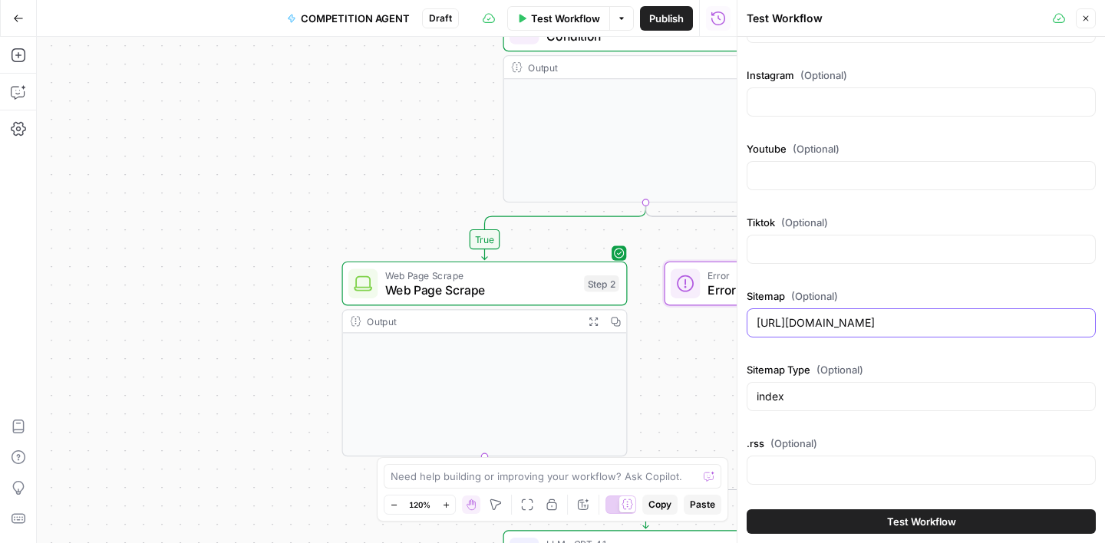
type input "[URL][DOMAIN_NAME]"
click at [949, 517] on span "Test Workflow" at bounding box center [921, 521] width 69 height 15
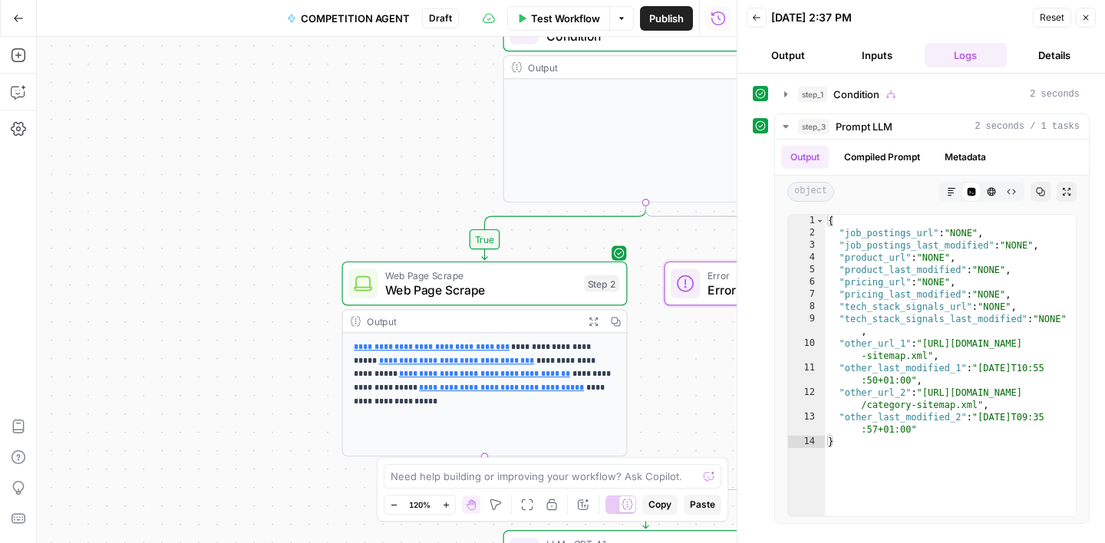
click at [552, 12] on span "Test Workflow" at bounding box center [565, 18] width 69 height 15
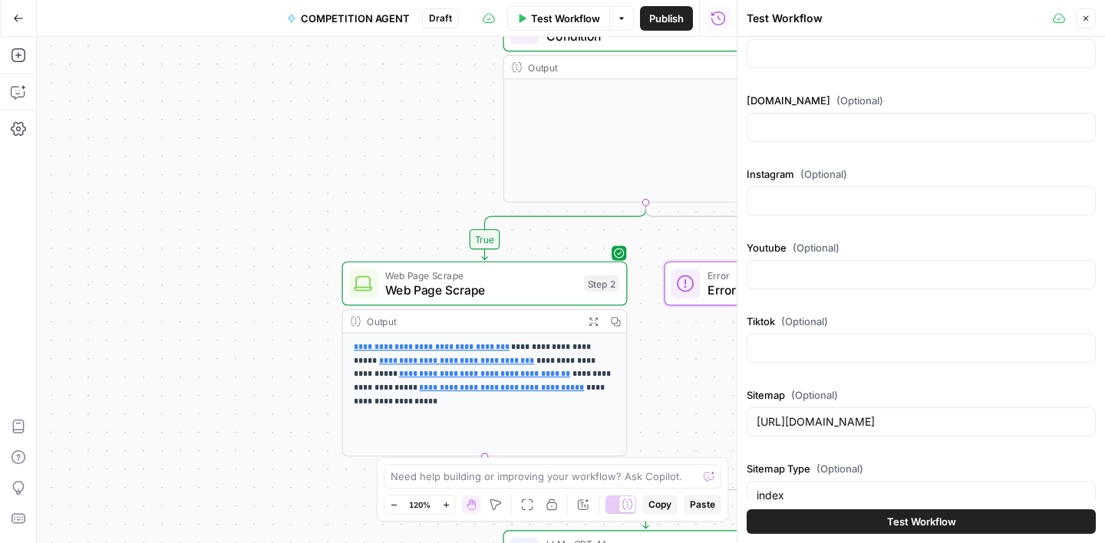
scroll to position [332, 0]
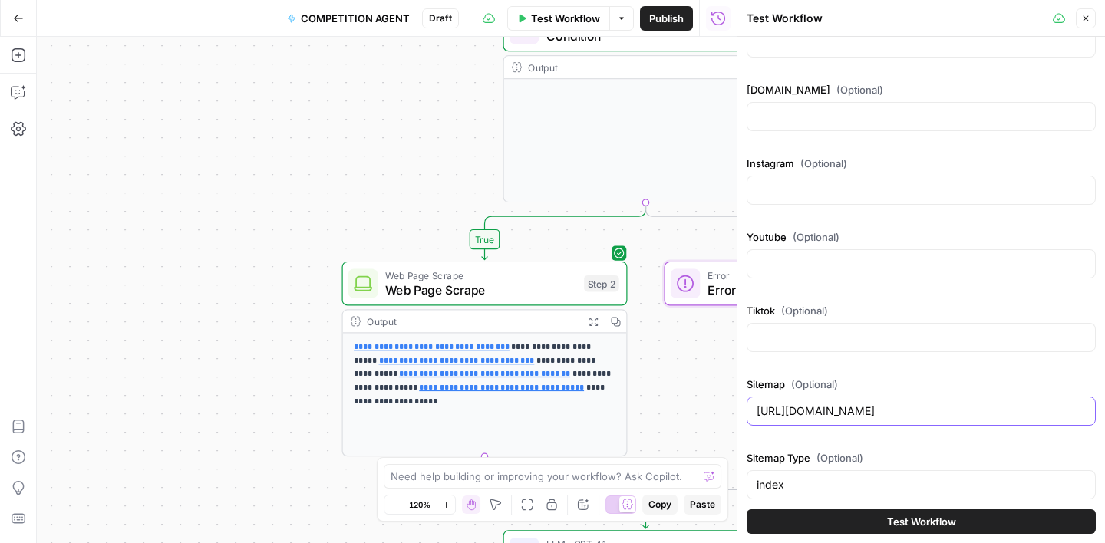
click at [820, 406] on input "[URL][DOMAIN_NAME]" at bounding box center [921, 411] width 329 height 15
paste input "[PERSON_NAME][DOMAIN_NAME][URL]"
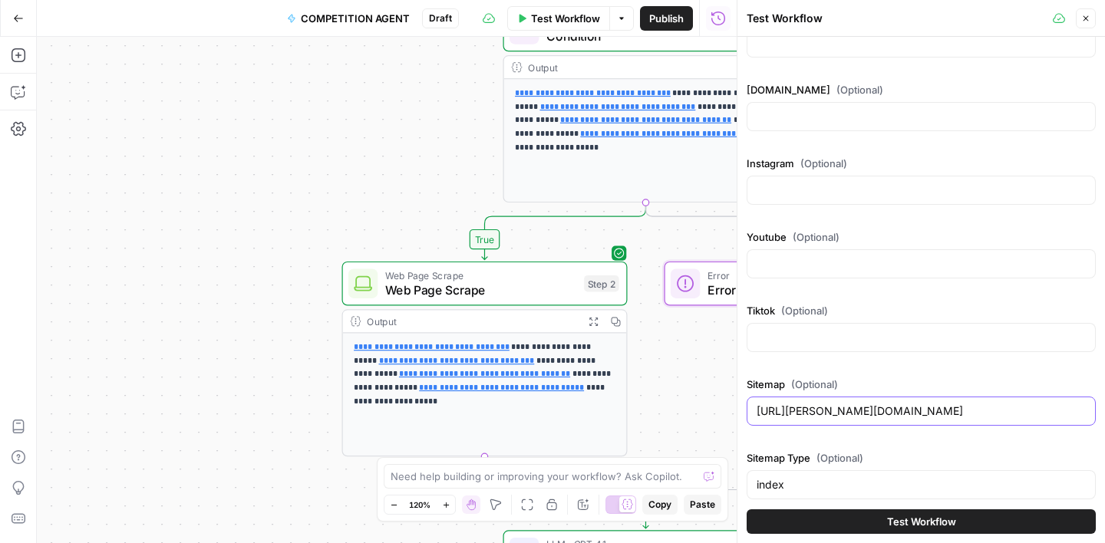
type input "[URL][PERSON_NAME][DOMAIN_NAME]"
click at [948, 520] on span "Test Workflow" at bounding box center [921, 521] width 69 height 15
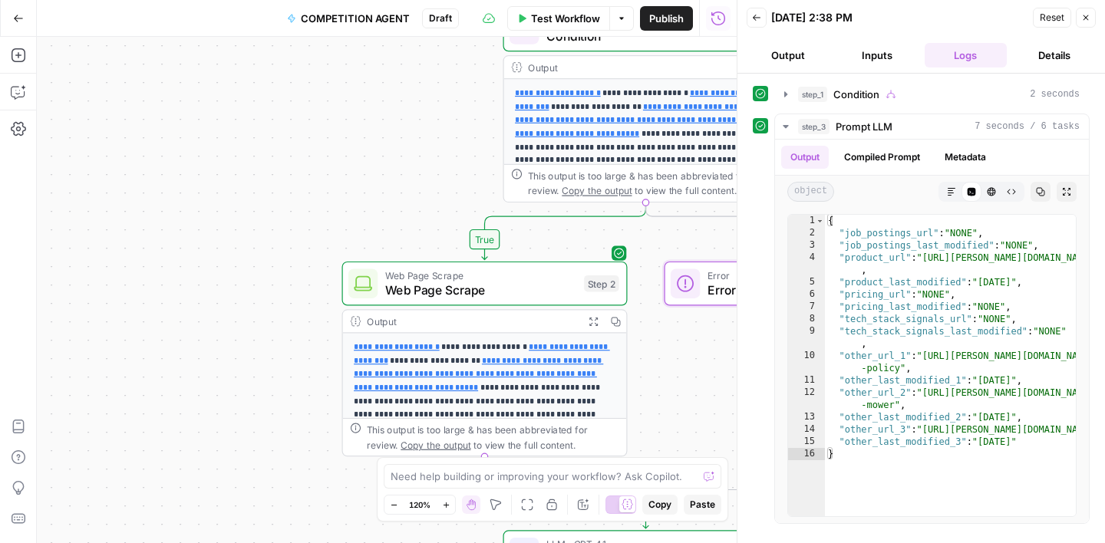
click at [586, 18] on span "Test Workflow" at bounding box center [565, 18] width 69 height 15
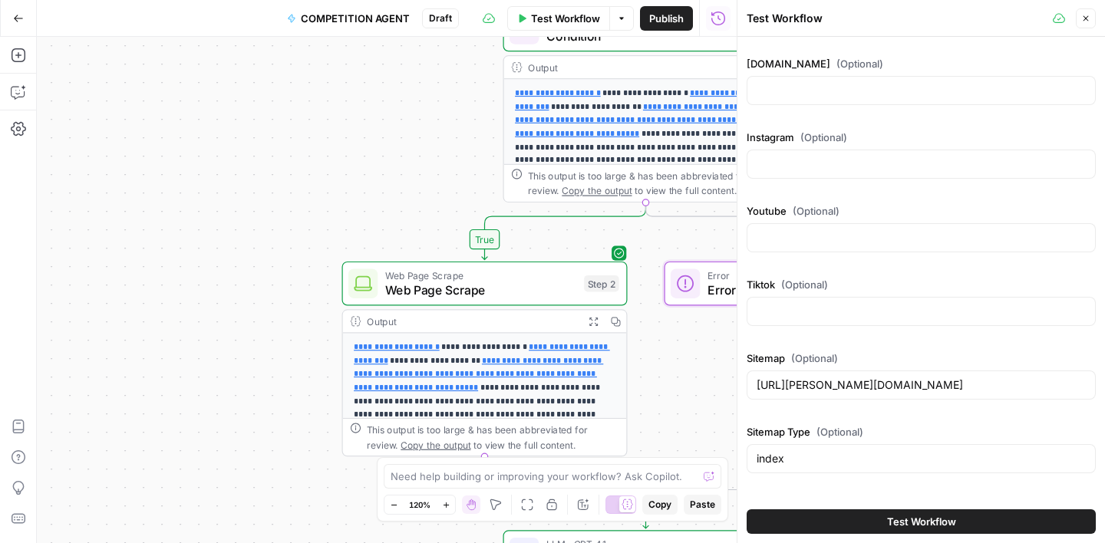
scroll to position [421, 0]
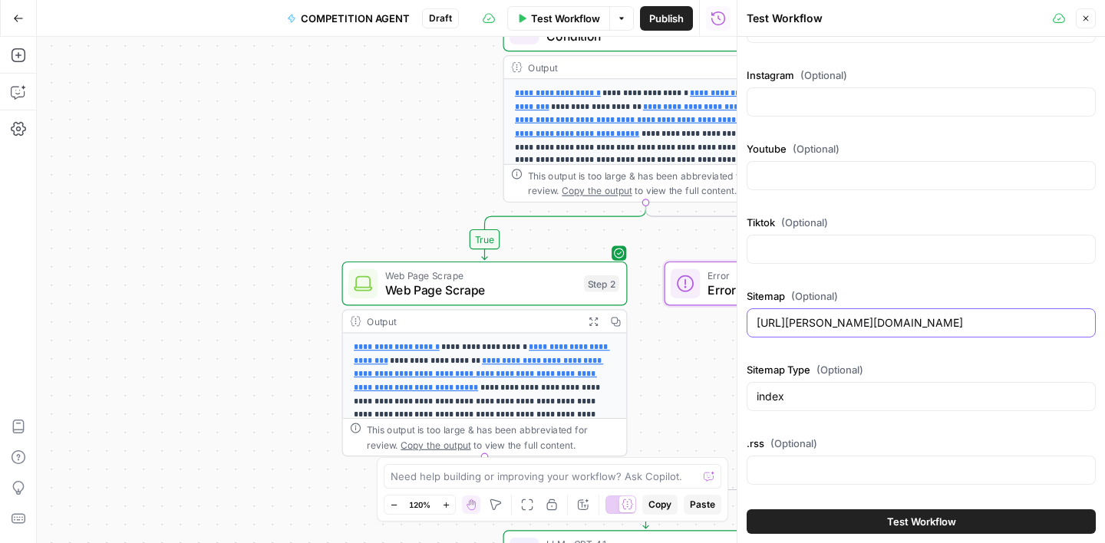
click at [872, 319] on input "[URL][PERSON_NAME][DOMAIN_NAME]" at bounding box center [921, 322] width 329 height 15
paste input "[DOMAIN_NAME][URL]"
type input "[URL][DOMAIN_NAME]"
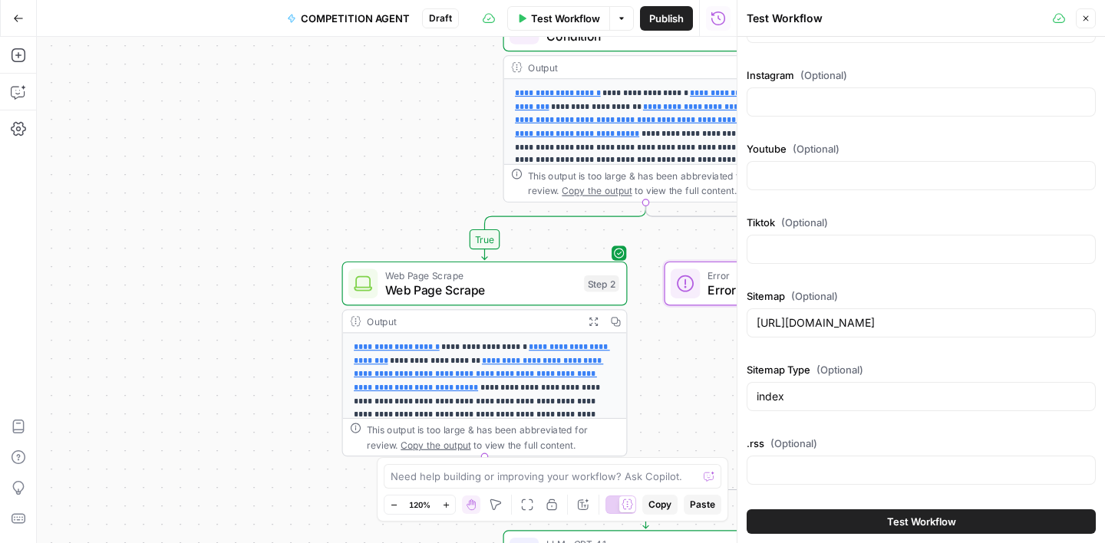
click at [933, 516] on span "Test Workflow" at bounding box center [921, 521] width 69 height 15
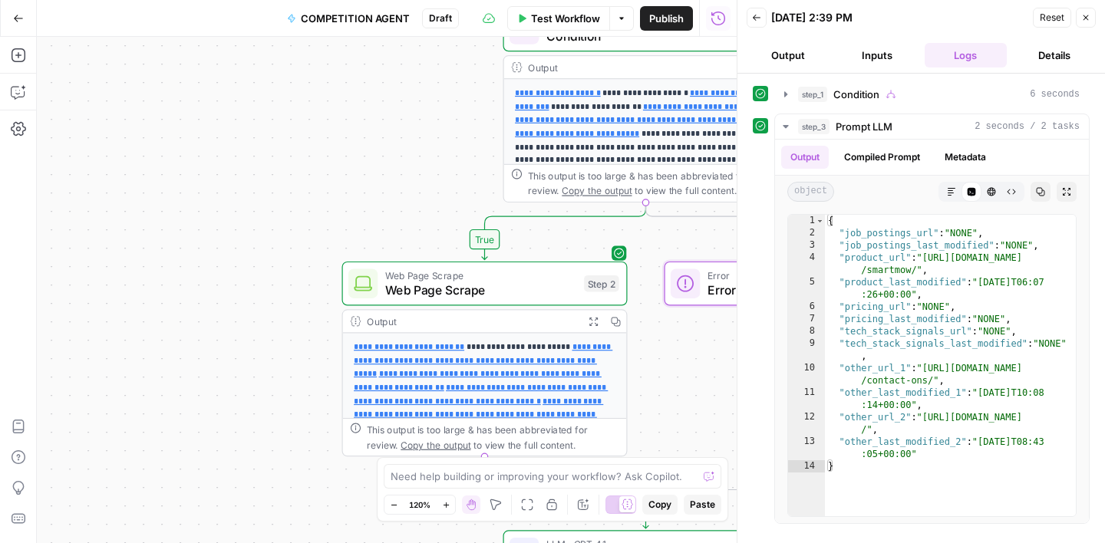
click at [565, 12] on span "Test Workflow" at bounding box center [565, 18] width 69 height 15
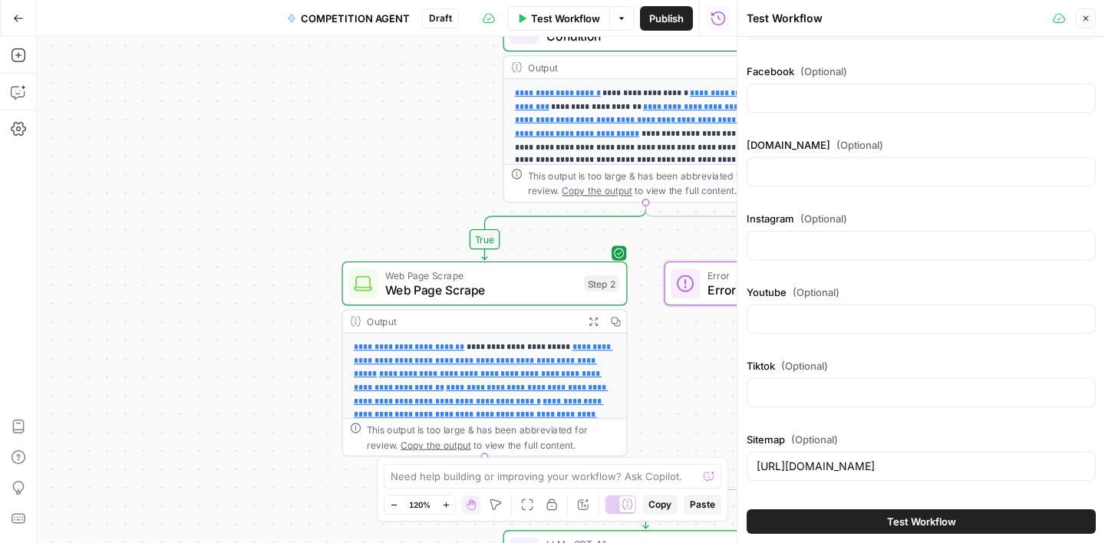
scroll to position [421, 0]
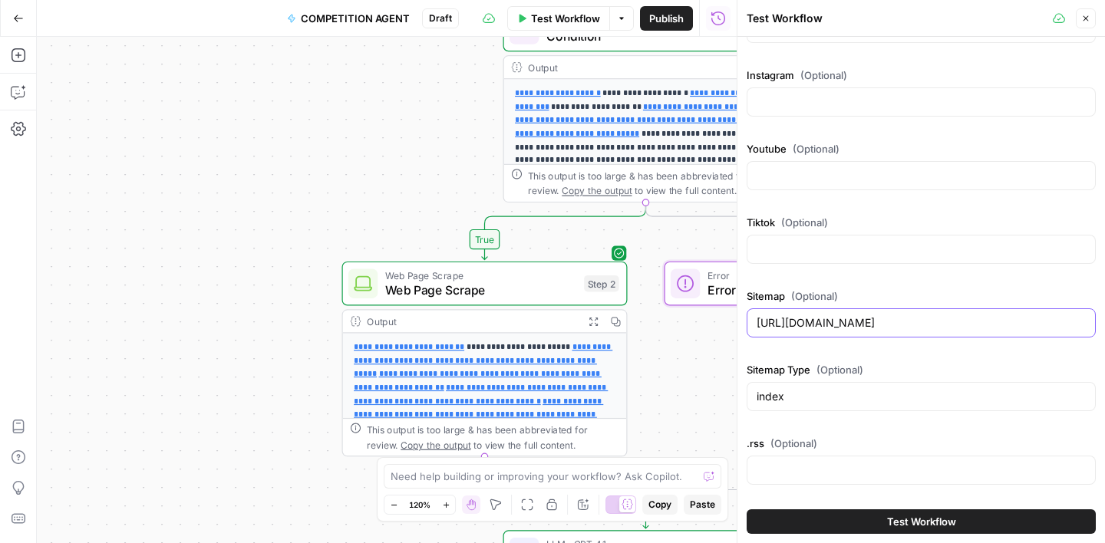
click at [847, 323] on input "[URL][DOMAIN_NAME]" at bounding box center [921, 322] width 329 height 15
paste input "[DOMAIN_NAME][URL]"
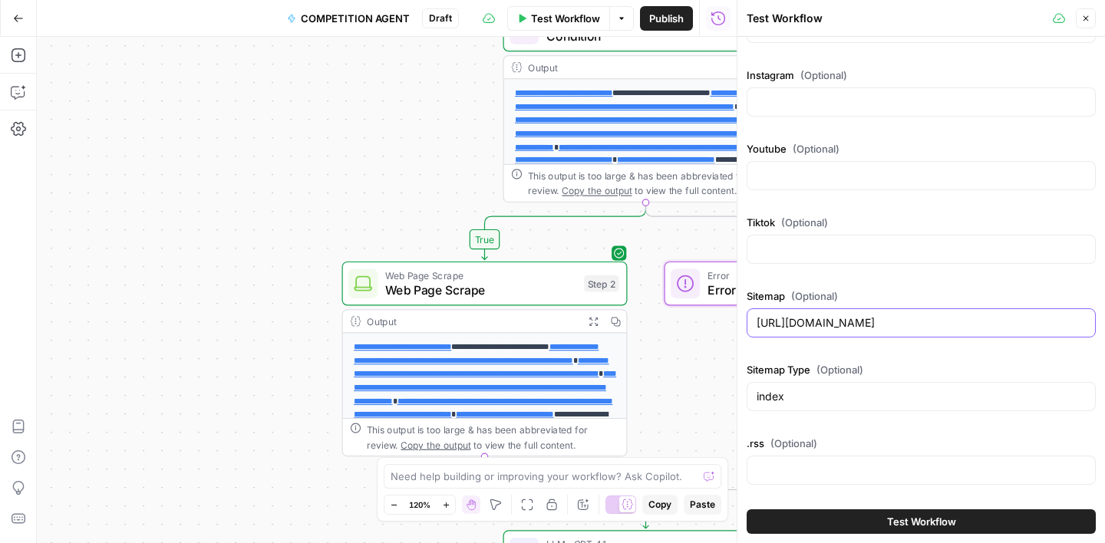
type input "[URL][DOMAIN_NAME]"
click at [955, 525] on button "Test Workflow" at bounding box center [921, 522] width 349 height 25
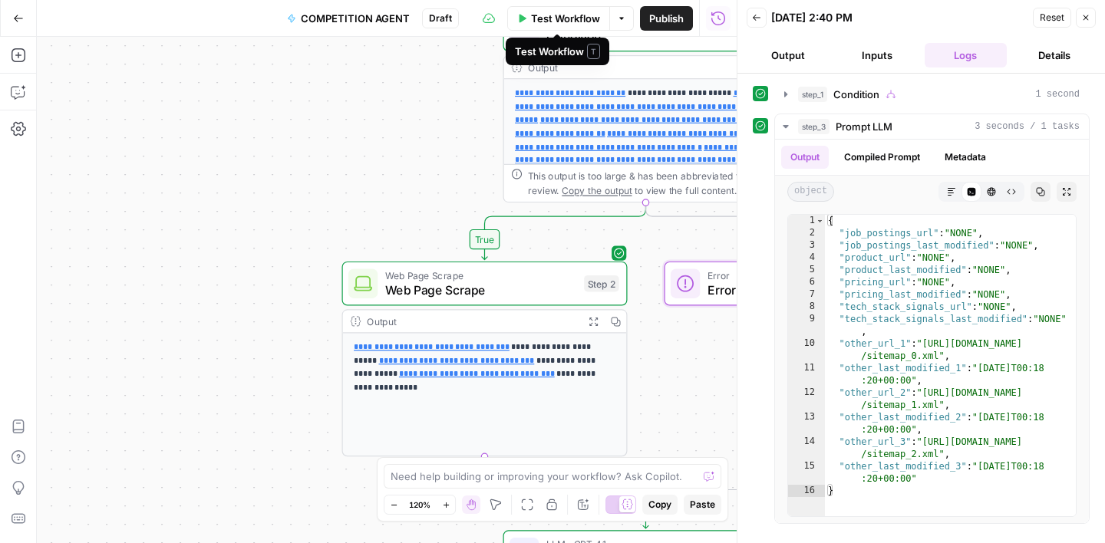
click at [568, 20] on span "Test Workflow" at bounding box center [565, 18] width 69 height 15
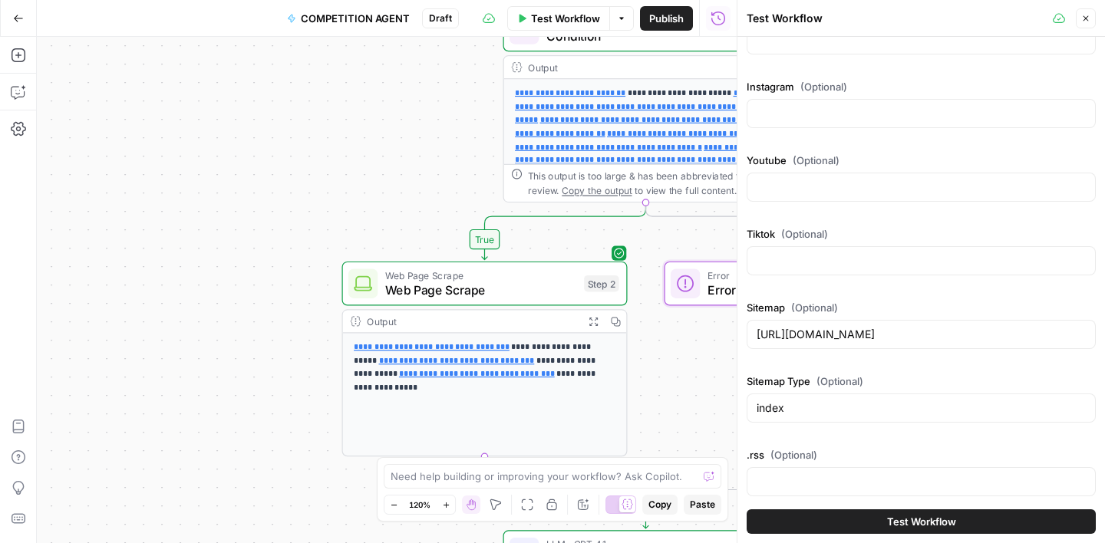
scroll to position [413, 0]
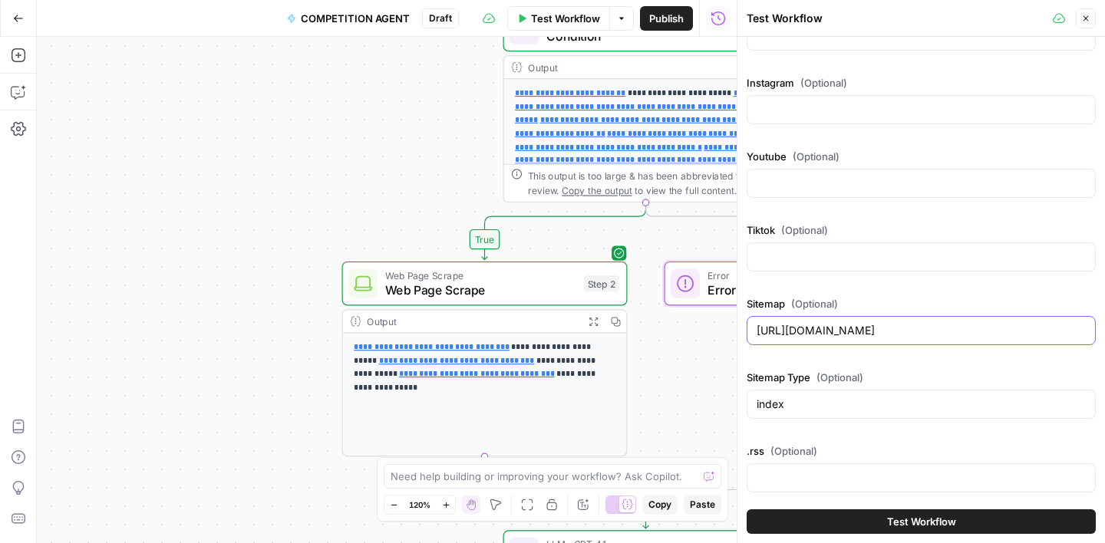
click at [827, 331] on input "[URL][DOMAIN_NAME]" at bounding box center [921, 330] width 329 height 15
paste input "[DOMAIN_NAME][URL]"
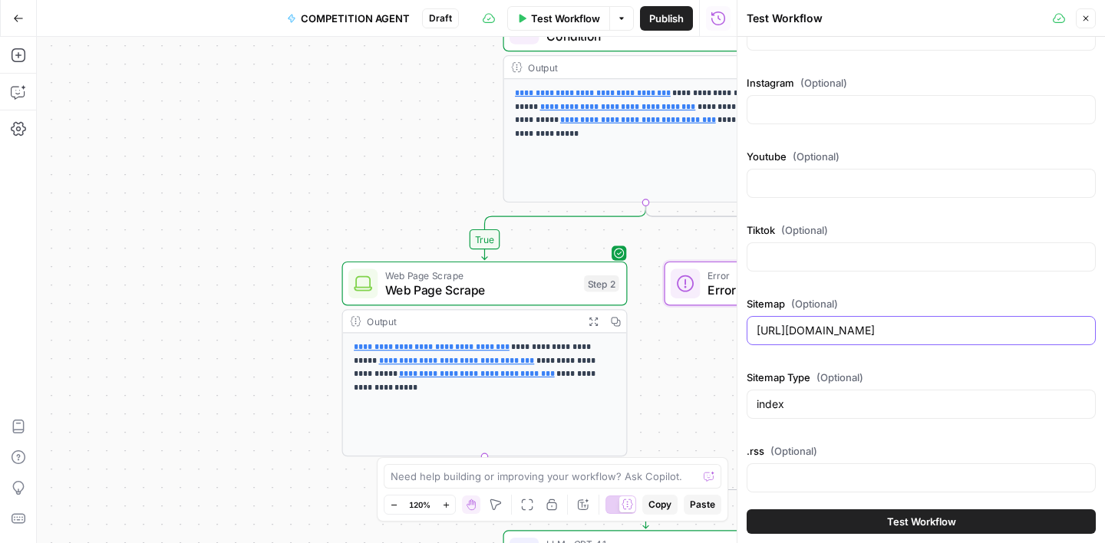
type input "[URL][DOMAIN_NAME]"
click at [889, 525] on span "Test Workflow" at bounding box center [921, 521] width 69 height 15
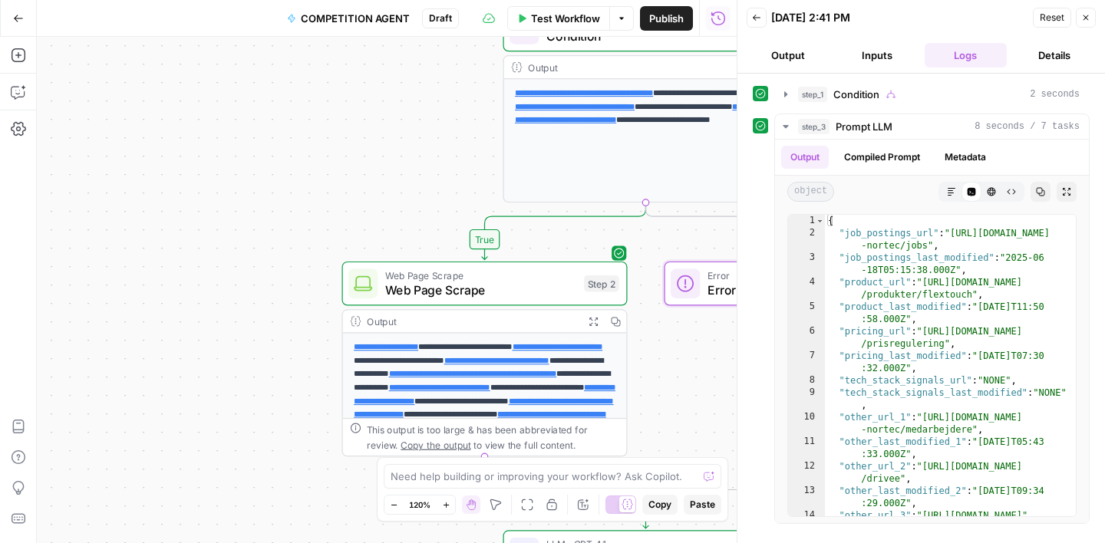
click at [535, 12] on span "Test Workflow" at bounding box center [565, 18] width 69 height 15
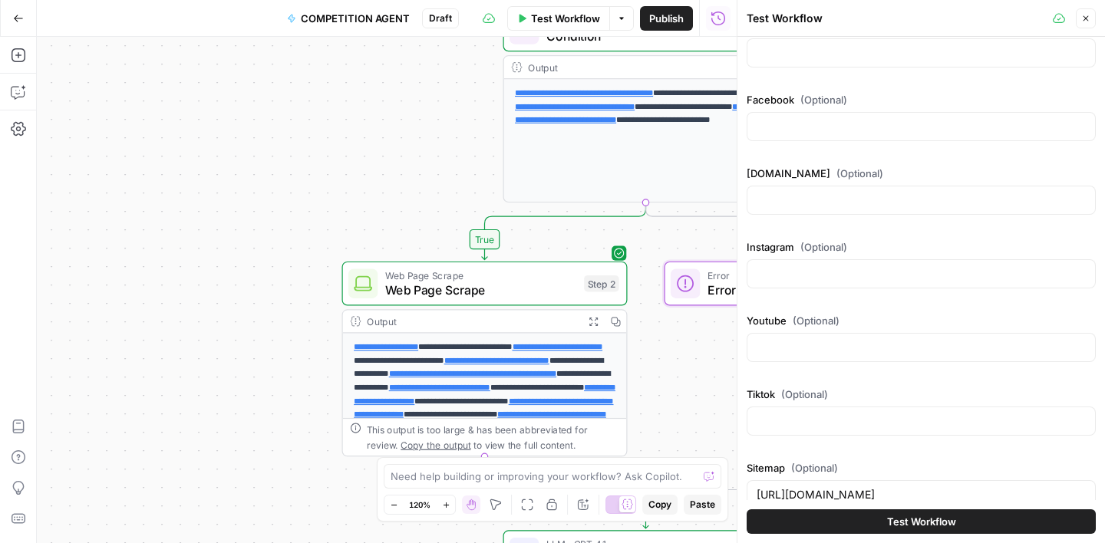
scroll to position [421, 0]
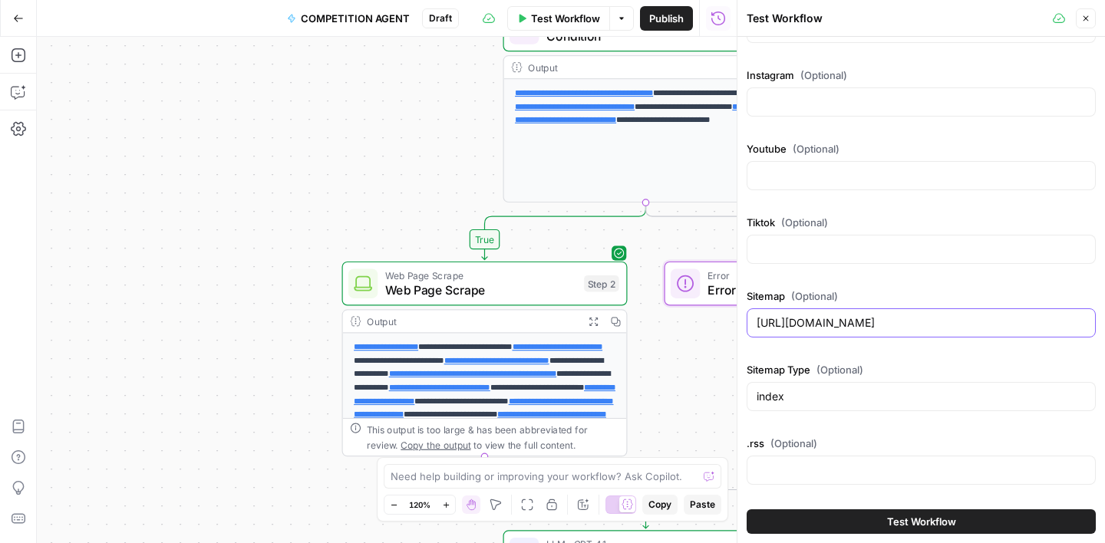
click at [858, 324] on input "[URL][DOMAIN_NAME]" at bounding box center [921, 322] width 329 height 15
paste input "[DOMAIN_NAME]"
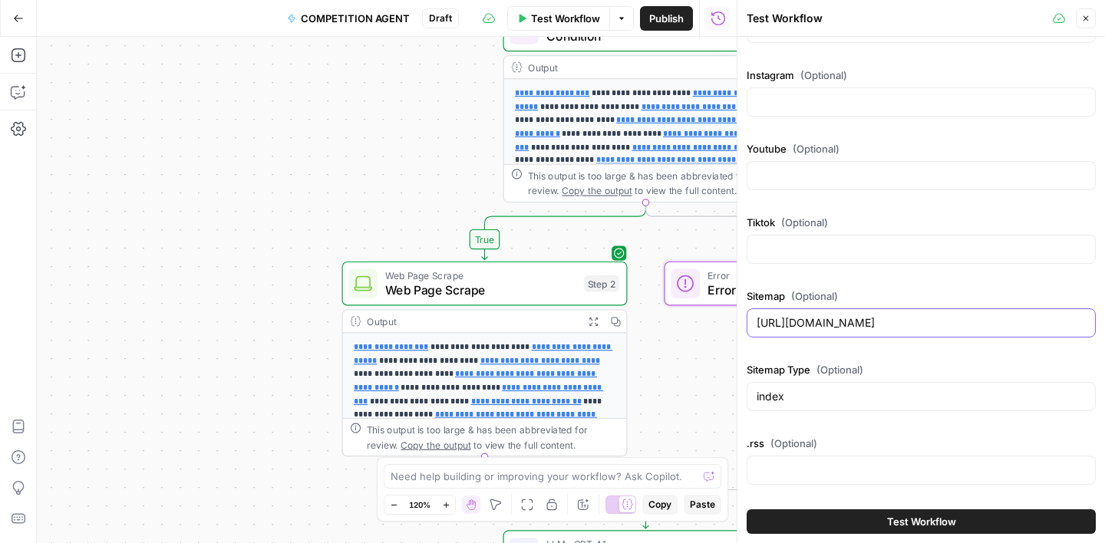
type input "[URL][DOMAIN_NAME]"
click at [953, 521] on span "Test Workflow" at bounding box center [921, 521] width 69 height 15
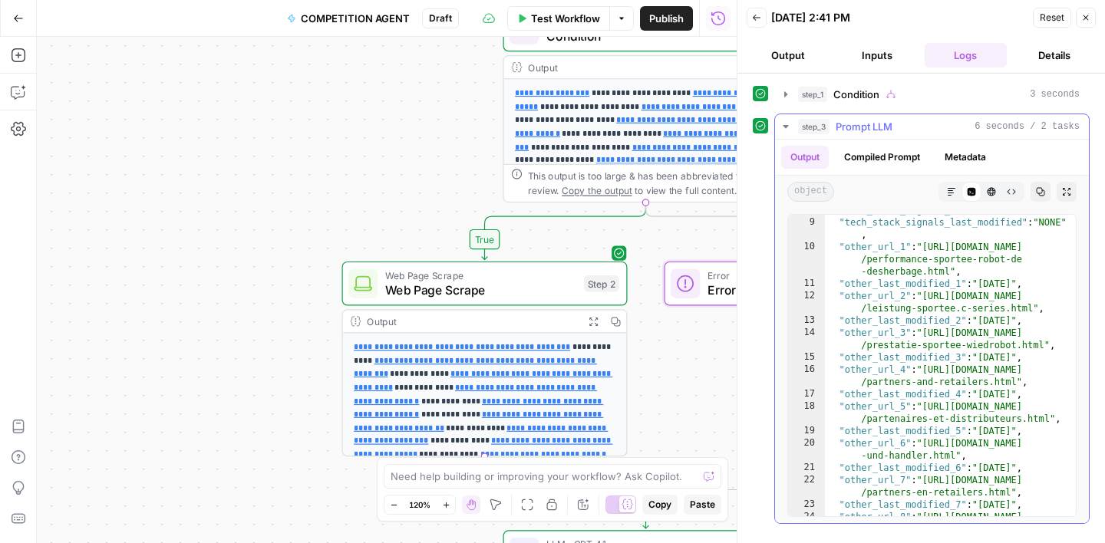
scroll to position [108, 0]
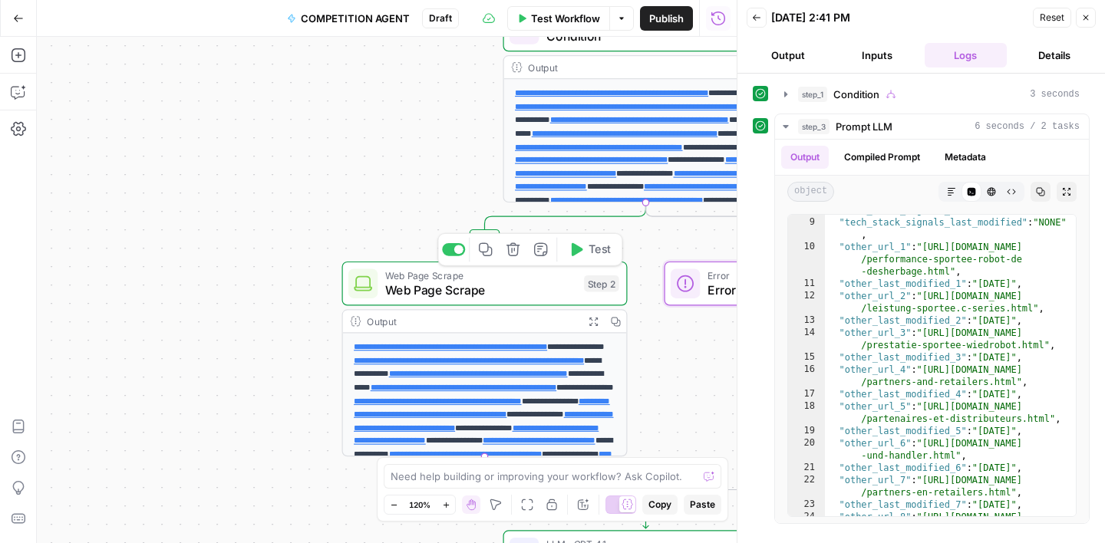
click at [532, 283] on span "Web Page Scrape" at bounding box center [481, 290] width 192 height 18
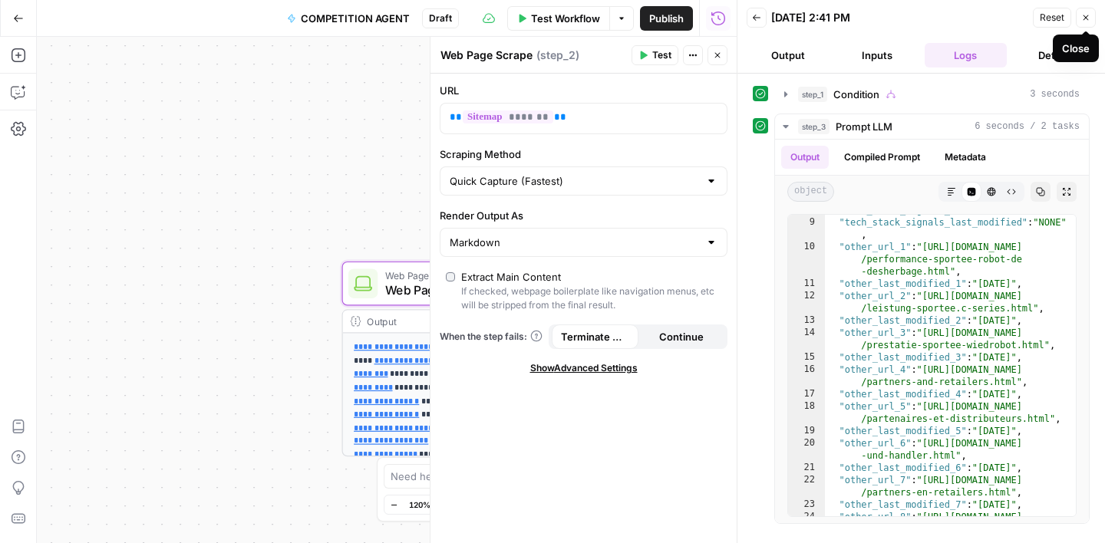
click at [1092, 20] on button "Close" at bounding box center [1086, 18] width 20 height 20
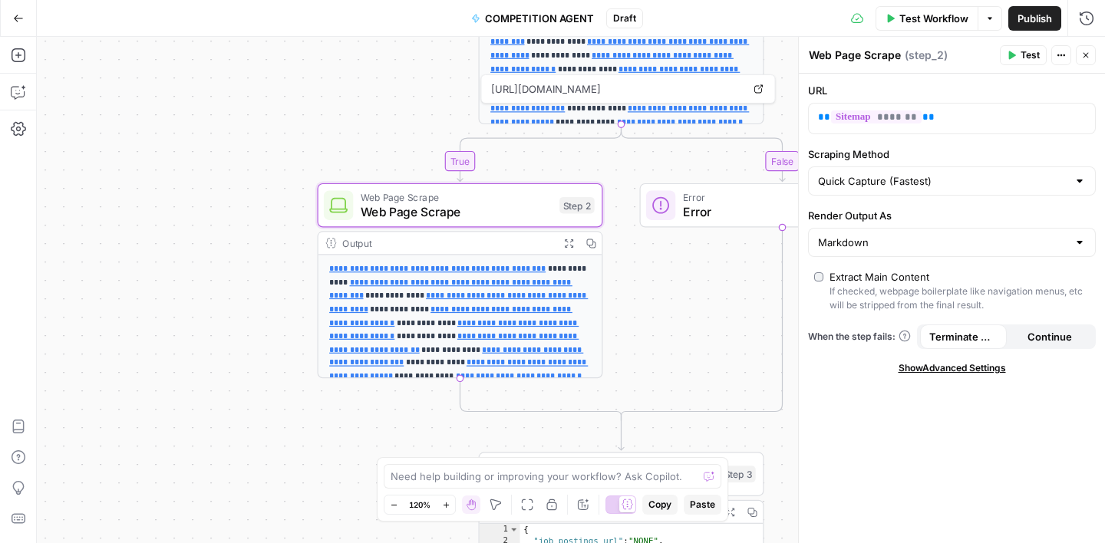
drag, startPoint x: 715, startPoint y: 367, endPoint x: 690, endPoint y: 289, distance: 82.0
click at [690, 289] on div "**********" at bounding box center [571, 290] width 1068 height 507
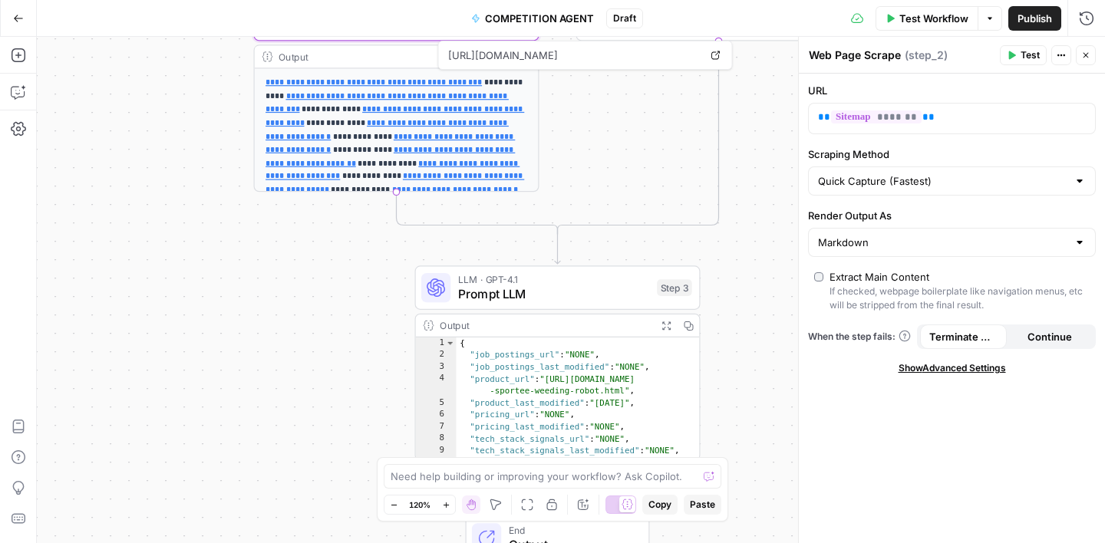
drag, startPoint x: 684, startPoint y: 331, endPoint x: 616, endPoint y: 106, distance: 234.8
click at [616, 107] on div "**********" at bounding box center [571, 290] width 1068 height 507
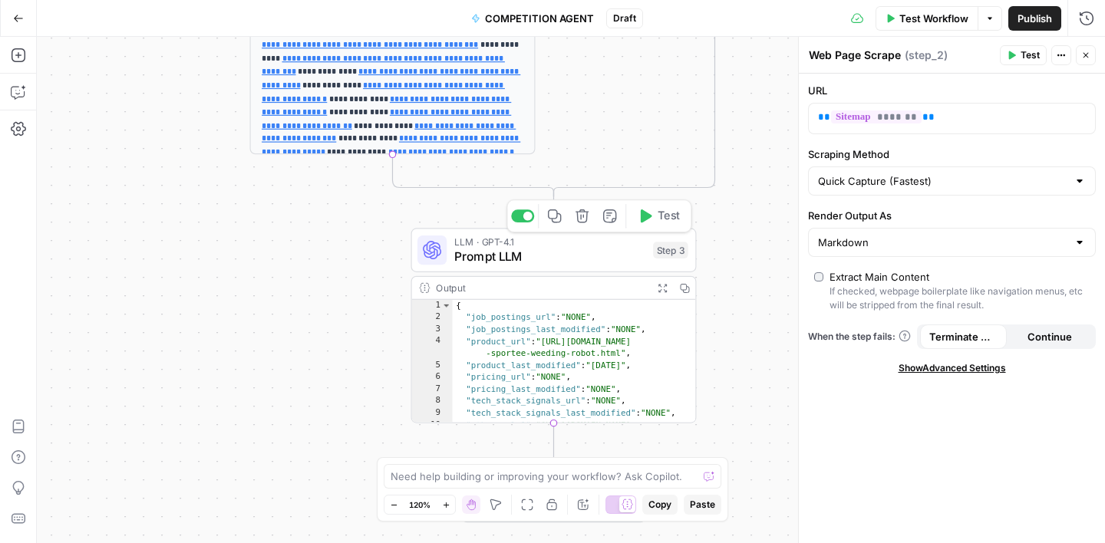
click at [576, 250] on span "Prompt LLM" at bounding box center [550, 257] width 192 height 18
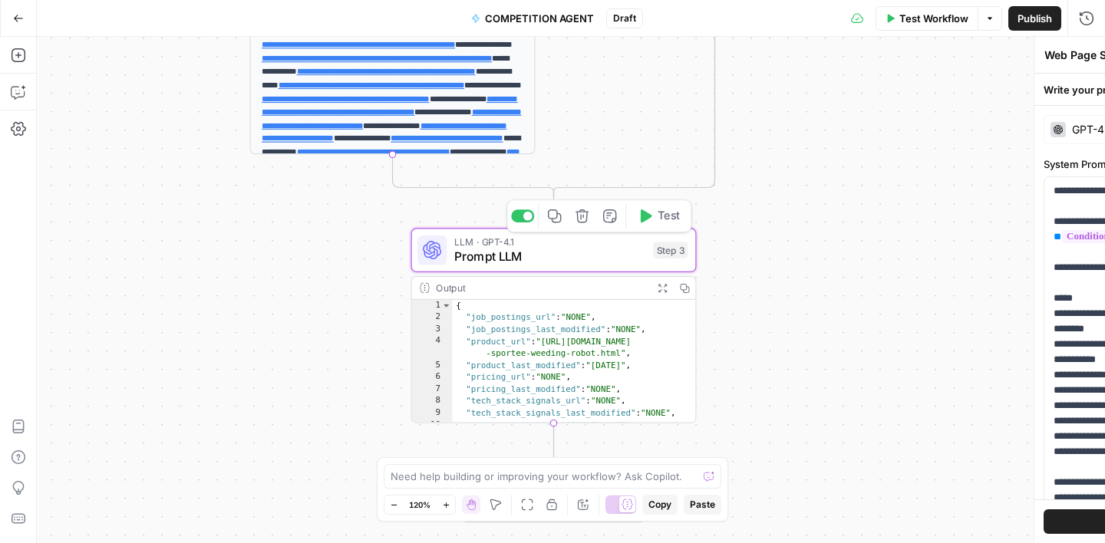
type textarea "Prompt LLM"
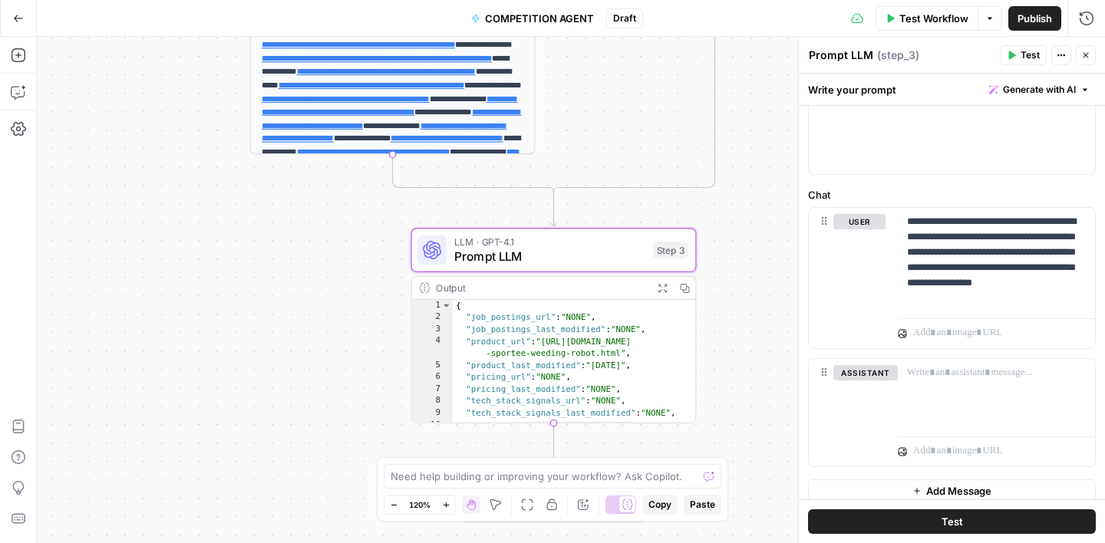
scroll to position [630, 0]
click at [1087, 59] on icon "button" at bounding box center [1085, 55] width 9 height 9
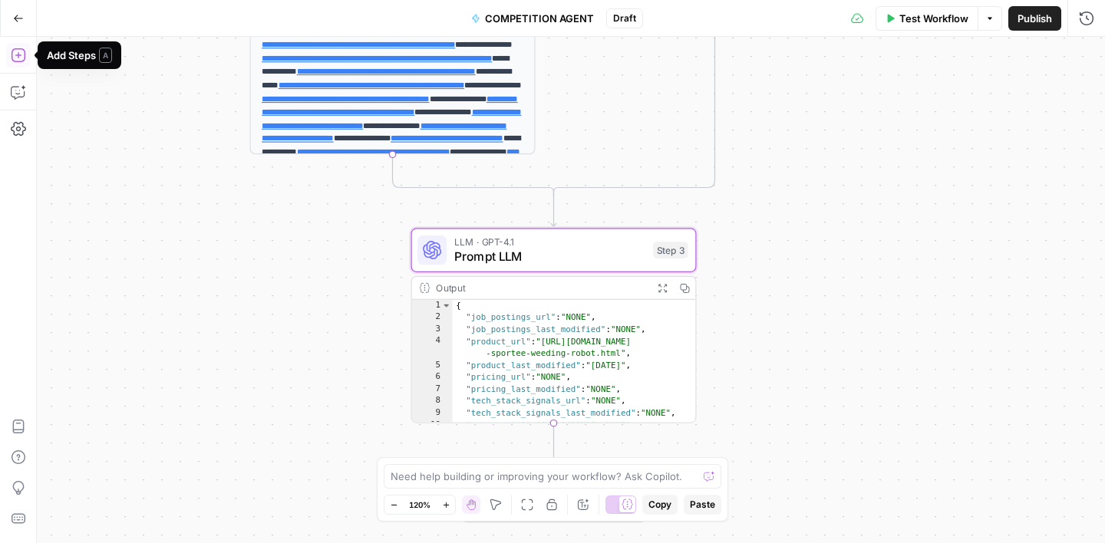
click at [16, 51] on icon "button" at bounding box center [18, 55] width 15 height 15
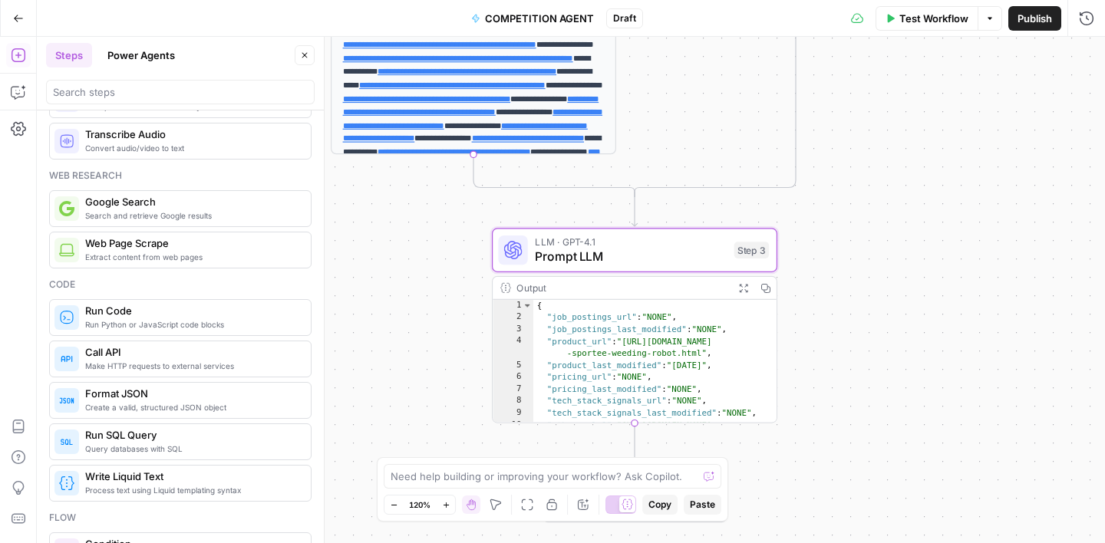
scroll to position [61, 0]
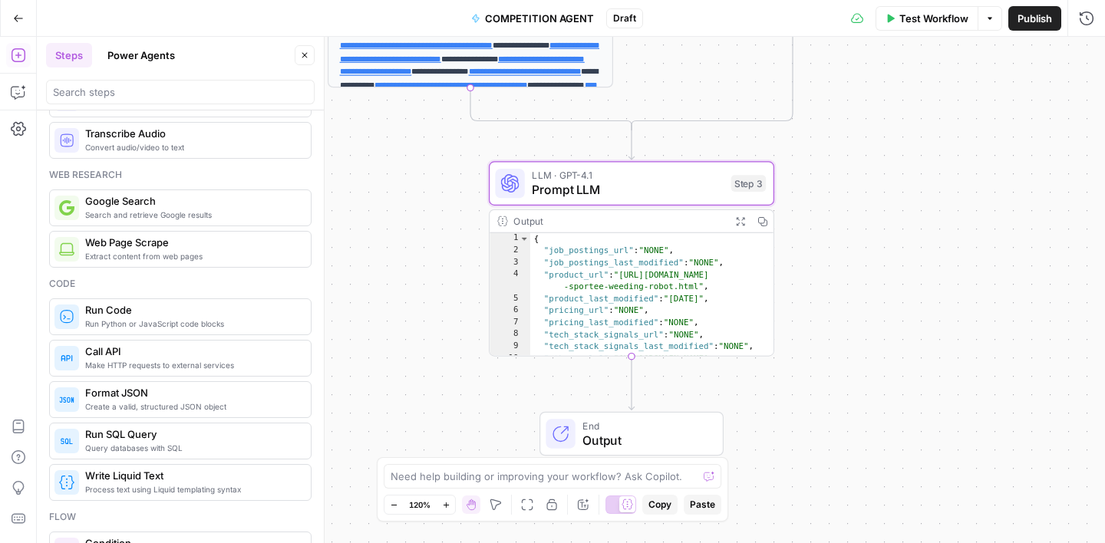
drag, startPoint x: 418, startPoint y: 335, endPoint x: 411, endPoint y: 251, distance: 84.8
click at [411, 251] on div "**********" at bounding box center [571, 290] width 1068 height 507
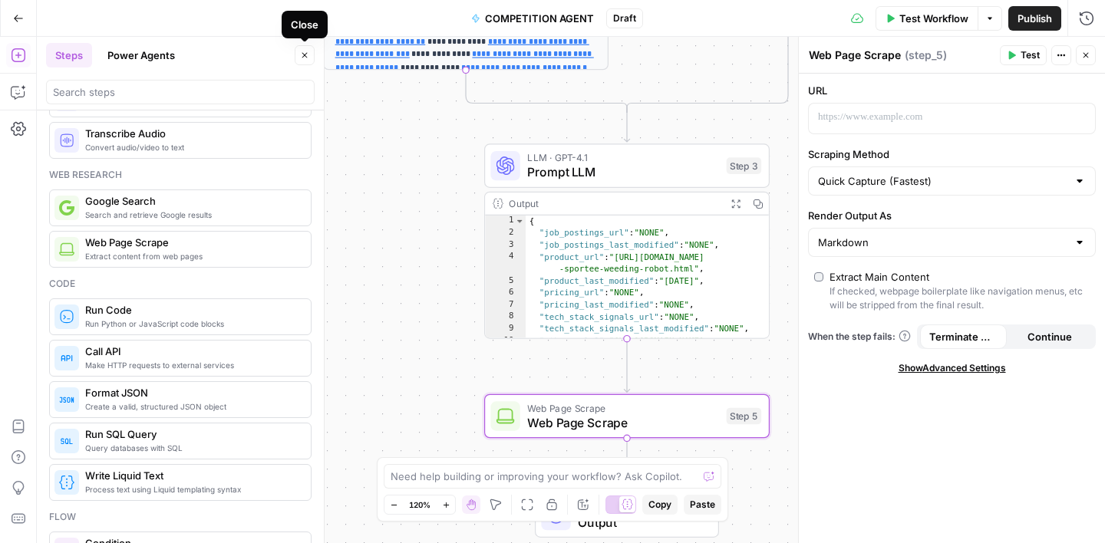
click at [306, 59] on icon "button" at bounding box center [304, 55] width 9 height 9
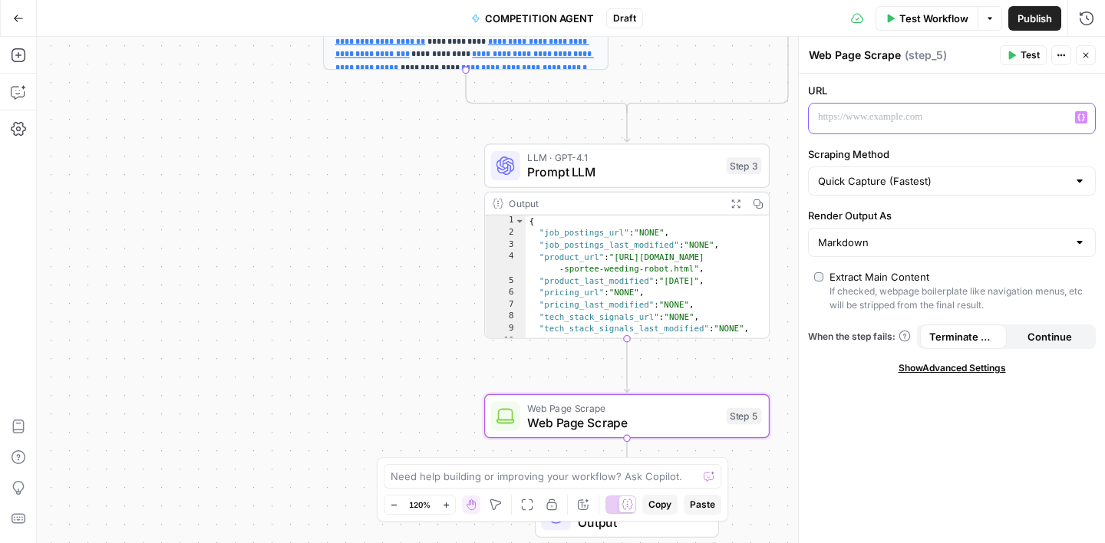
click at [895, 118] on p at bounding box center [939, 117] width 243 height 15
click at [1076, 115] on button "Variables Menu" at bounding box center [1081, 117] width 12 height 12
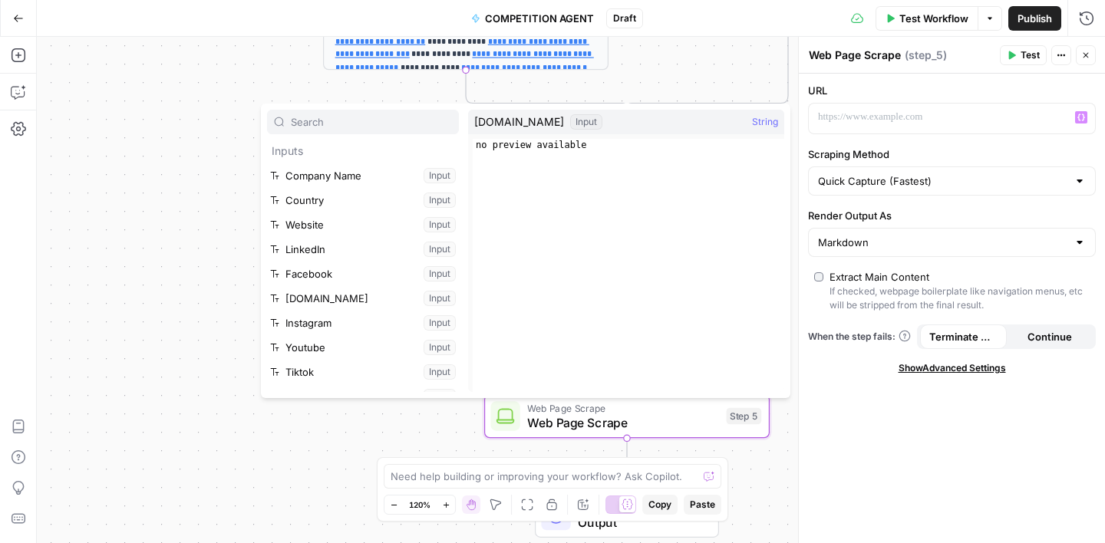
scroll to position [140, 0]
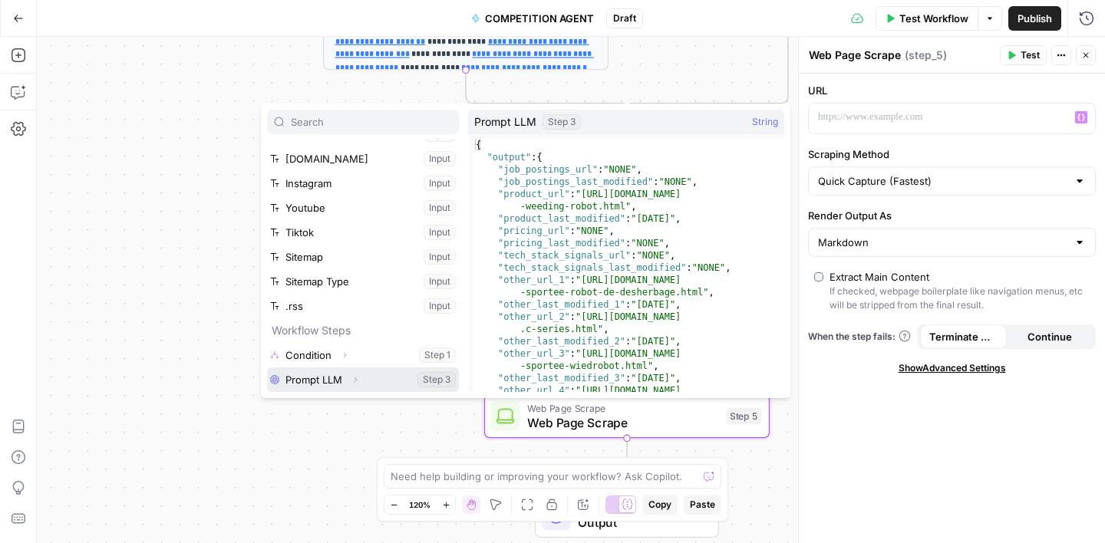
click at [338, 377] on button "Select variable Prompt LLM" at bounding box center [363, 380] width 192 height 25
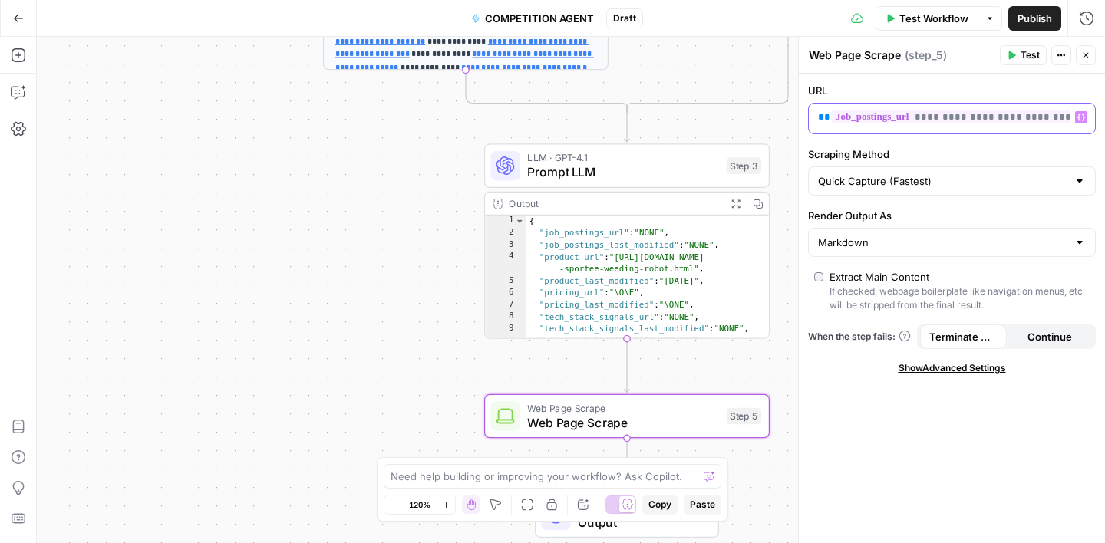
scroll to position [0, 5]
click at [956, 147] on label "Scraping Method" at bounding box center [952, 154] width 288 height 15
click at [956, 173] on input "Quick Capture (Fastest)" at bounding box center [942, 180] width 249 height 15
type input "Quick Capture (Fastest)"
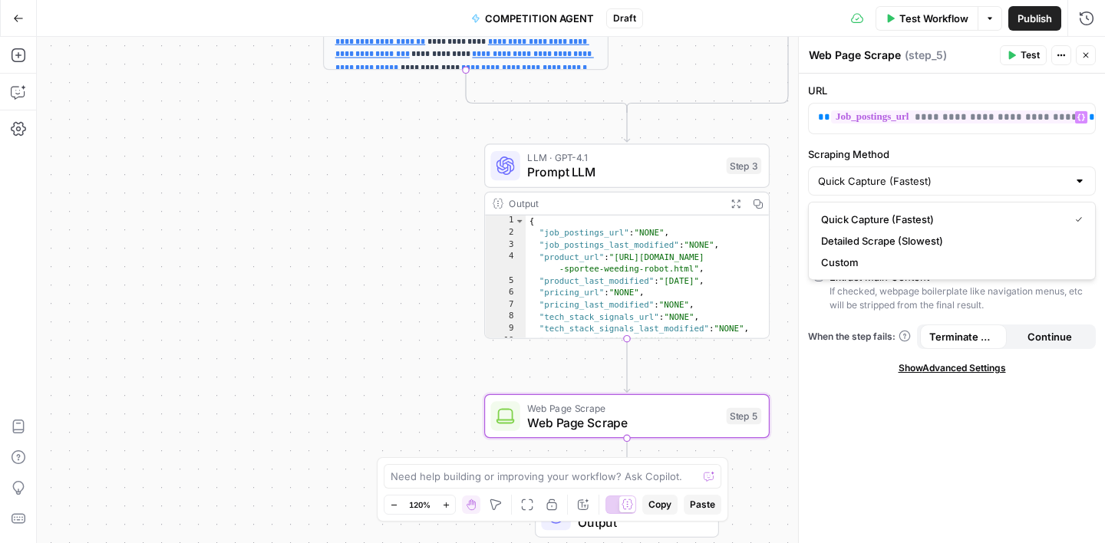
click at [913, 459] on div "**********" at bounding box center [952, 309] width 306 height 470
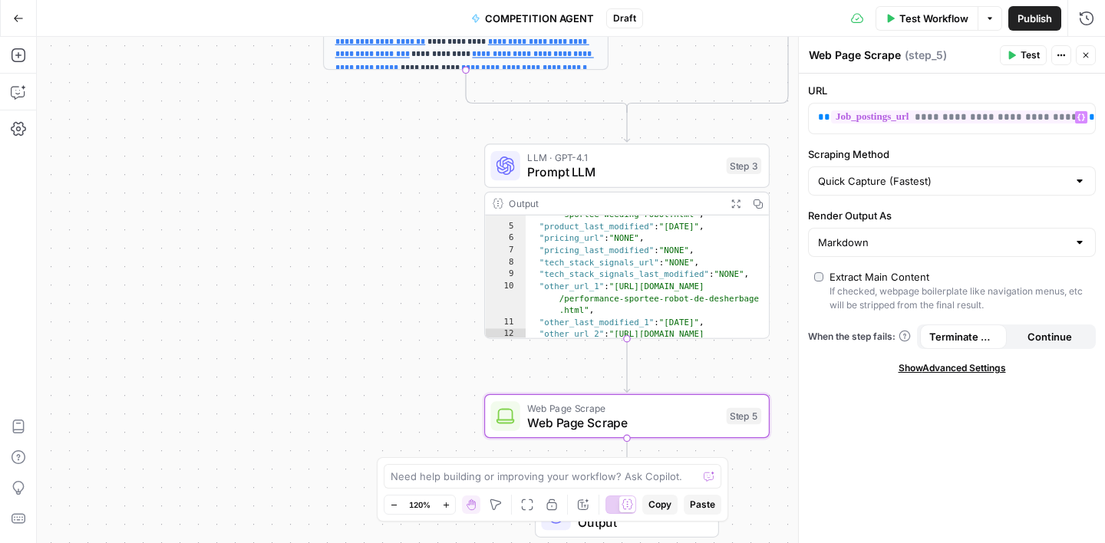
scroll to position [46, 0]
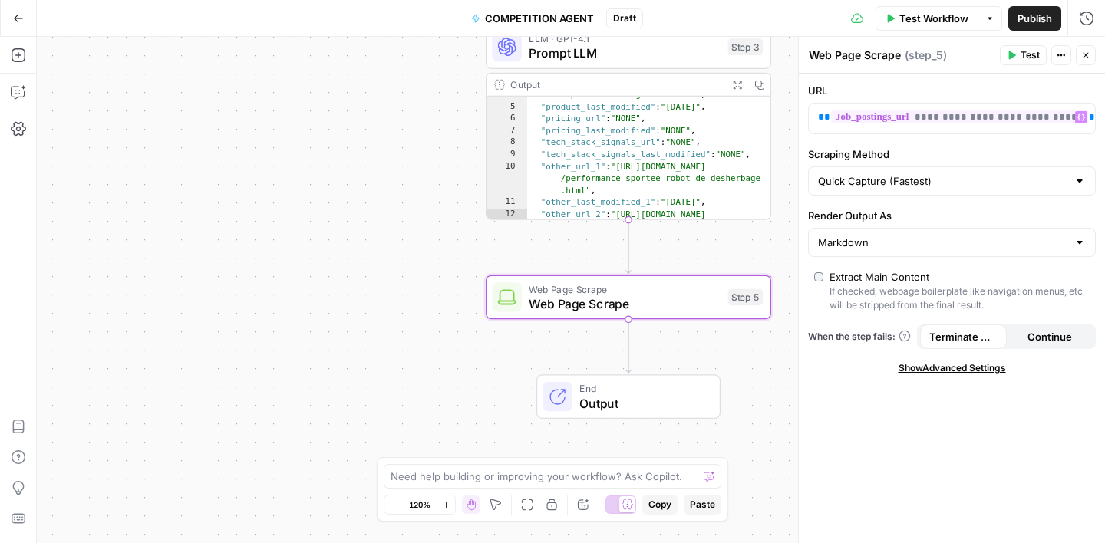
drag, startPoint x: 380, startPoint y: 332, endPoint x: 379, endPoint y: 204, distance: 128.2
click at [379, 204] on div "**********" at bounding box center [571, 290] width 1068 height 507
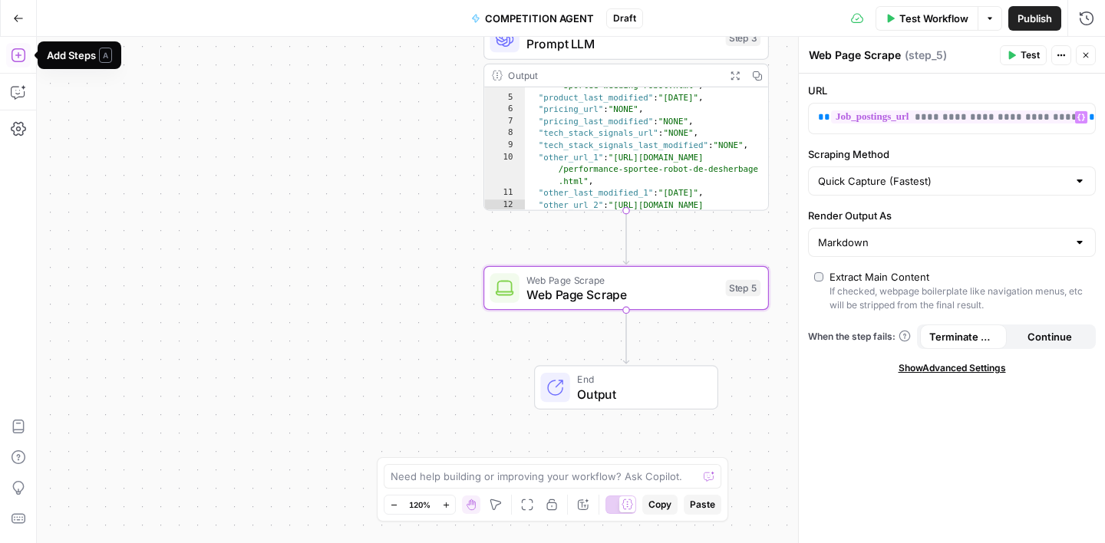
click at [19, 59] on icon "button" at bounding box center [18, 55] width 15 height 15
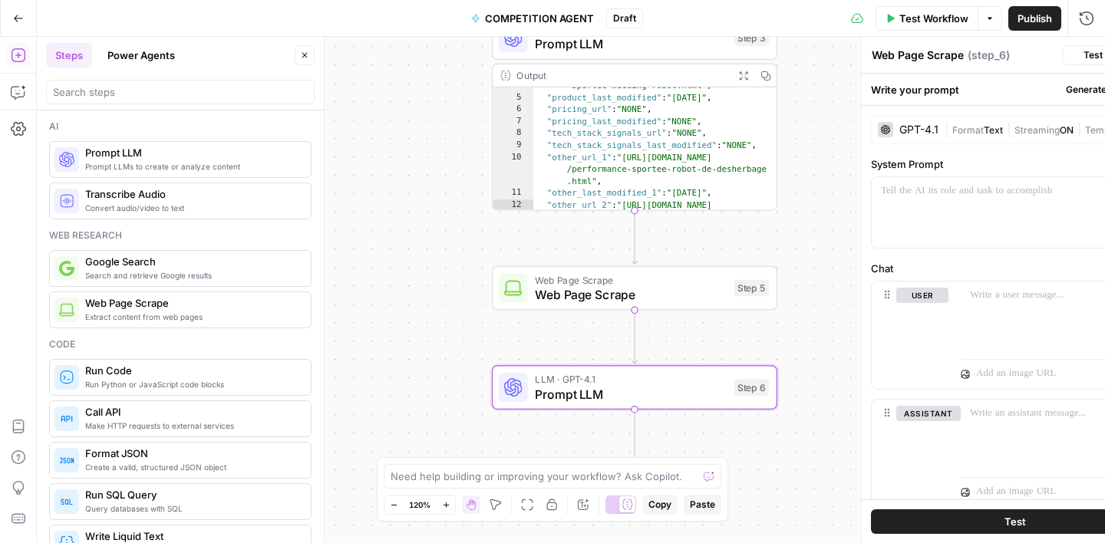
type textarea "Prompt LLM"
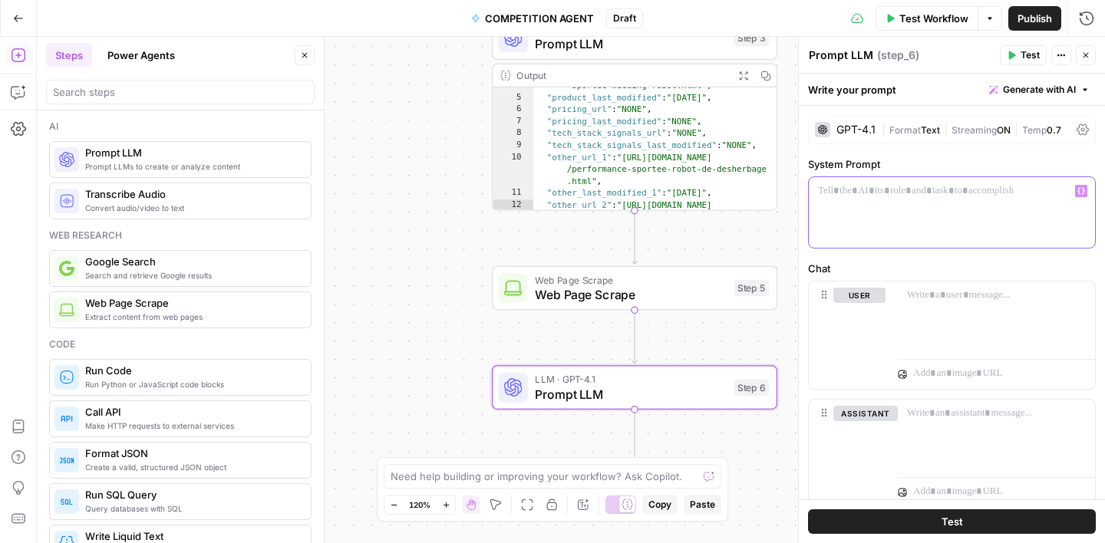
click at [840, 197] on p at bounding box center [952, 190] width 268 height 15
click at [1078, 190] on icon "button" at bounding box center [1082, 191] width 8 height 7
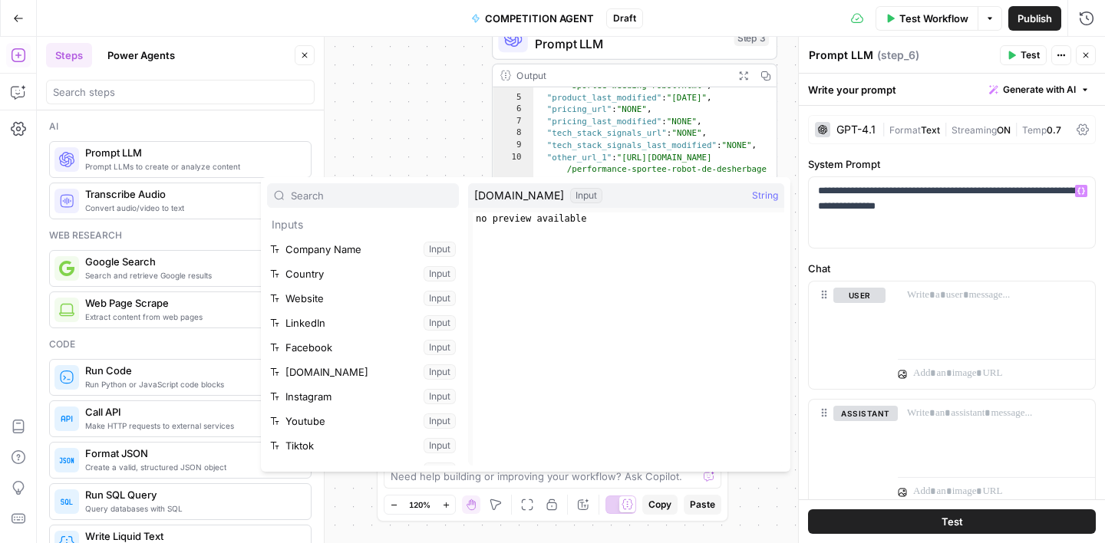
scroll to position [164, 0]
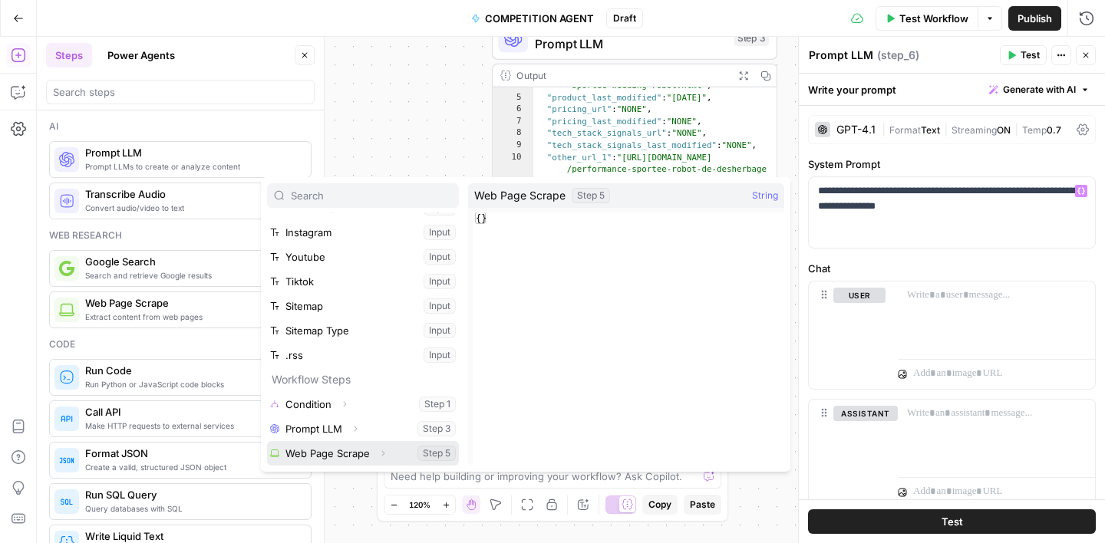
click at [404, 451] on button "Select variable Web Page Scrape" at bounding box center [363, 453] width 192 height 25
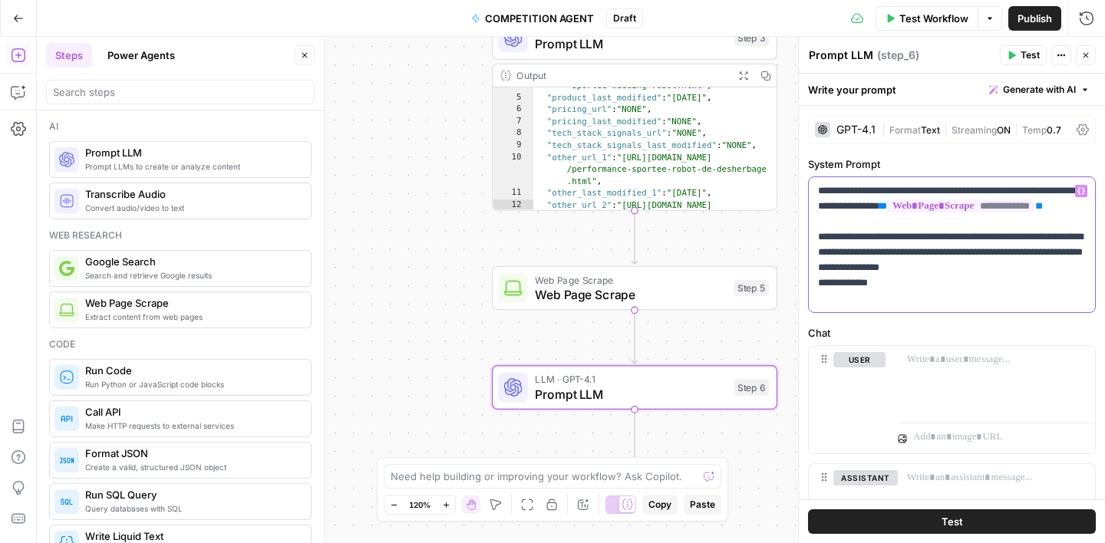
click at [886, 296] on p "**********" at bounding box center [952, 244] width 268 height 123
click at [972, 304] on p "**********" at bounding box center [952, 244] width 268 height 123
click at [985, 295] on p "**********" at bounding box center [952, 244] width 268 height 123
click at [893, 299] on p "**********" at bounding box center [952, 244] width 268 height 123
click at [980, 299] on p "**********" at bounding box center [952, 244] width 268 height 123
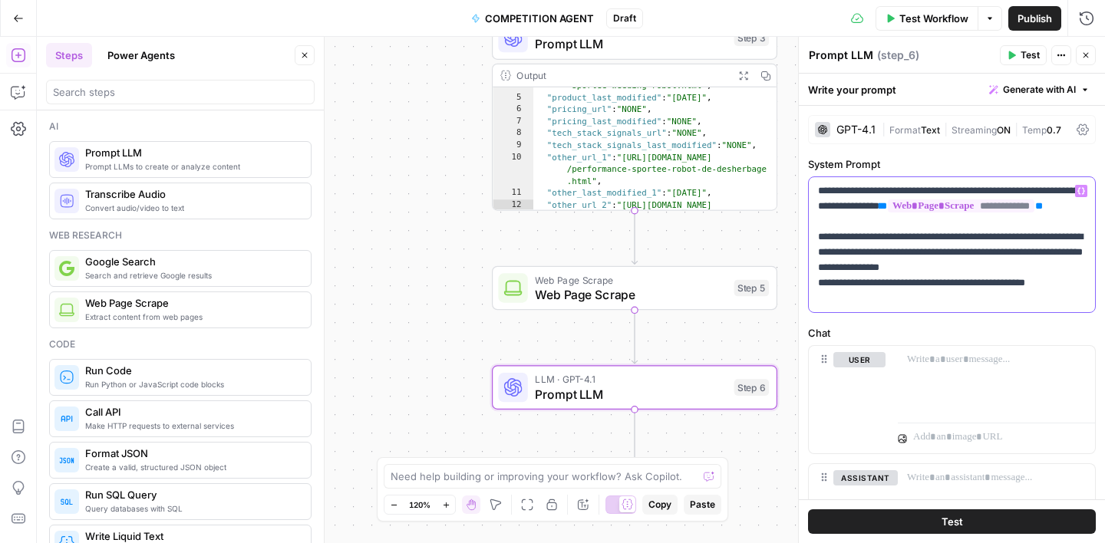
click at [1054, 298] on p "**********" at bounding box center [952, 244] width 268 height 123
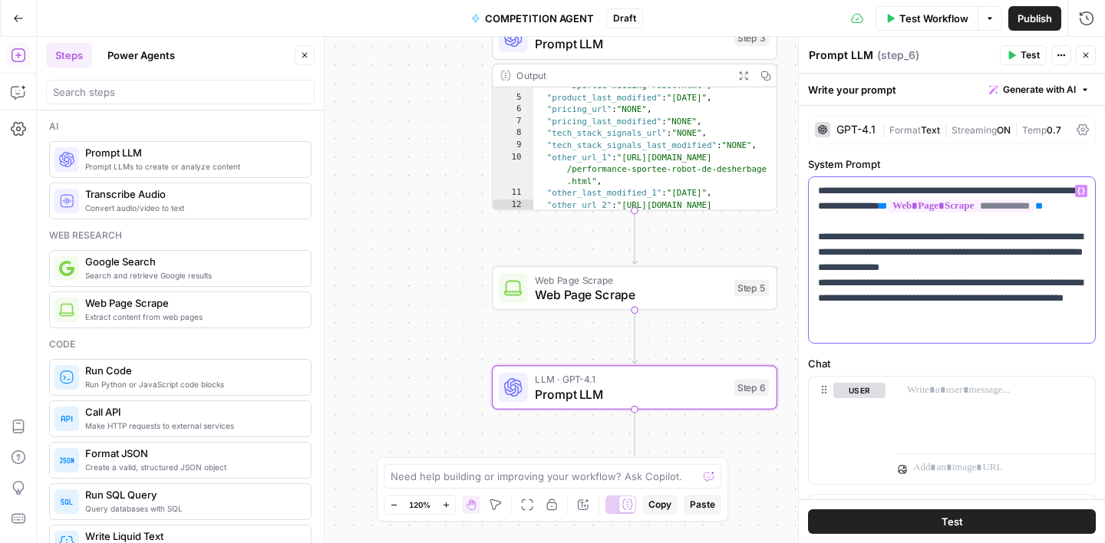
scroll to position [19, 0]
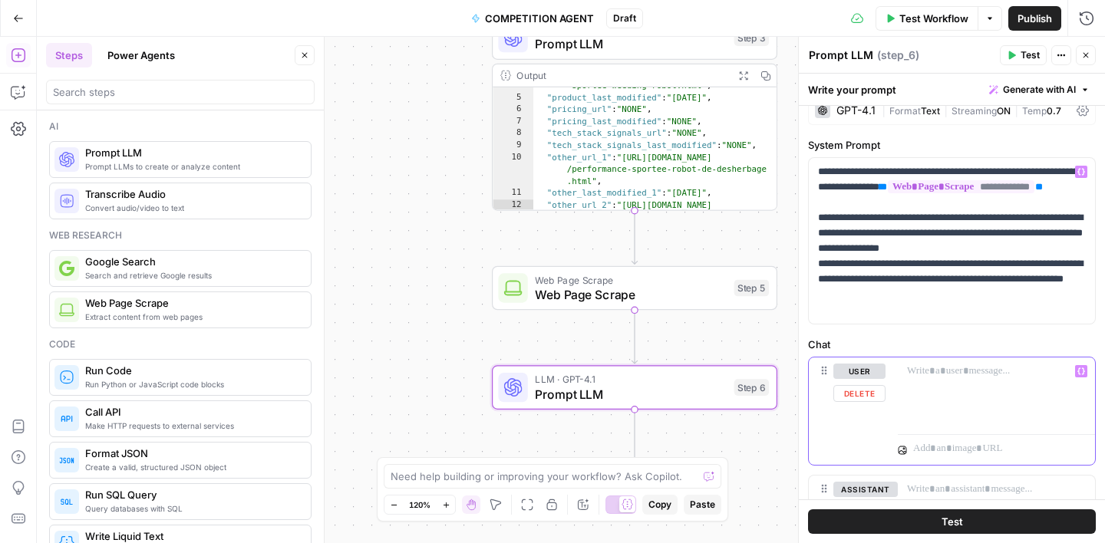
click at [926, 371] on p at bounding box center [996, 371] width 179 height 15
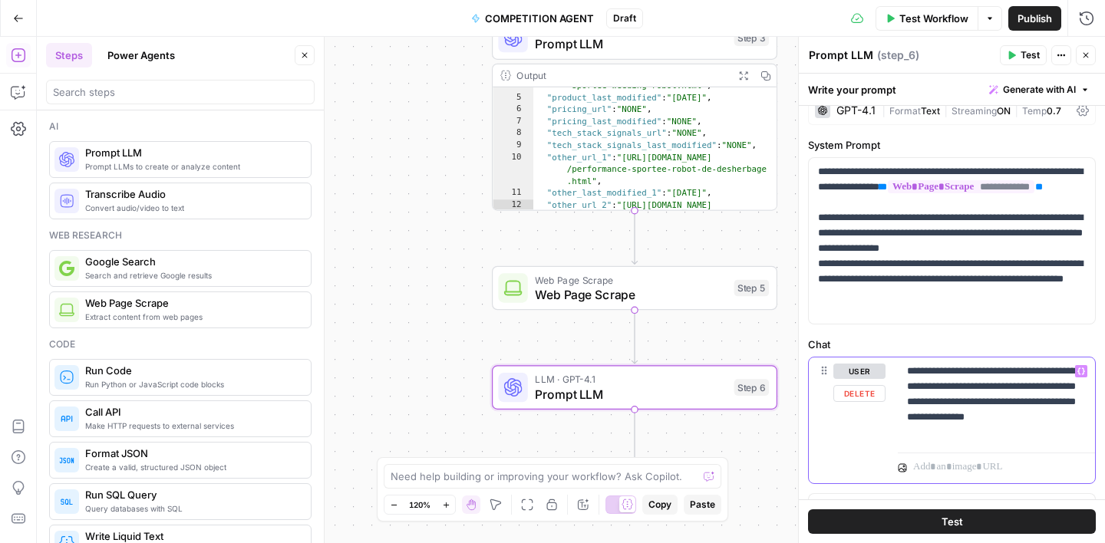
click at [999, 421] on p "**********" at bounding box center [996, 402] width 179 height 77
click at [969, 344] on label "Chat" at bounding box center [952, 344] width 288 height 15
click at [308, 53] on icon "button" at bounding box center [304, 55] width 9 height 9
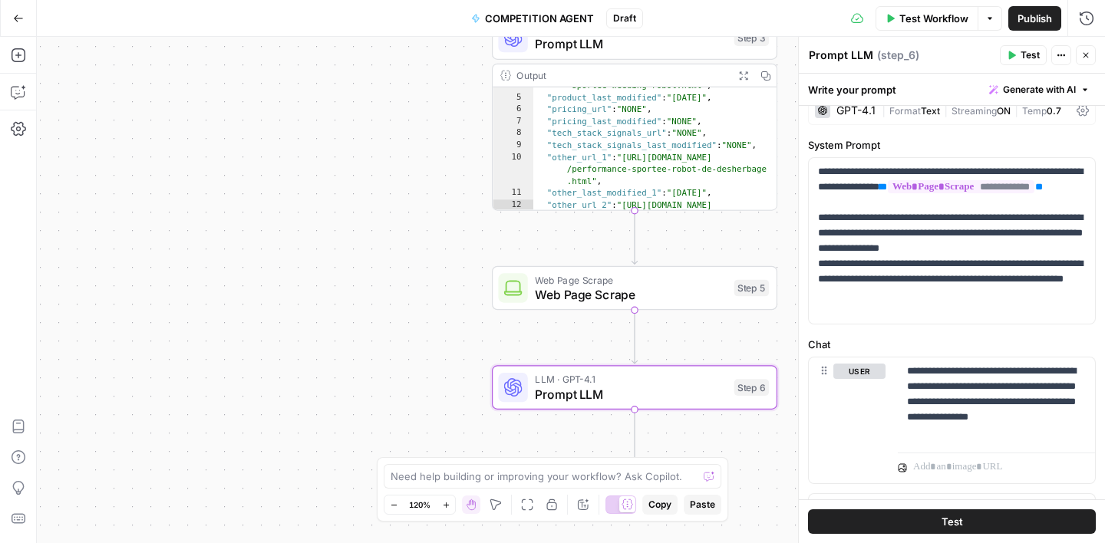
click at [899, 18] on span "Test Workflow" at bounding box center [933, 18] width 69 height 15
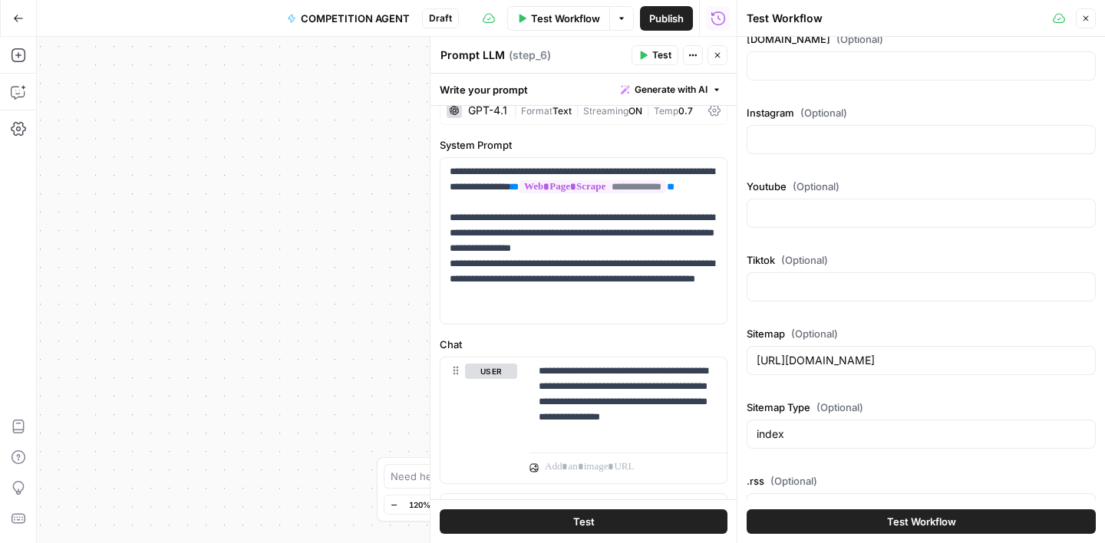
scroll to position [421, 0]
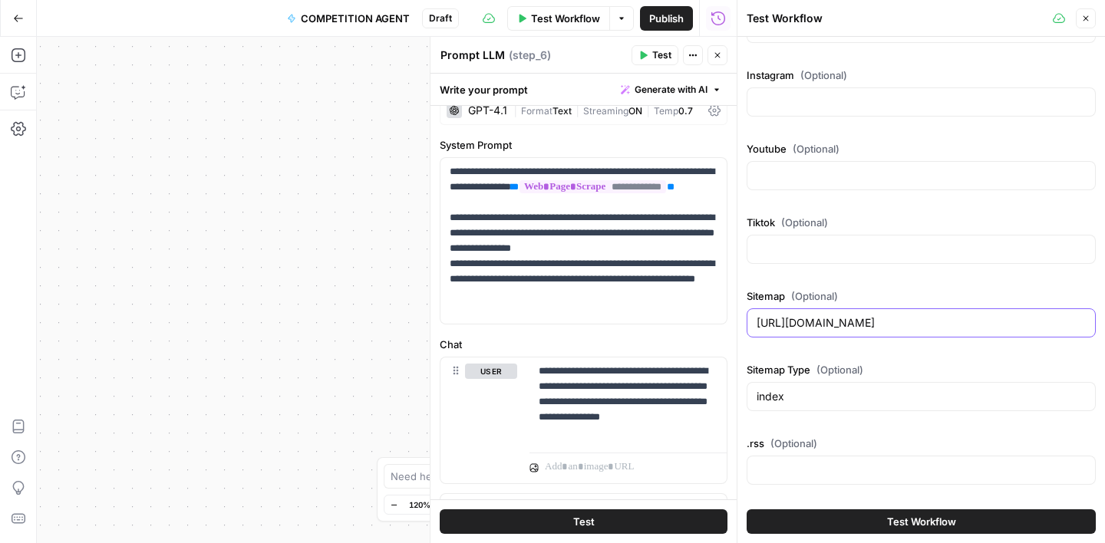
click at [827, 325] on input "[URL][DOMAIN_NAME]" at bounding box center [921, 322] width 329 height 15
paste input "nortec.dk"
type input "[URL][DOMAIN_NAME]"
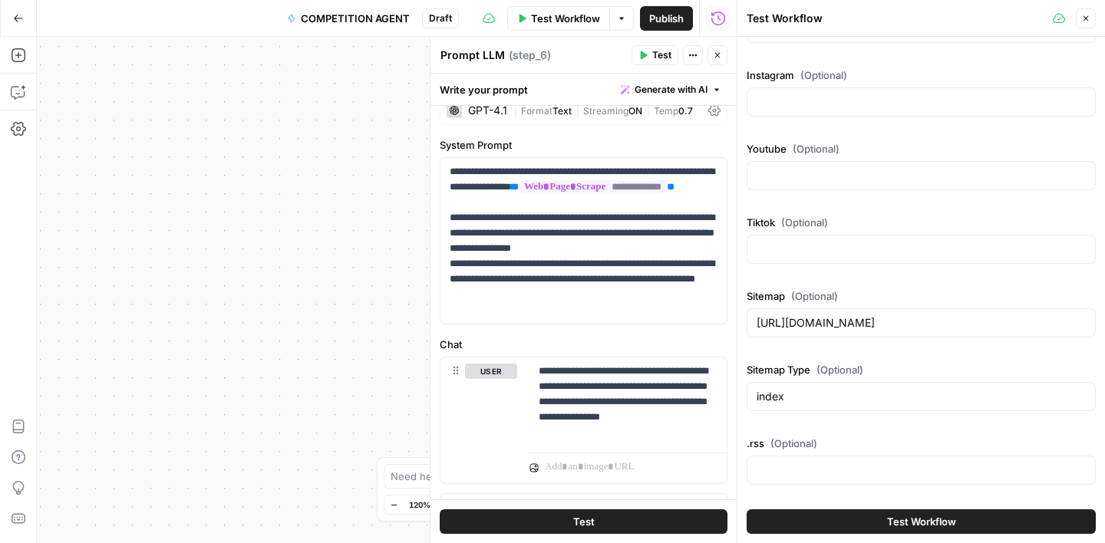
click at [899, 524] on span "Test Workflow" at bounding box center [921, 521] width 69 height 15
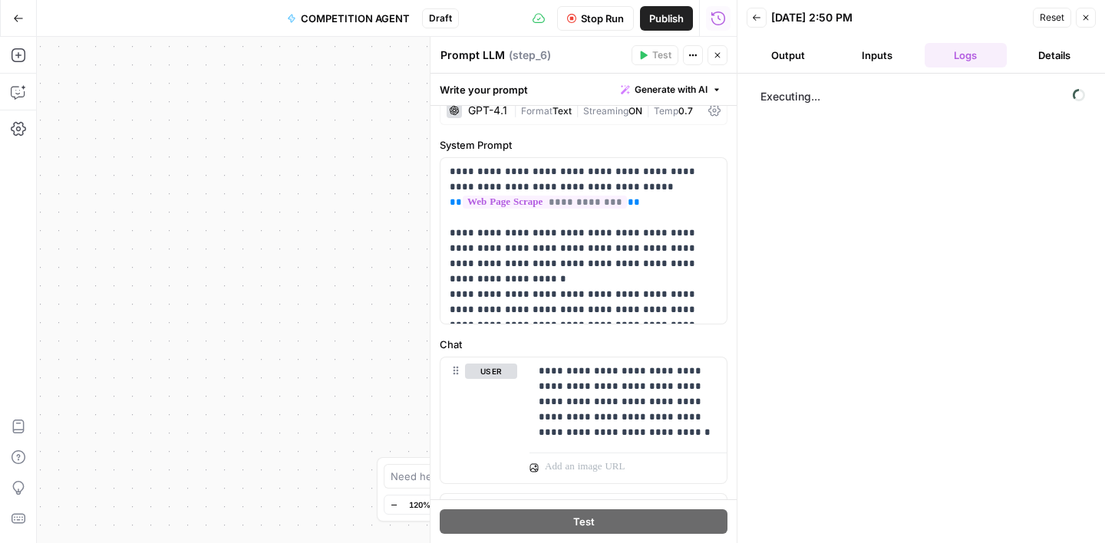
scroll to position [56, 0]
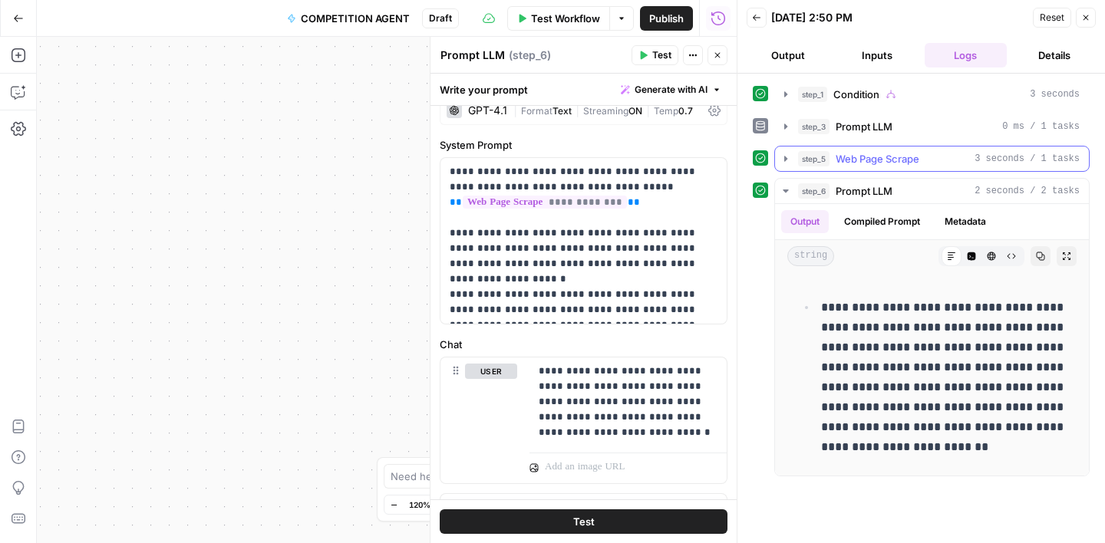
click at [892, 157] on span "Web Page Scrape" at bounding box center [878, 158] width 84 height 15
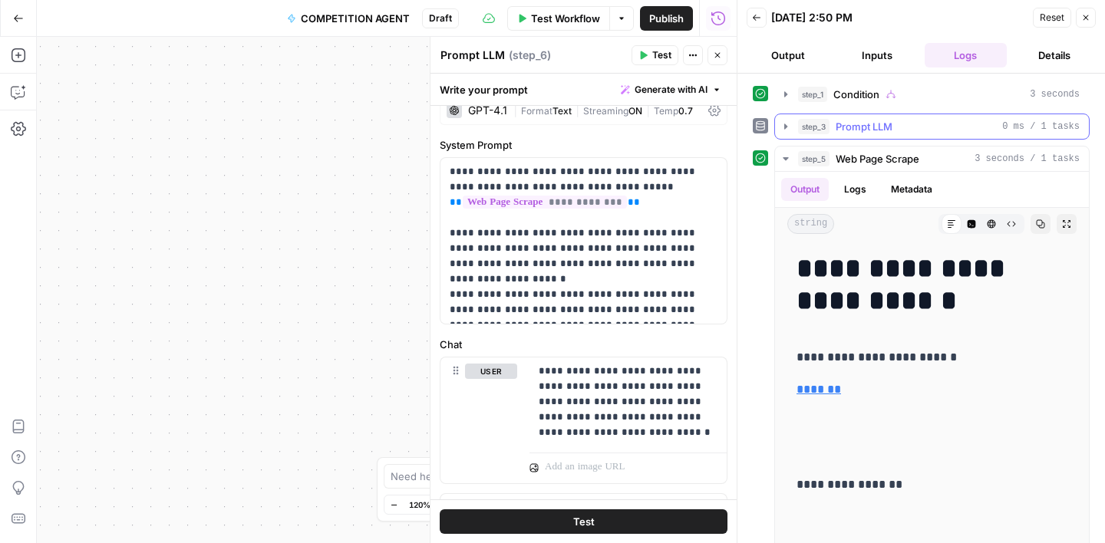
click at [895, 130] on div "step_3 Prompt LLM 0 ms / 1 tasks" at bounding box center [939, 126] width 282 height 15
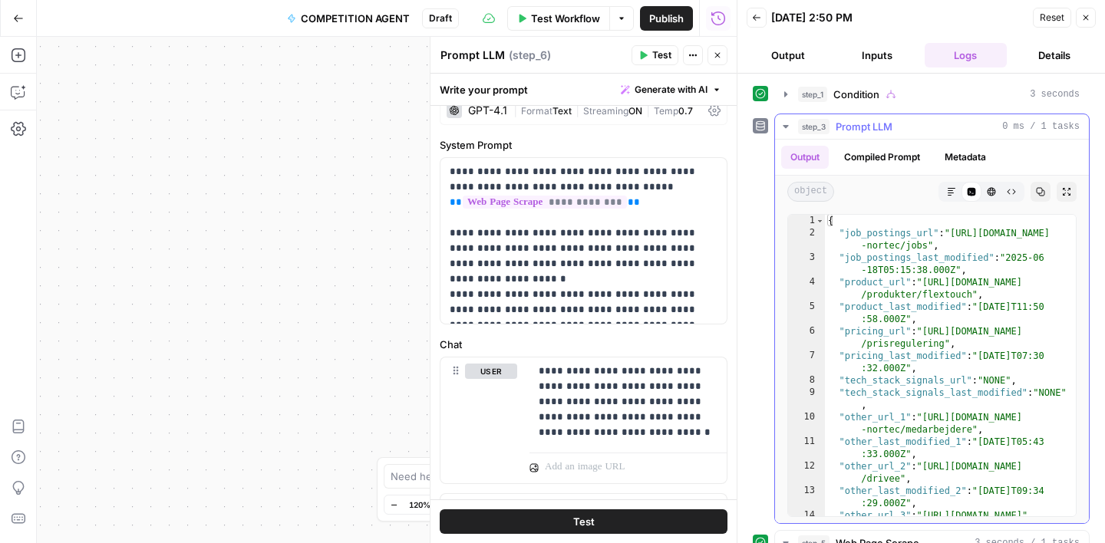
type textarea "**********"
click at [955, 242] on div "{ "job_postings_url" : "https://nortec.dk/om -nortec/jobs" , "job_postings_last…" at bounding box center [950, 384] width 251 height 338
click at [788, 123] on icon "button" at bounding box center [786, 126] width 12 height 12
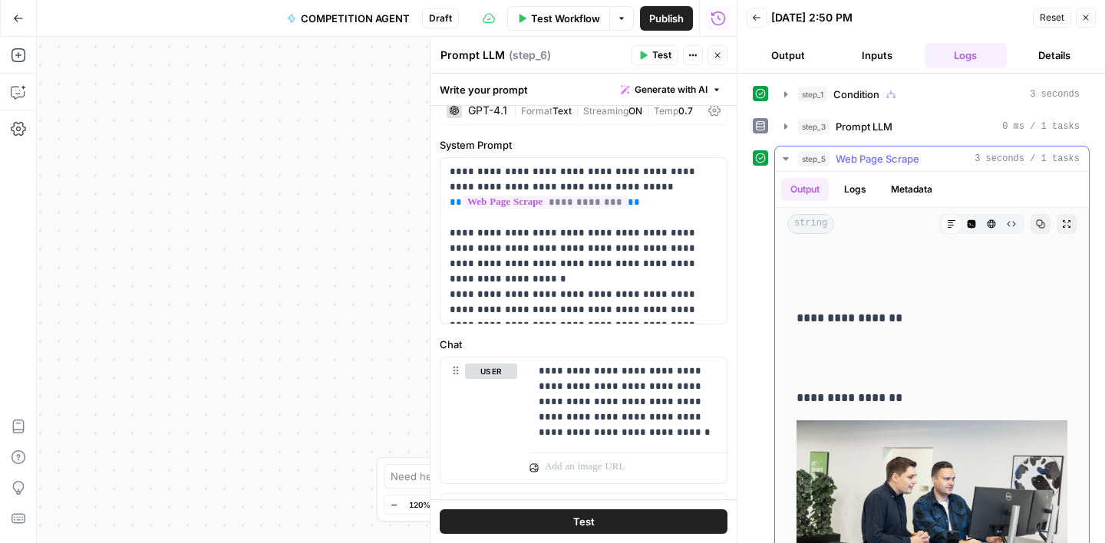
scroll to position [171, 0]
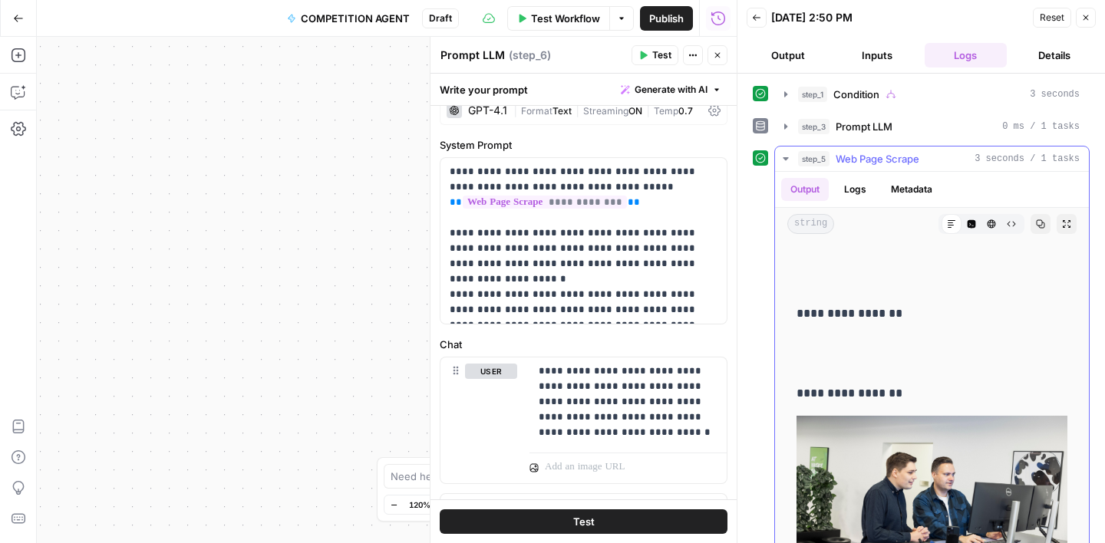
click at [787, 160] on icon "button" at bounding box center [786, 159] width 12 height 12
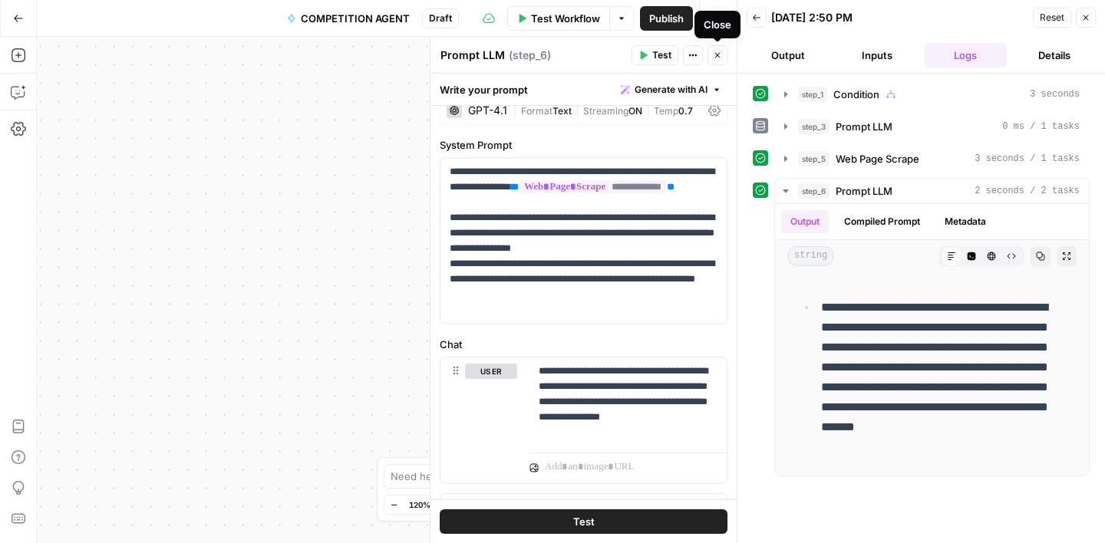
click at [720, 62] on button "Close" at bounding box center [718, 55] width 20 height 20
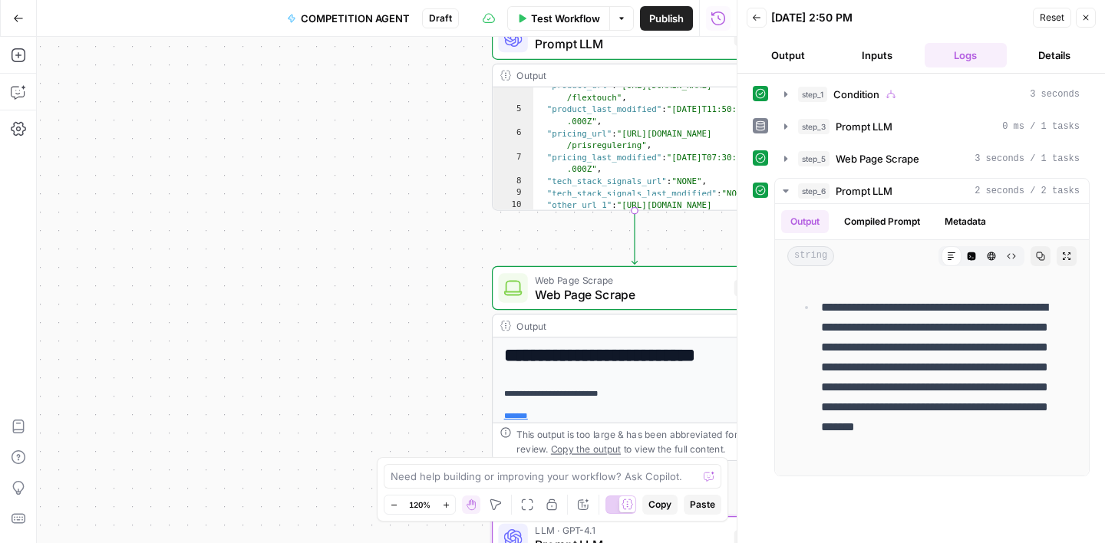
click at [1081, 18] on icon "button" at bounding box center [1085, 17] width 9 height 9
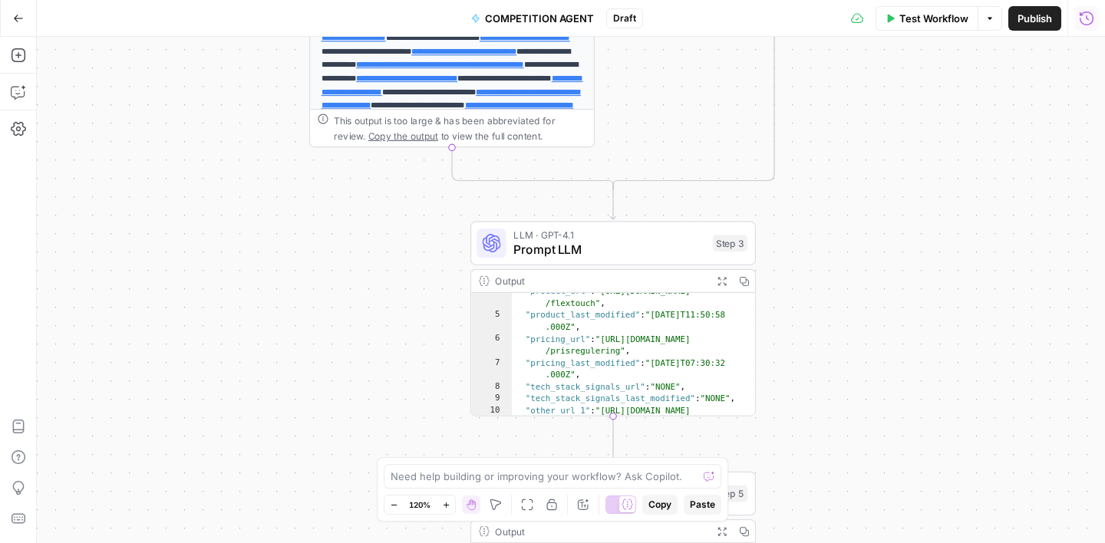
drag, startPoint x: 856, startPoint y: 200, endPoint x: 831, endPoint y: 430, distance: 231.5
click at [833, 430] on div "**********" at bounding box center [571, 290] width 1068 height 507
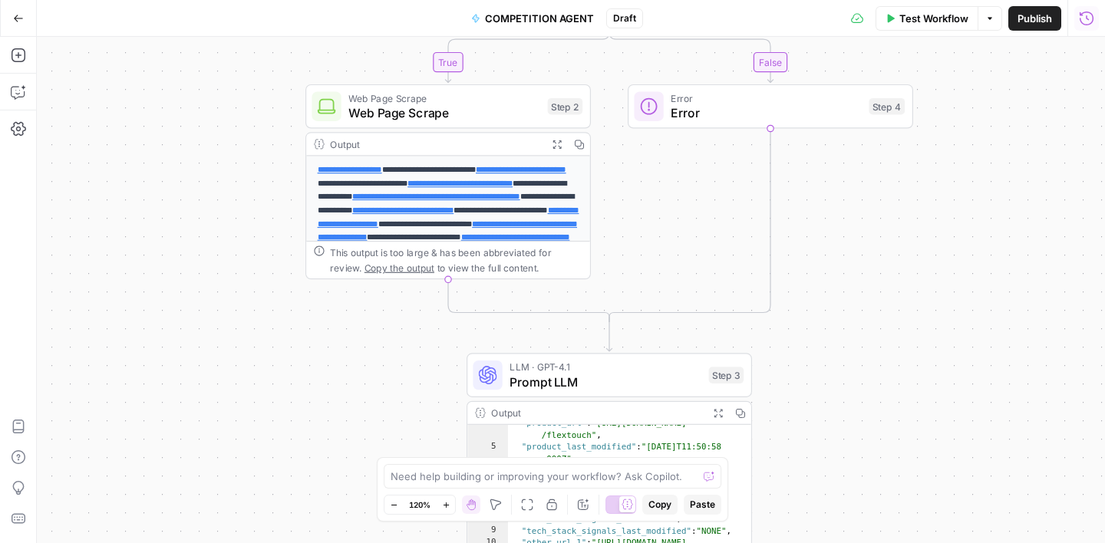
drag, startPoint x: 848, startPoint y: 183, endPoint x: 845, endPoint y: 328, distance: 145.1
click at [846, 328] on div "**********" at bounding box center [571, 290] width 1068 height 507
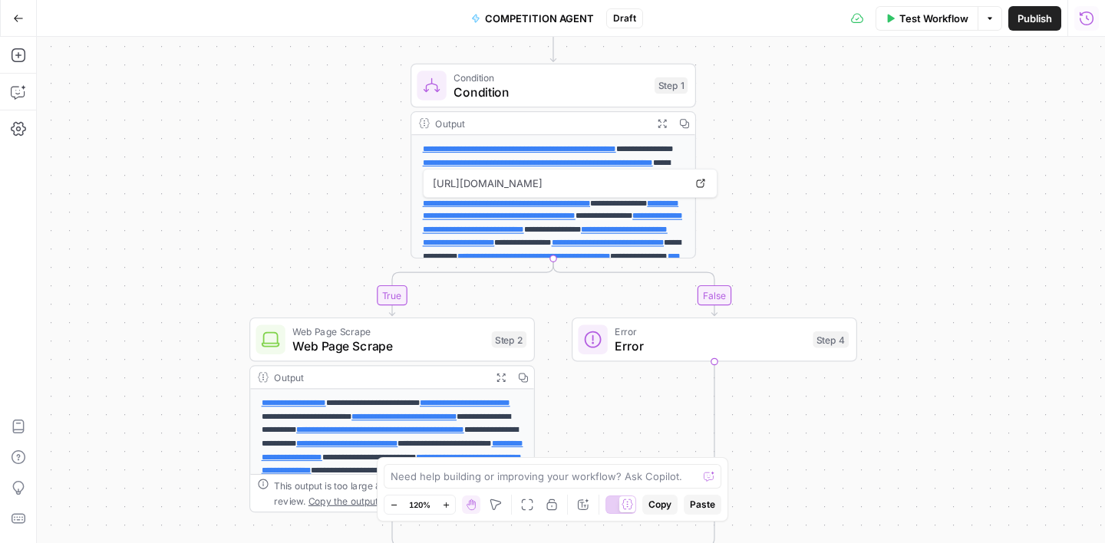
drag, startPoint x: 992, startPoint y: 136, endPoint x: 934, endPoint y: 346, distance: 218.2
click at [934, 345] on div "**********" at bounding box center [571, 290] width 1068 height 507
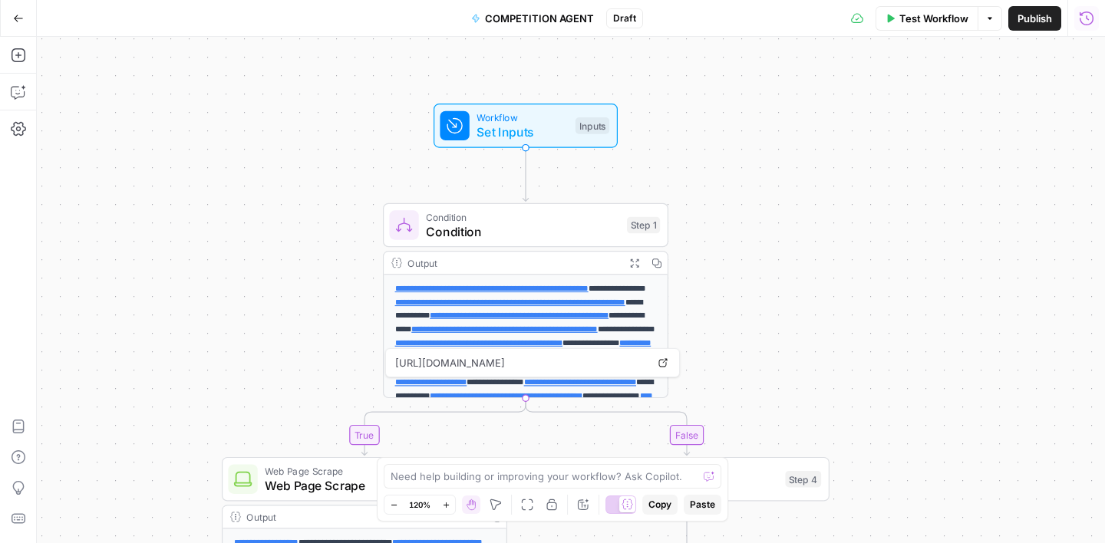
drag, startPoint x: 942, startPoint y: 194, endPoint x: 915, endPoint y: 328, distance: 136.2
click at [915, 328] on div "**********" at bounding box center [571, 290] width 1068 height 507
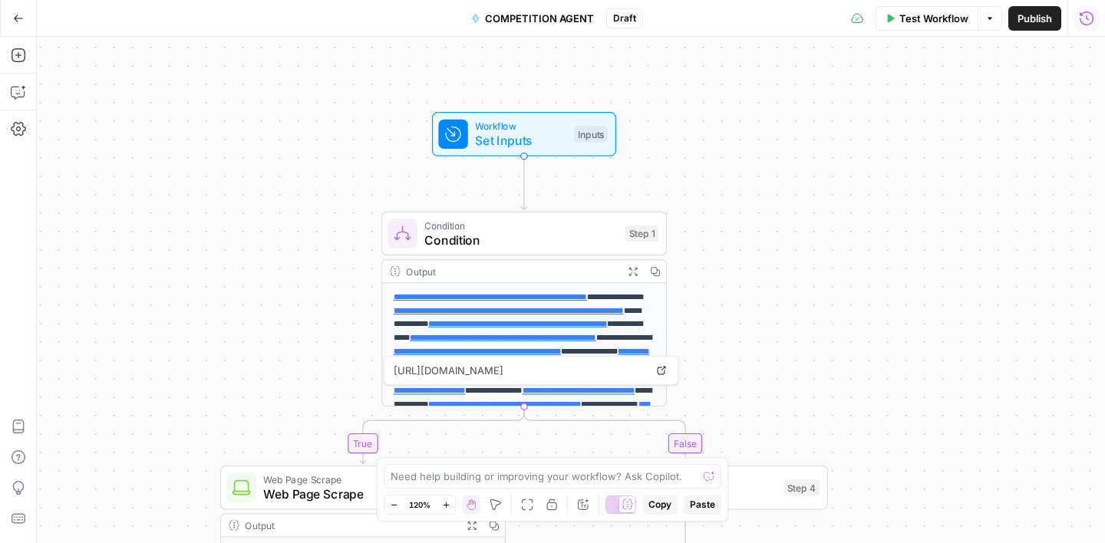
click at [903, 222] on div "**********" at bounding box center [571, 290] width 1068 height 507
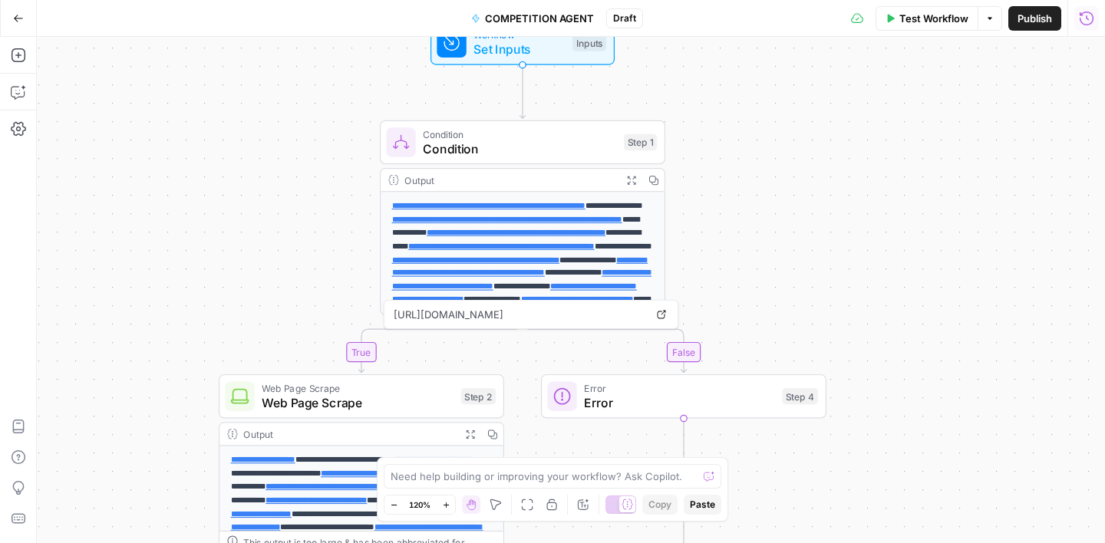
drag, startPoint x: 755, startPoint y: 291, endPoint x: 749, endPoint y: 164, distance: 126.8
click at [751, 166] on div "**********" at bounding box center [571, 290] width 1068 height 507
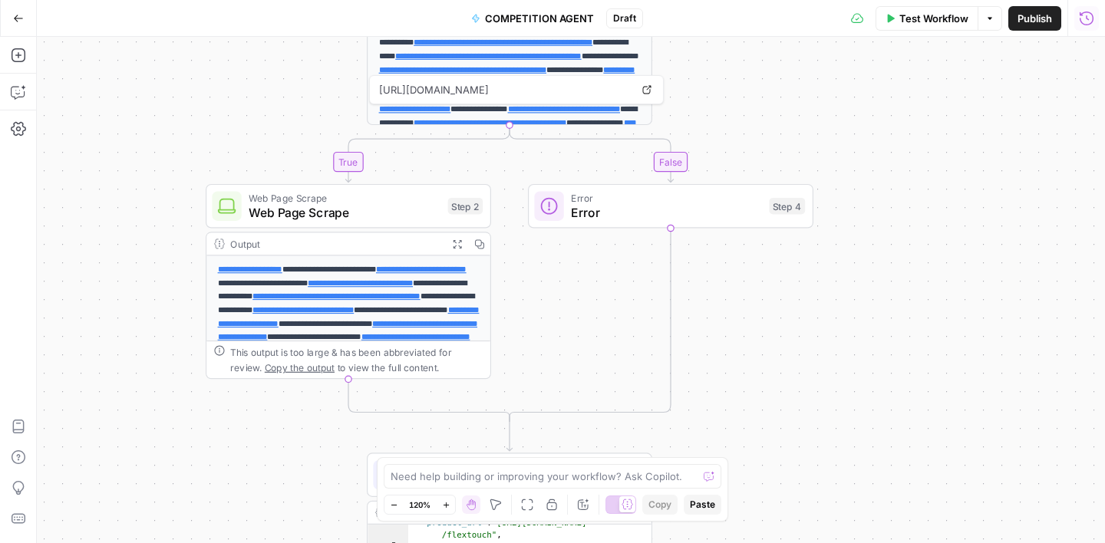
drag, startPoint x: 847, startPoint y: 275, endPoint x: 834, endPoint y: 82, distance: 193.1
click at [836, 84] on div "**********" at bounding box center [571, 290] width 1068 height 507
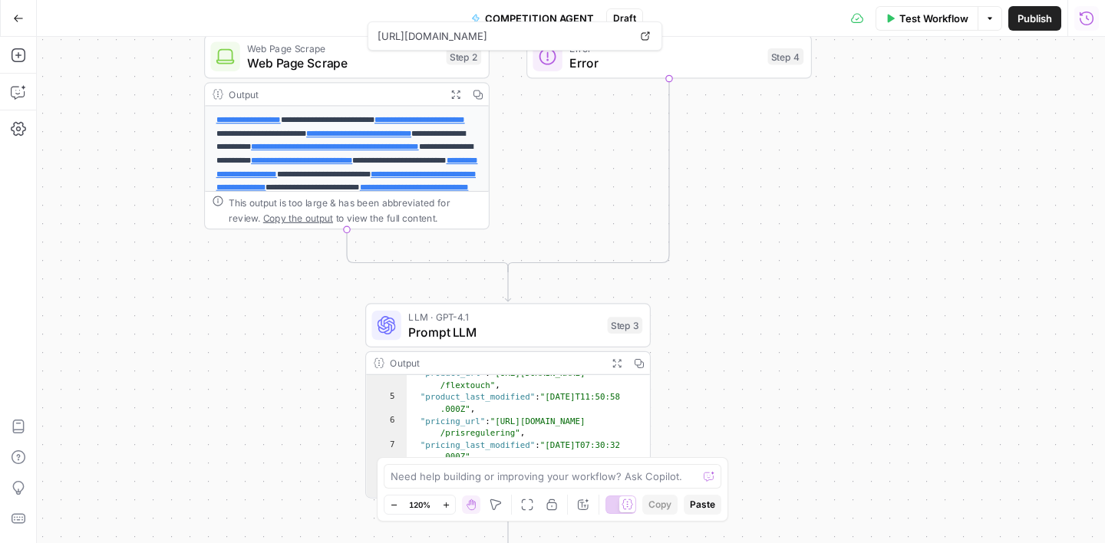
drag, startPoint x: 815, startPoint y: 285, endPoint x: 815, endPoint y: 91, distance: 194.2
click at [817, 93] on div "**********" at bounding box center [571, 290] width 1068 height 507
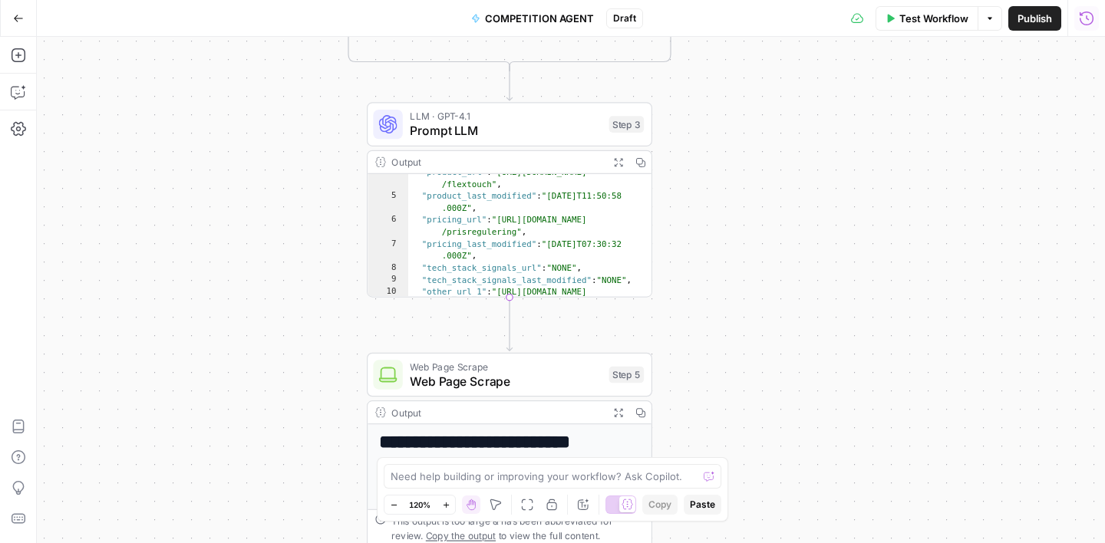
drag, startPoint x: 790, startPoint y: 230, endPoint x: 794, endPoint y: 68, distance: 162.8
click at [794, 69] on div "**********" at bounding box center [571, 290] width 1068 height 507
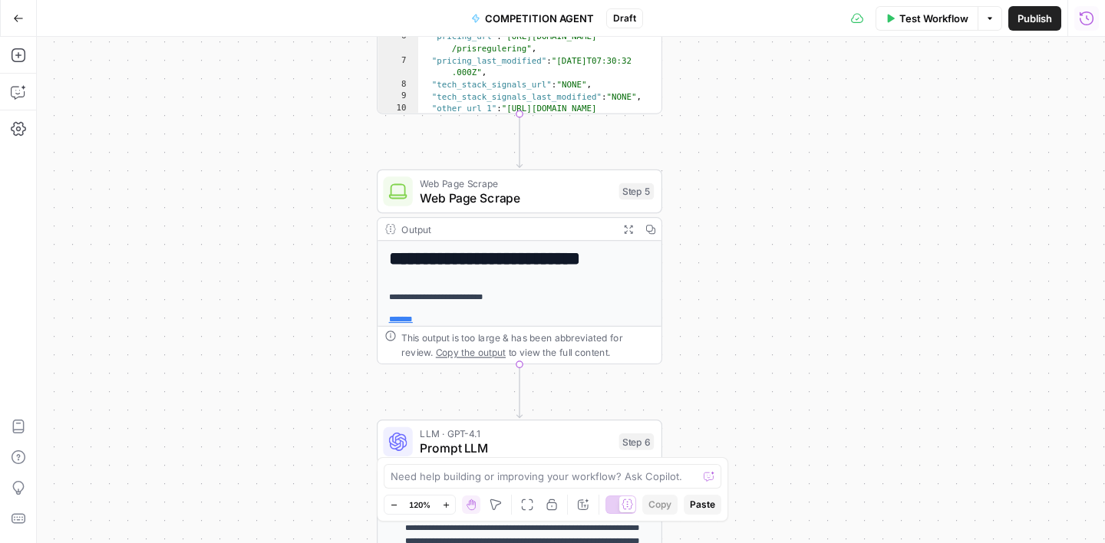
drag, startPoint x: 759, startPoint y: 262, endPoint x: 764, endPoint y: 115, distance: 146.7
click at [764, 115] on div "**********" at bounding box center [571, 290] width 1068 height 507
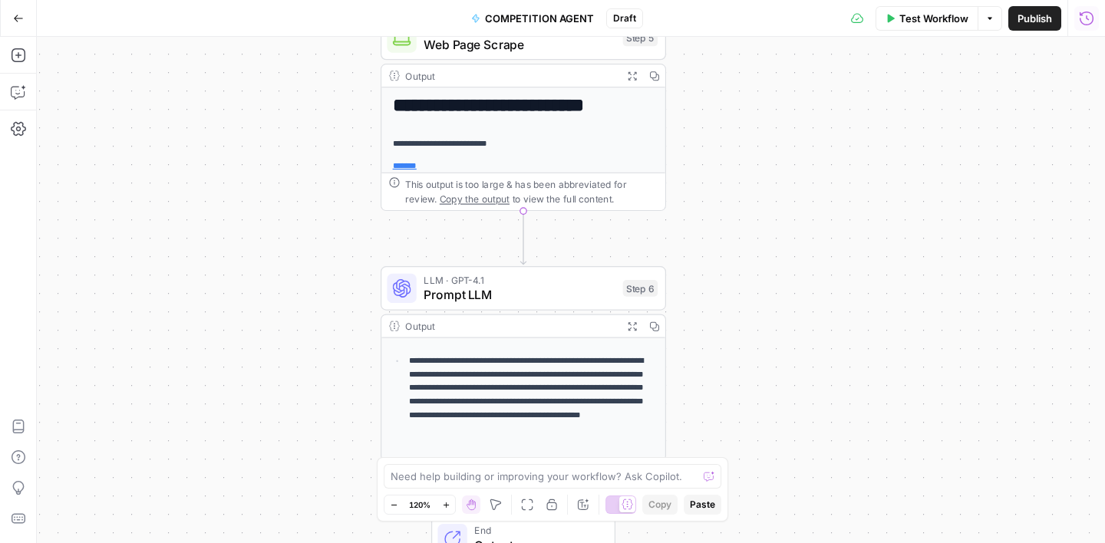
drag, startPoint x: 761, startPoint y: 200, endPoint x: 764, endPoint y: 41, distance: 158.1
click at [764, 41] on div "**********" at bounding box center [571, 290] width 1068 height 507
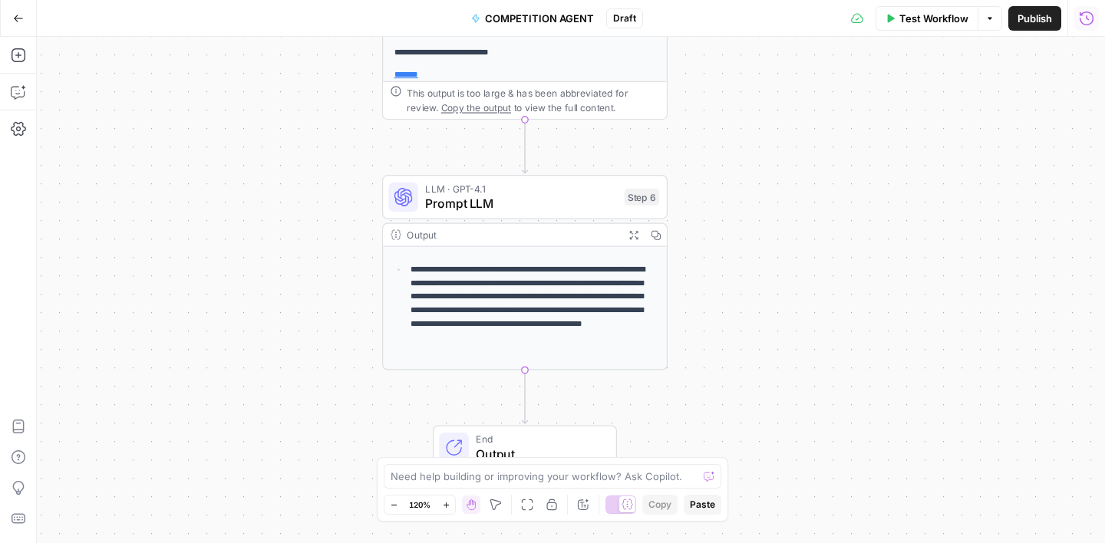
drag, startPoint x: 740, startPoint y: 192, endPoint x: 741, endPoint y: 97, distance: 95.2
click at [741, 97] on div "**********" at bounding box center [571, 290] width 1068 height 507
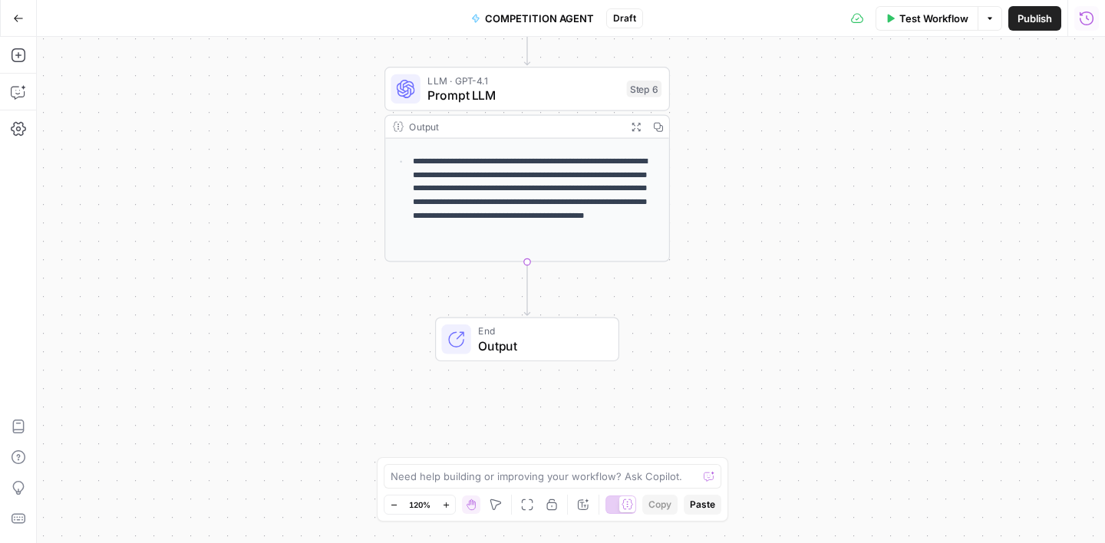
drag, startPoint x: 748, startPoint y: 171, endPoint x: 750, endPoint y: 72, distance: 99.0
click at [750, 72] on div "**********" at bounding box center [571, 290] width 1068 height 507
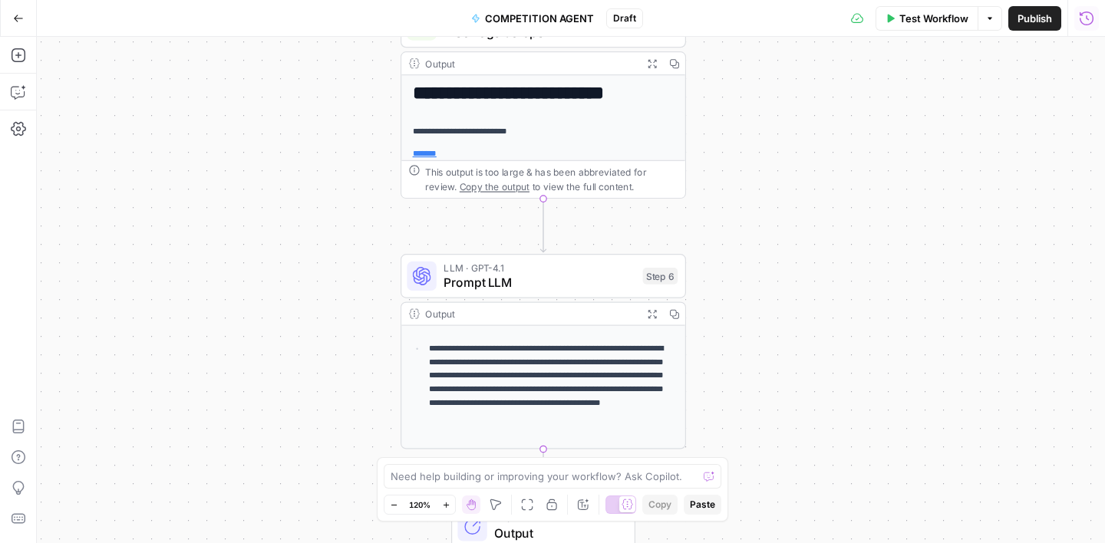
drag, startPoint x: 751, startPoint y: 147, endPoint x: 770, endPoint y: 345, distance: 198.9
click at [770, 345] on div "**********" at bounding box center [571, 290] width 1068 height 507
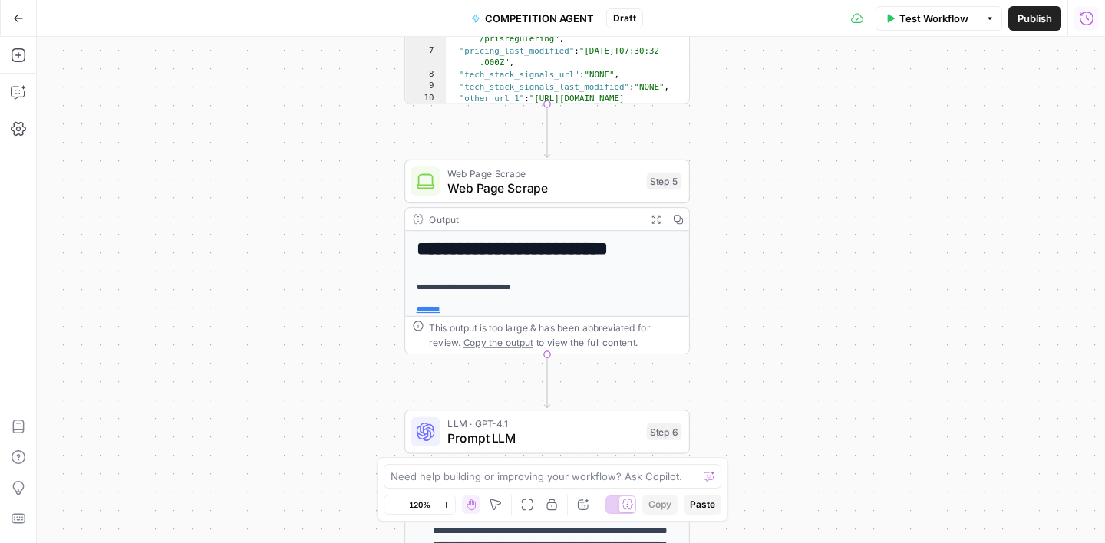
drag, startPoint x: 793, startPoint y: 203, endPoint x: 794, endPoint y: 365, distance: 161.9
click at [794, 365] on div "**********" at bounding box center [571, 290] width 1068 height 507
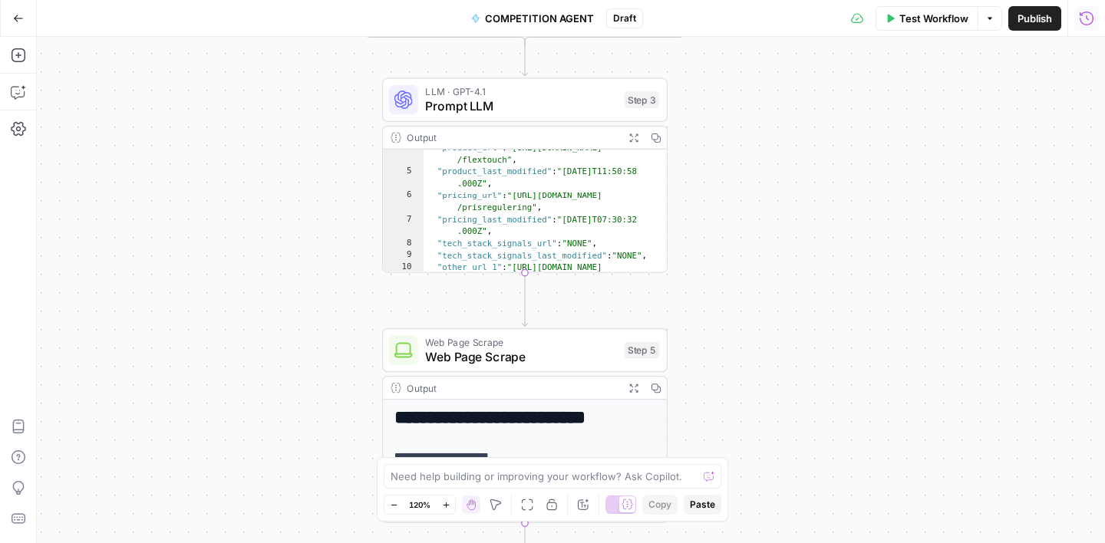
drag, startPoint x: 801, startPoint y: 153, endPoint x: 779, endPoint y: 305, distance: 153.6
click at [779, 305] on div "**********" at bounding box center [571, 290] width 1068 height 507
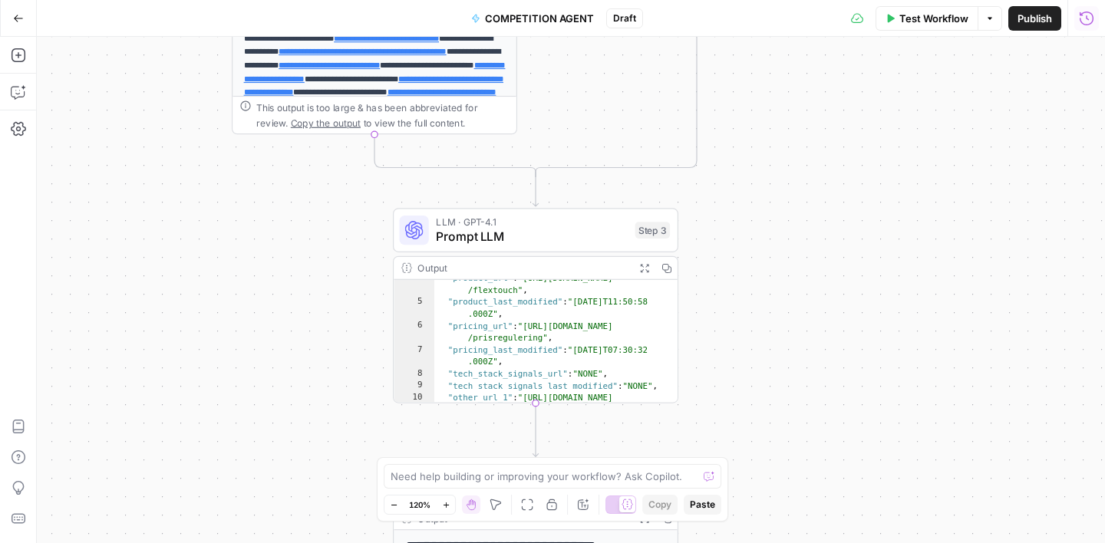
drag, startPoint x: 804, startPoint y: 162, endPoint x: 815, endPoint y: 338, distance: 176.8
click at [815, 338] on div "**********" at bounding box center [571, 290] width 1068 height 507
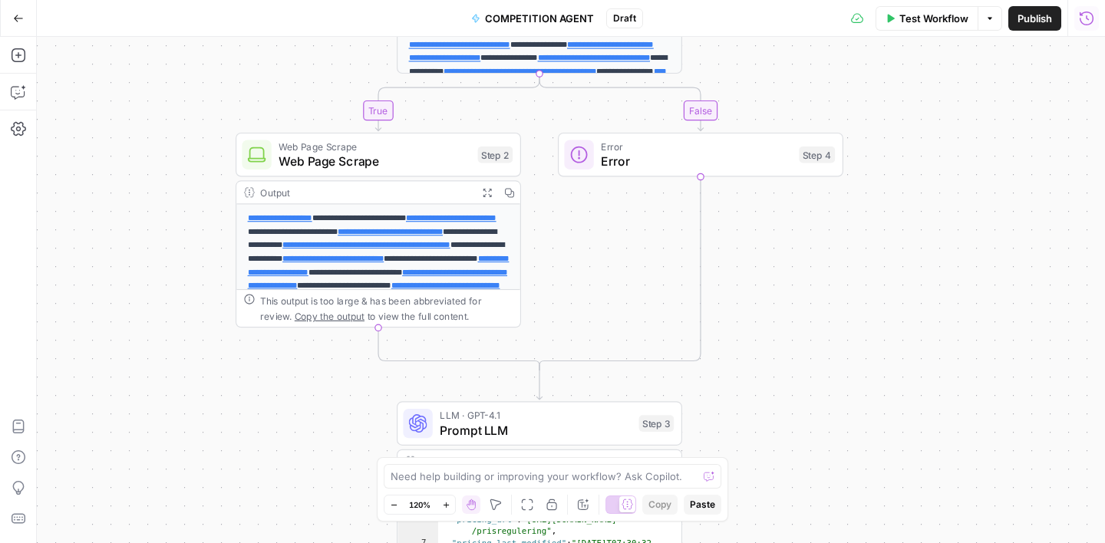
drag, startPoint x: 840, startPoint y: 233, endPoint x: 843, endPoint y: 381, distance: 147.4
click at [843, 381] on div "**********" at bounding box center [571, 290] width 1068 height 507
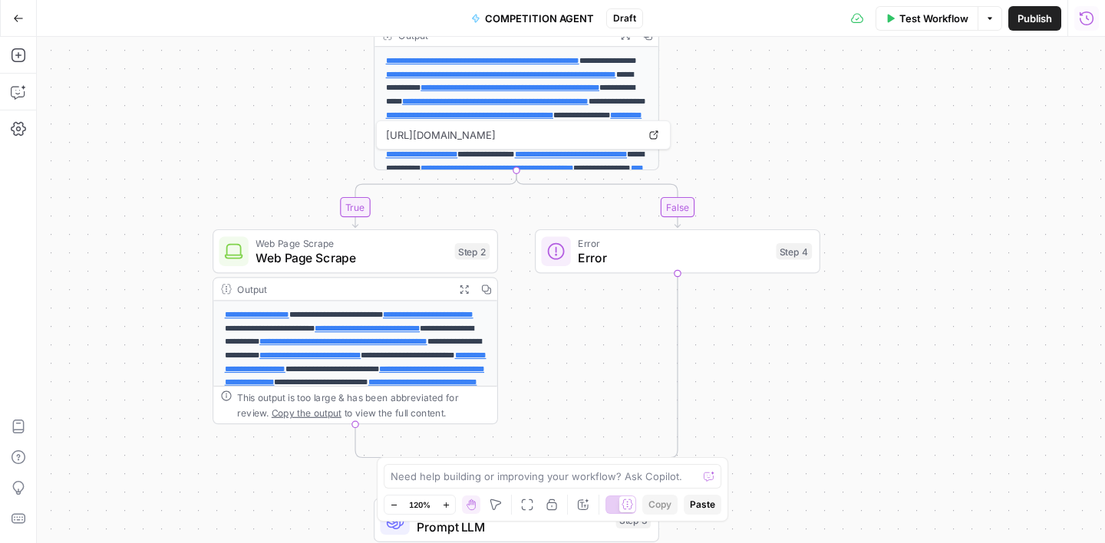
drag, startPoint x: 973, startPoint y: 227, endPoint x: 949, endPoint y: 328, distance: 103.5
click at [949, 328] on div "**********" at bounding box center [571, 290] width 1068 height 507
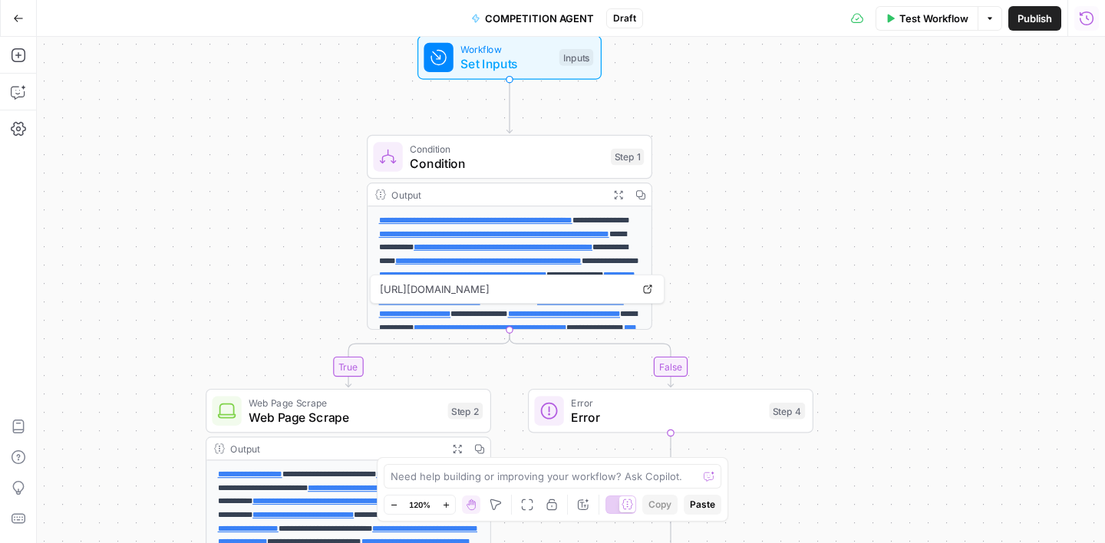
drag, startPoint x: 772, startPoint y: 102, endPoint x: 763, endPoint y: 273, distance: 171.4
click at [764, 274] on div "**********" at bounding box center [571, 290] width 1068 height 507
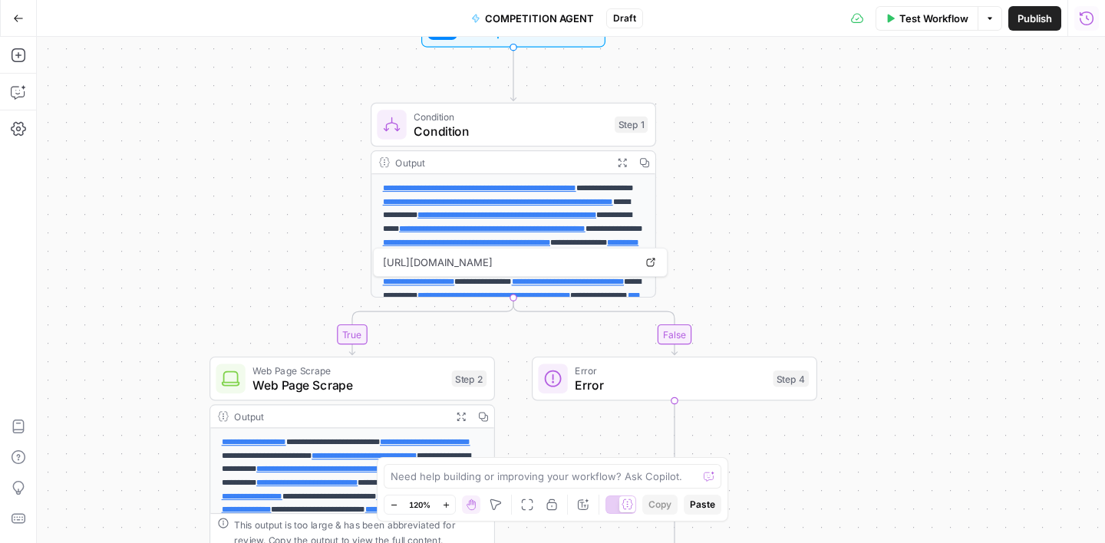
drag, startPoint x: 781, startPoint y: 179, endPoint x: 787, endPoint y: 124, distance: 55.7
click at [787, 124] on div "**********" at bounding box center [571, 290] width 1068 height 507
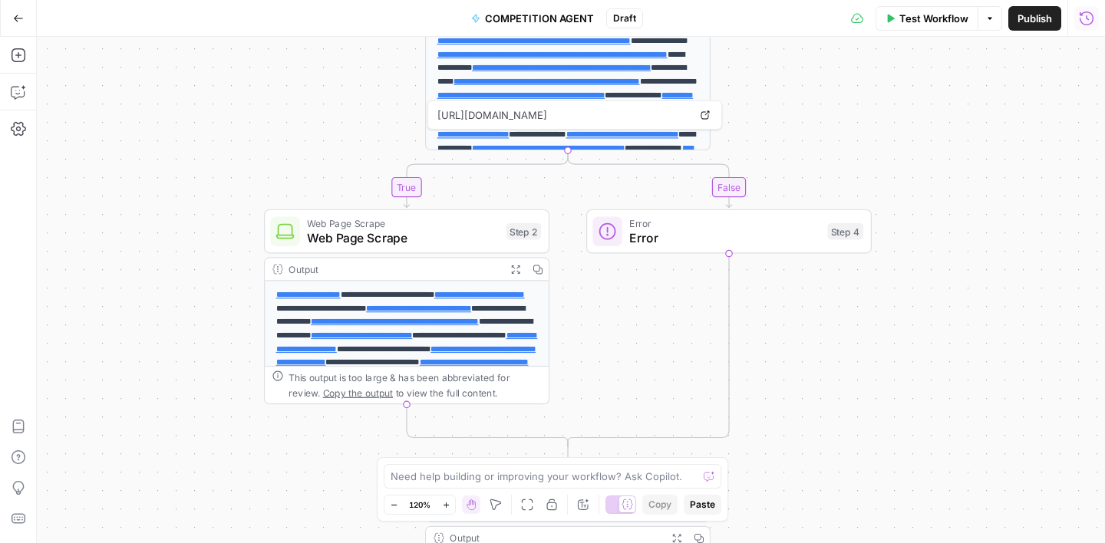
drag, startPoint x: 781, startPoint y: 185, endPoint x: 836, endPoint y: 45, distance: 150.6
click at [836, 45] on div "**********" at bounding box center [571, 290] width 1068 height 507
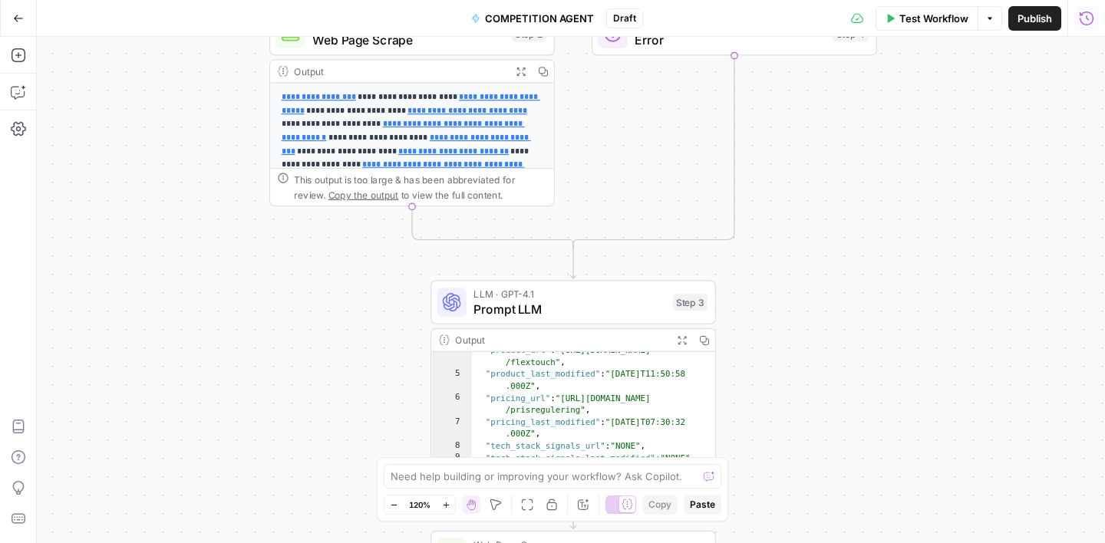
drag, startPoint x: 848, startPoint y: 318, endPoint x: 854, endPoint y: 117, distance: 200.4
click at [854, 117] on div "**********" at bounding box center [571, 290] width 1068 height 507
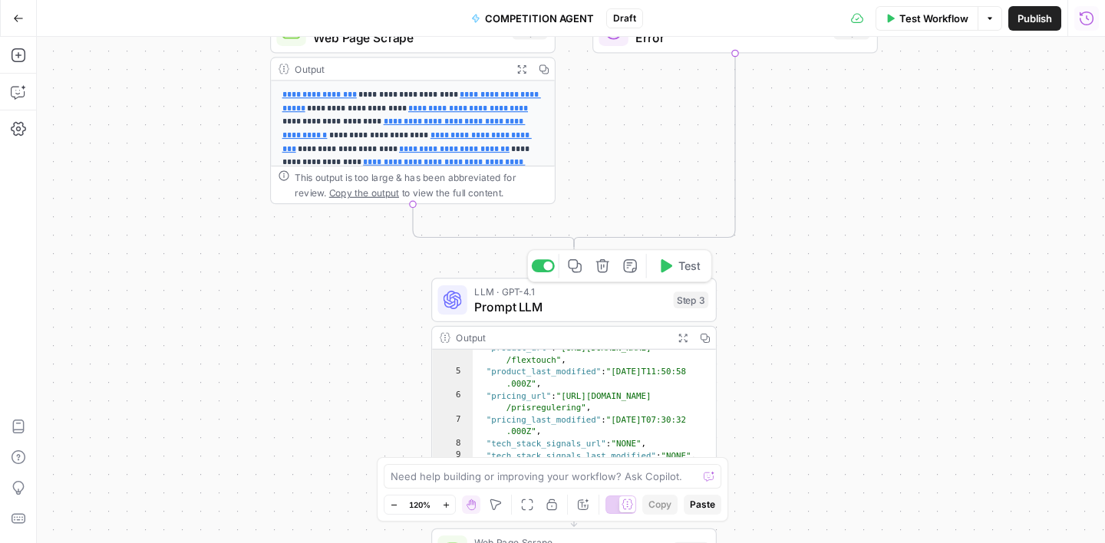
click at [605, 312] on span "Prompt LLM" at bounding box center [570, 307] width 192 height 18
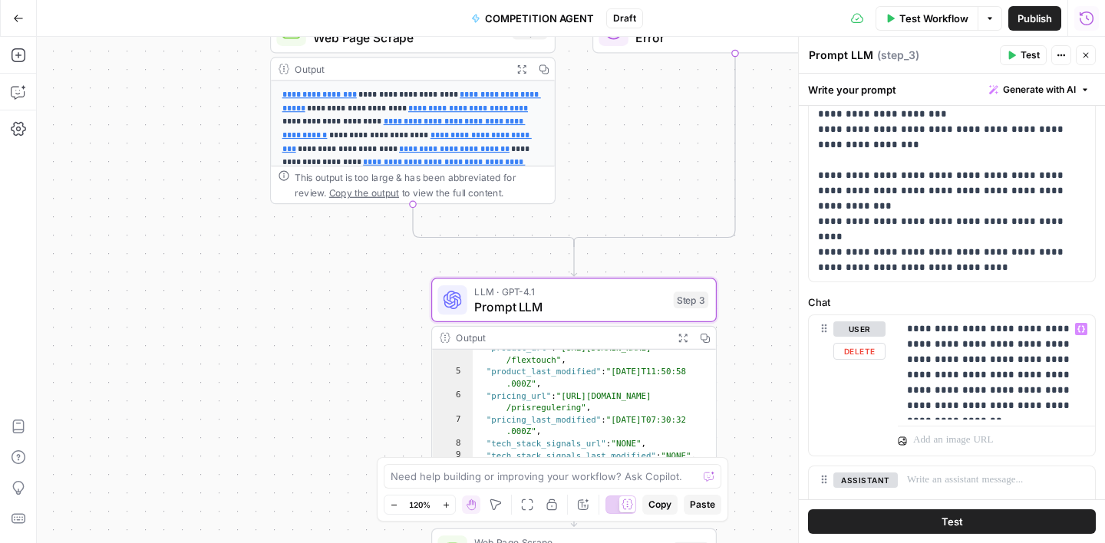
scroll to position [520, 0]
drag, startPoint x: 1013, startPoint y: 239, endPoint x: 1018, endPoint y: 262, distance: 22.7
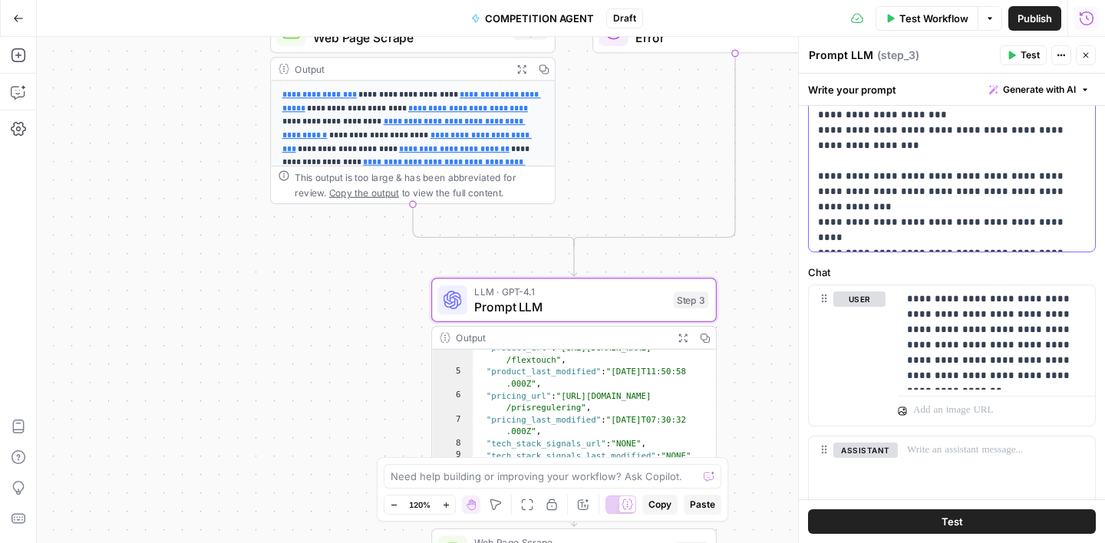
scroll to position [536, 0]
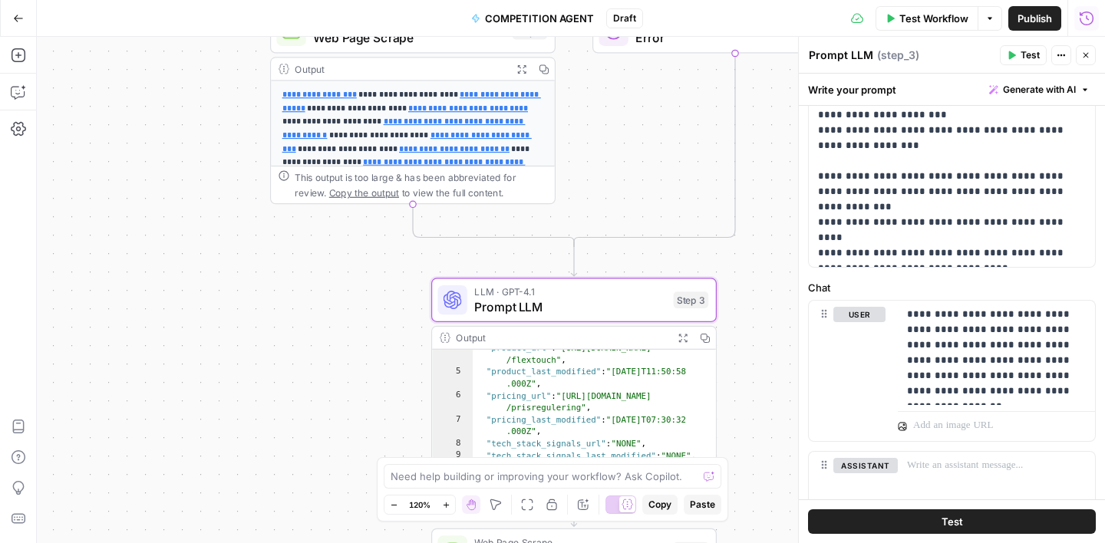
click at [898, 283] on label "Chat" at bounding box center [952, 287] width 288 height 15
click at [1086, 57] on icon "button" at bounding box center [1085, 55] width 9 height 9
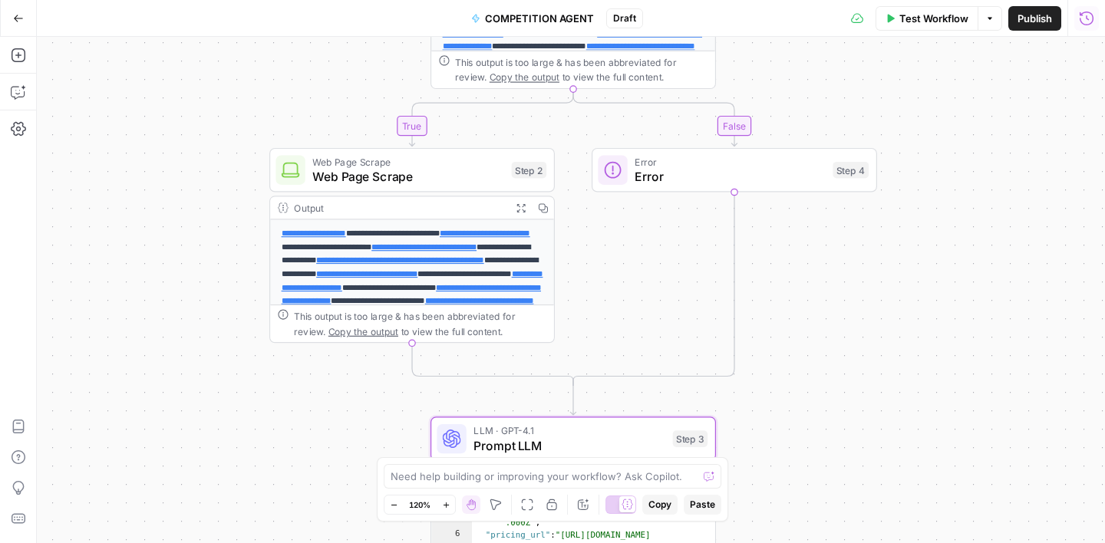
drag, startPoint x: 871, startPoint y: 186, endPoint x: 870, endPoint y: 326, distance: 139.7
click at [870, 326] on div "**********" at bounding box center [571, 290] width 1068 height 507
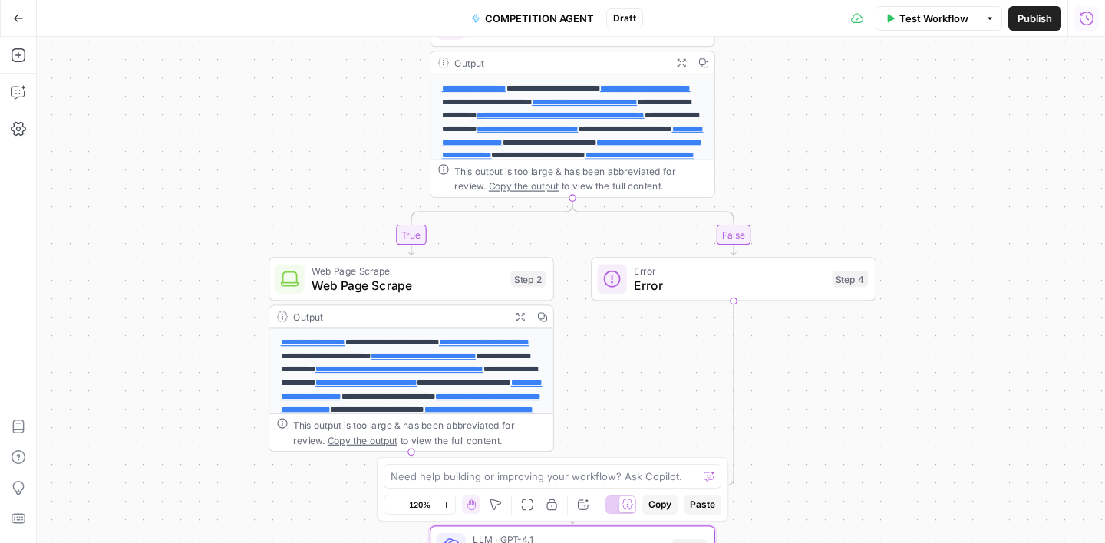
drag, startPoint x: 855, startPoint y: 320, endPoint x: 855, endPoint y: 428, distance: 108.2
click at [855, 428] on div "**********" at bounding box center [571, 290] width 1068 height 507
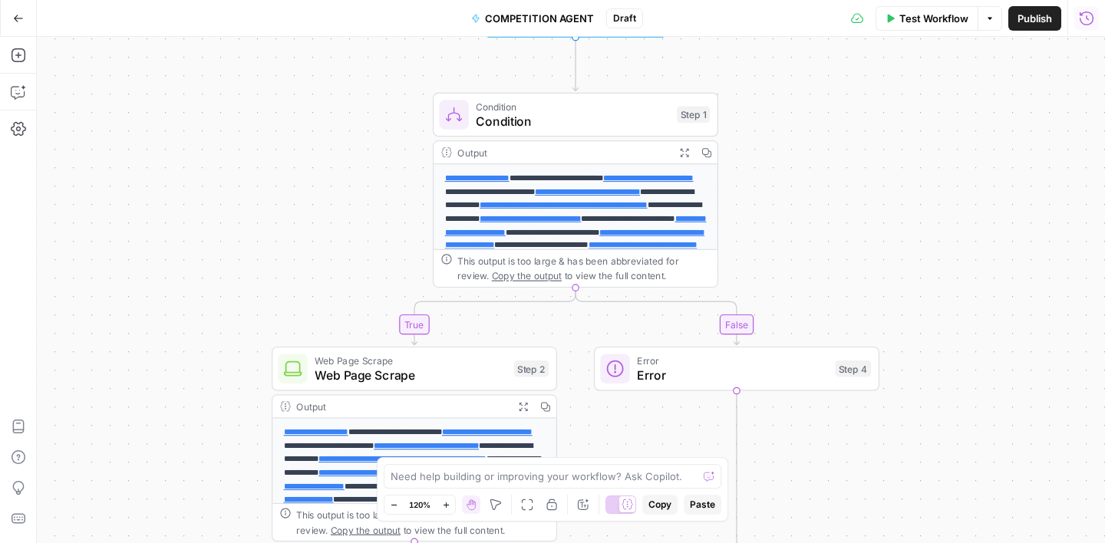
drag, startPoint x: 926, startPoint y: 181, endPoint x: 931, endPoint y: 279, distance: 97.6
click at [931, 279] on div "**********" at bounding box center [571, 290] width 1068 height 507
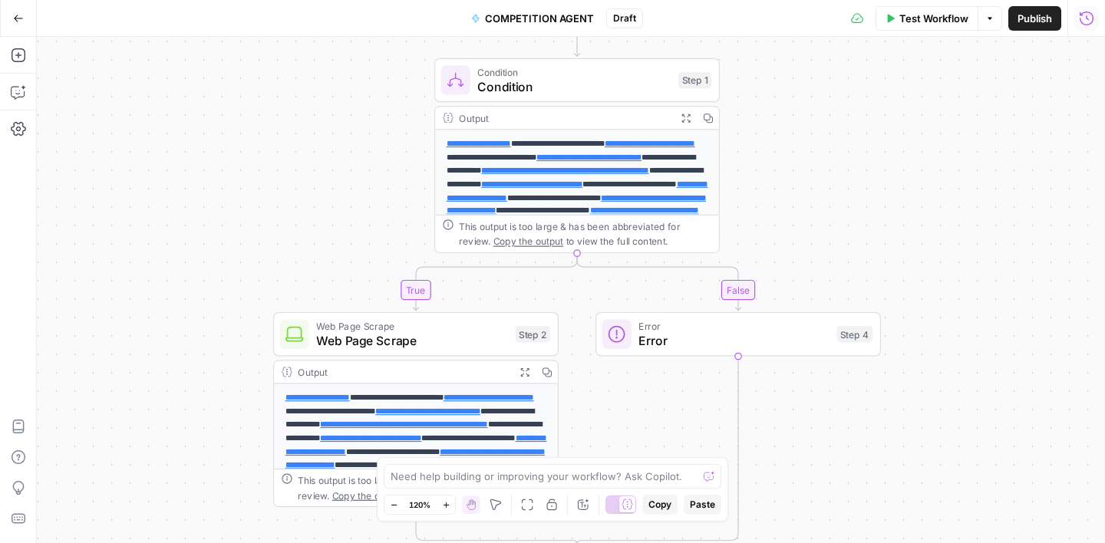
drag, startPoint x: 950, startPoint y: 249, endPoint x: 951, endPoint y: 56, distance: 192.6
click at [951, 57] on div "**********" at bounding box center [571, 290] width 1068 height 507
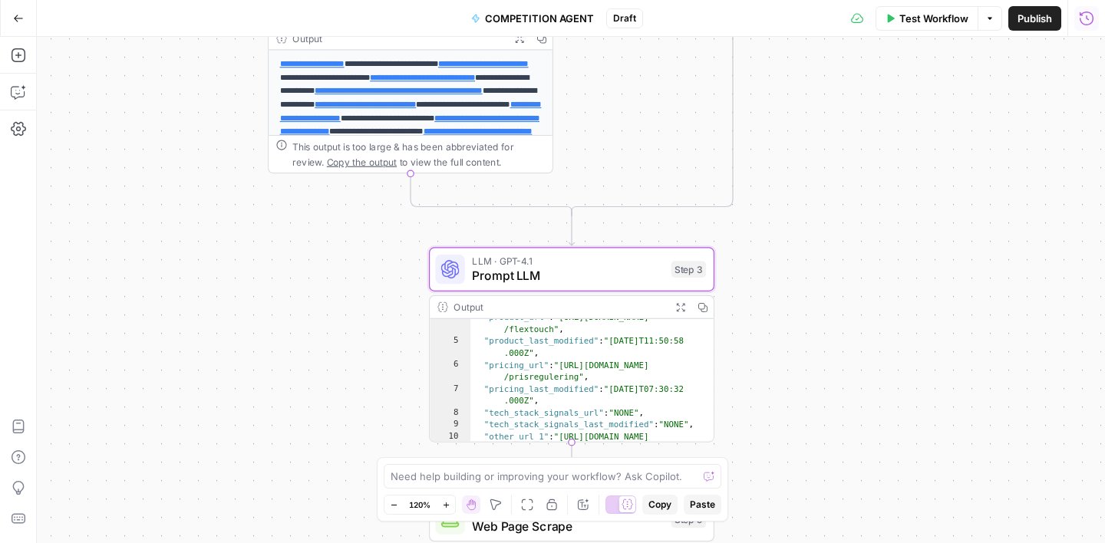
drag, startPoint x: 922, startPoint y: 338, endPoint x: 916, endPoint y: 147, distance: 192.0
click at [916, 147] on div "**********" at bounding box center [571, 290] width 1068 height 507
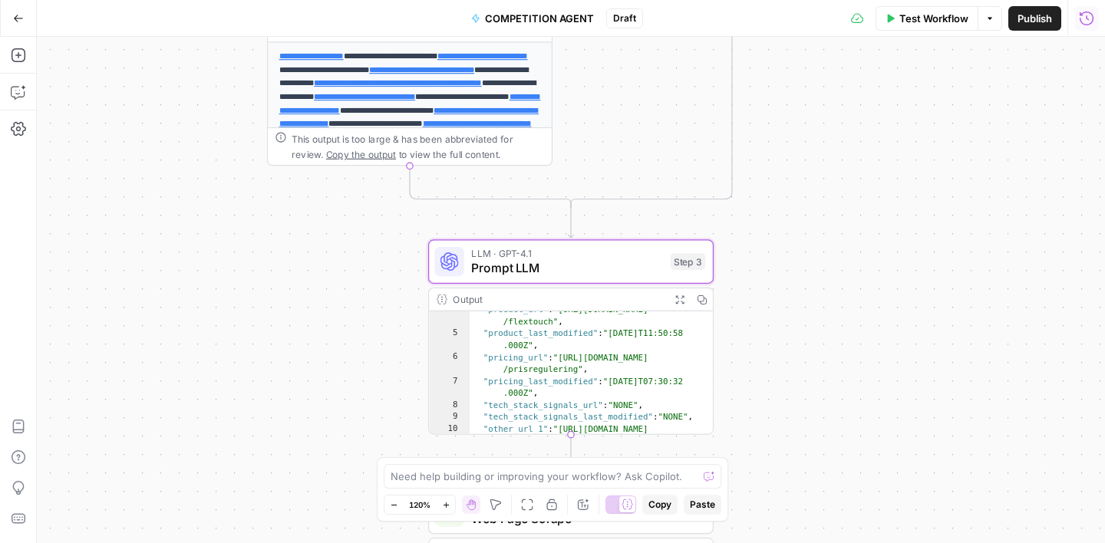
click at [603, 258] on span "LLM · GPT-4.1" at bounding box center [567, 253] width 192 height 15
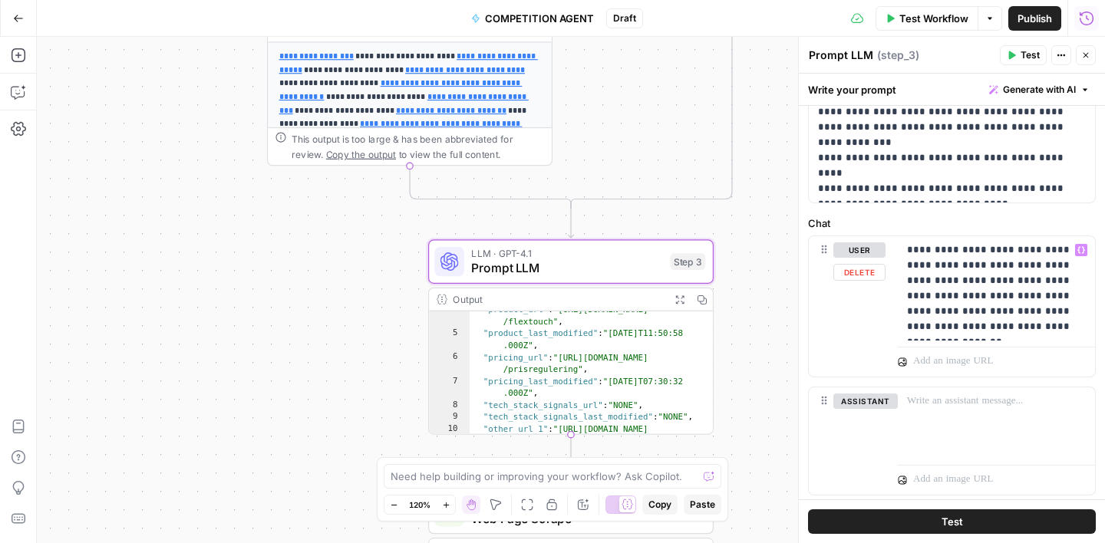
scroll to position [589, 0]
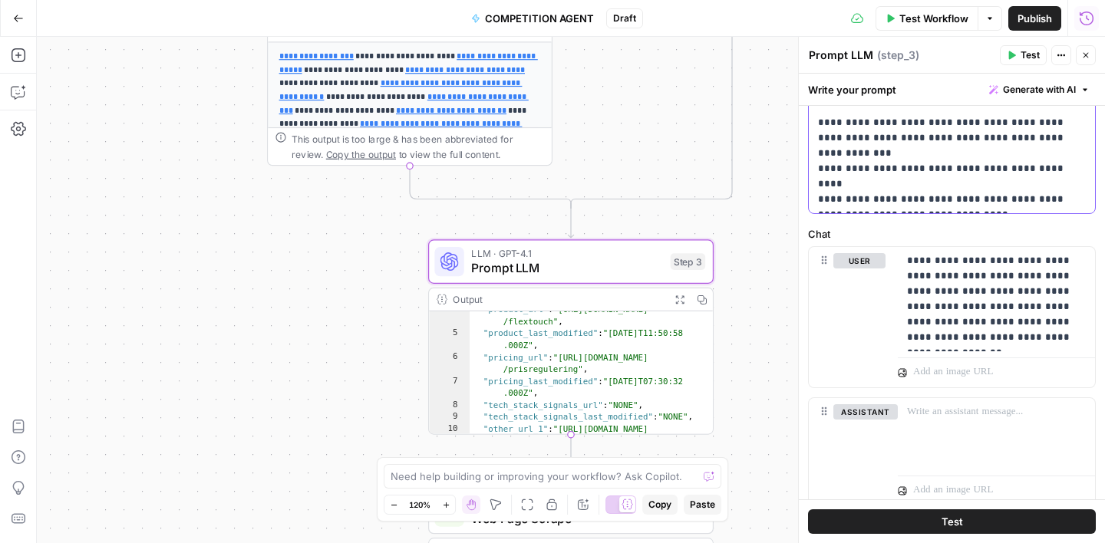
drag, startPoint x: 1036, startPoint y: 186, endPoint x: 1043, endPoint y: 198, distance: 13.4
click at [997, 235] on label "Chat" at bounding box center [952, 233] width 288 height 15
click at [1081, 61] on button "Close" at bounding box center [1086, 55] width 20 height 20
